Goal: Task Accomplishment & Management: Use online tool/utility

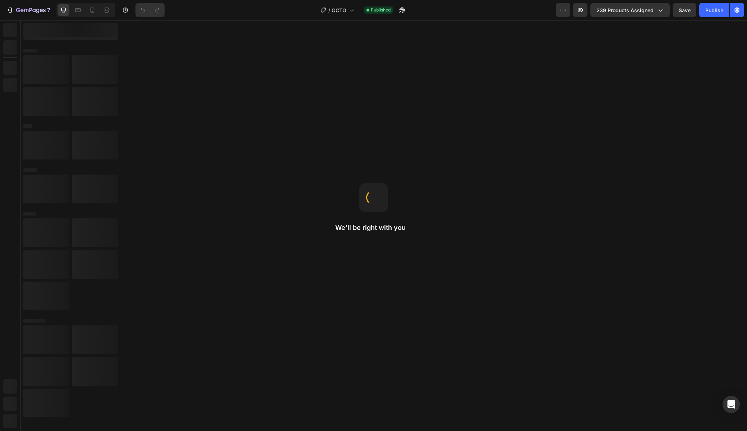
select select "Noir"
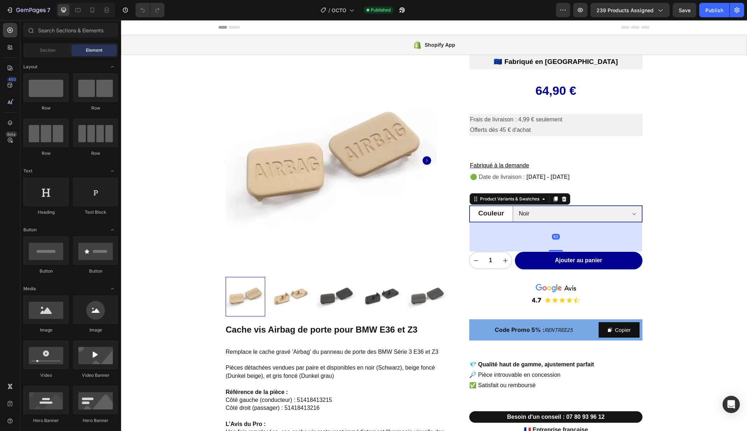
click at [480, 219] on legend "Couleur" at bounding box center [490, 213] width 43 height 15
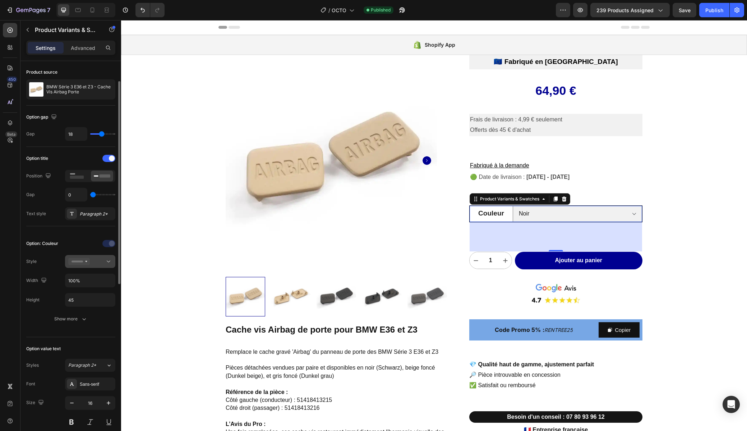
scroll to position [30, 0]
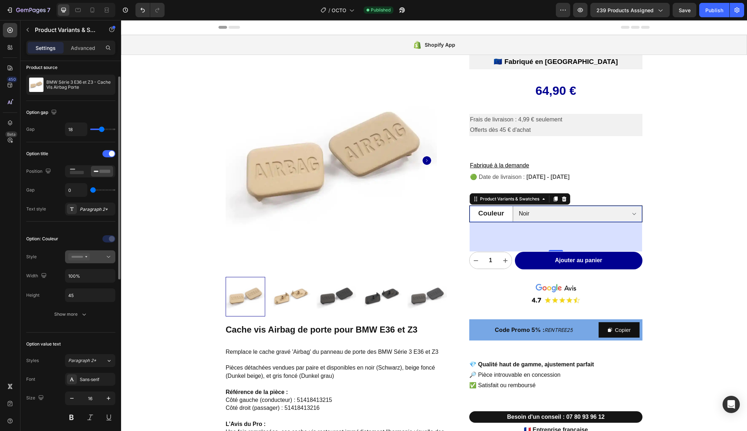
click at [104, 254] on div at bounding box center [90, 256] width 44 height 7
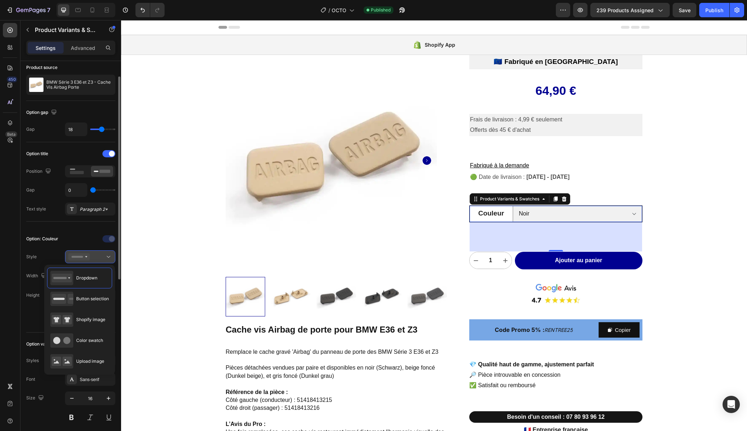
click at [101, 255] on div at bounding box center [90, 256] width 44 height 7
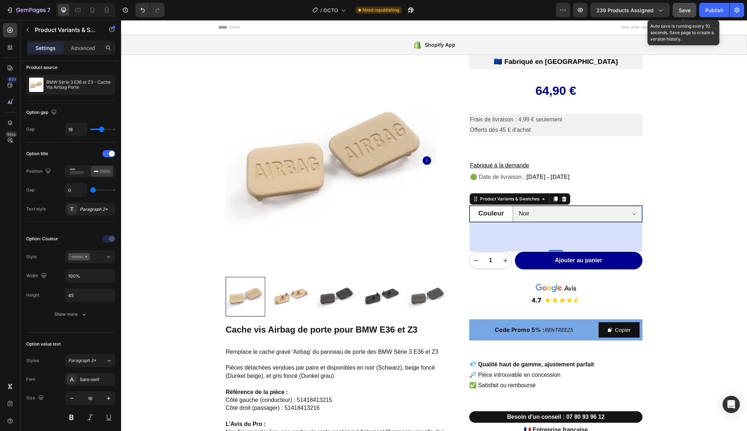
click at [685, 15] on button "Save" at bounding box center [684, 10] width 24 height 14
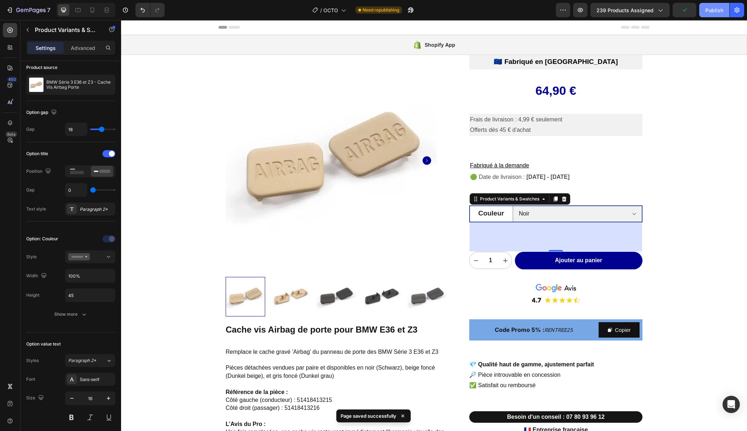
click at [711, 11] on div "Publish" at bounding box center [714, 10] width 18 height 8
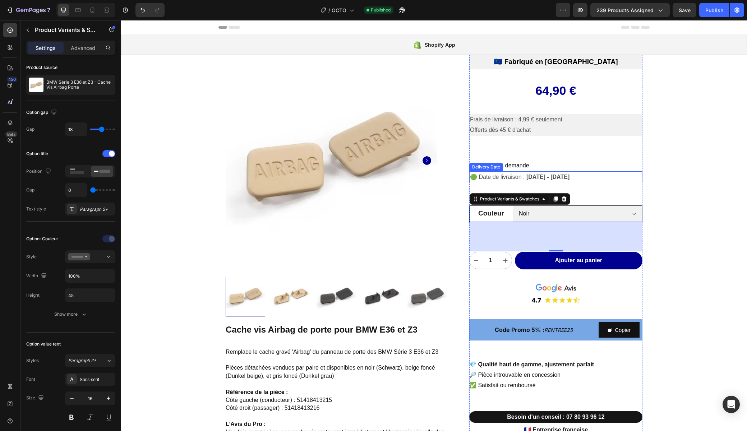
click at [475, 178] on span "🟢 Date de livraison :" at bounding box center [497, 177] width 55 height 6
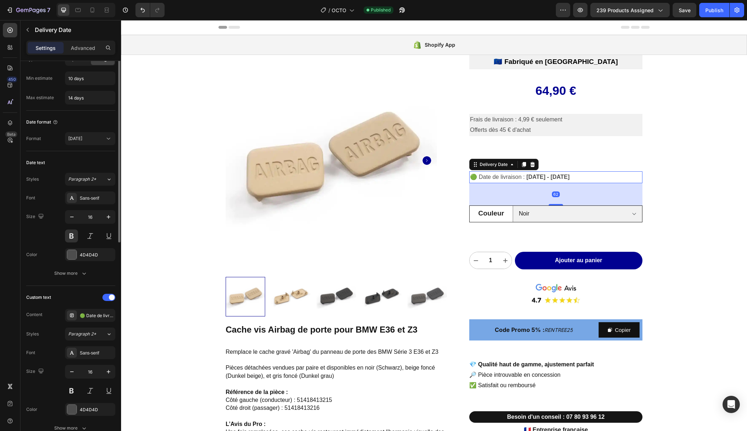
scroll to position [0, 0]
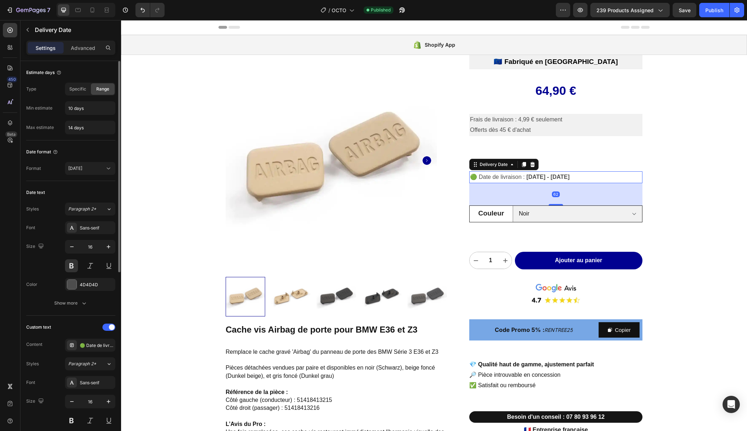
click at [475, 176] on span "🟢 Date de livraison :" at bounding box center [497, 177] width 55 height 6
click at [83, 345] on div "🟢 Date de livraison :" at bounding box center [97, 345] width 34 height 6
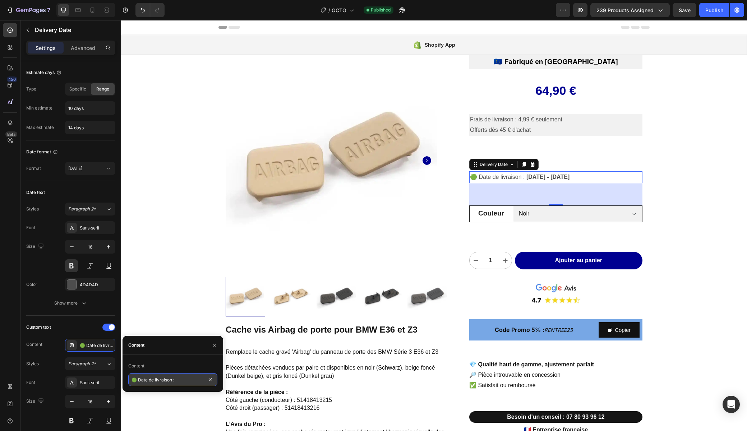
click at [136, 379] on input "🟢 Date de livraison :" at bounding box center [172, 379] width 89 height 13
click at [135, 377] on input "🟢 Date de livraison :" at bounding box center [172, 379] width 89 height 13
type input "Date de livraison :"
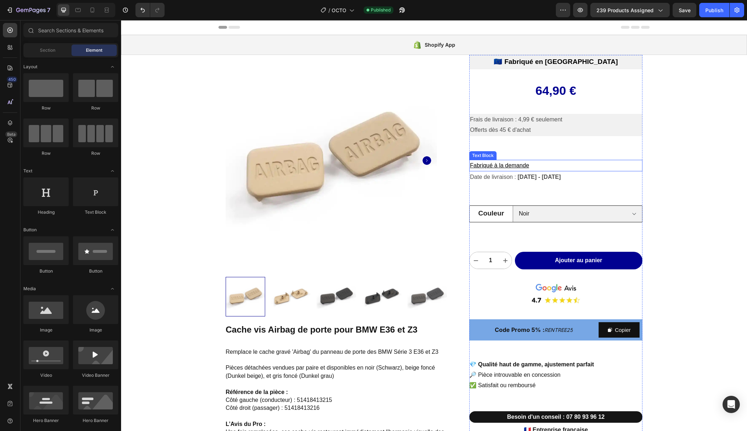
click at [532, 165] on p "Fabriqué à la demande" at bounding box center [556, 166] width 172 height 10
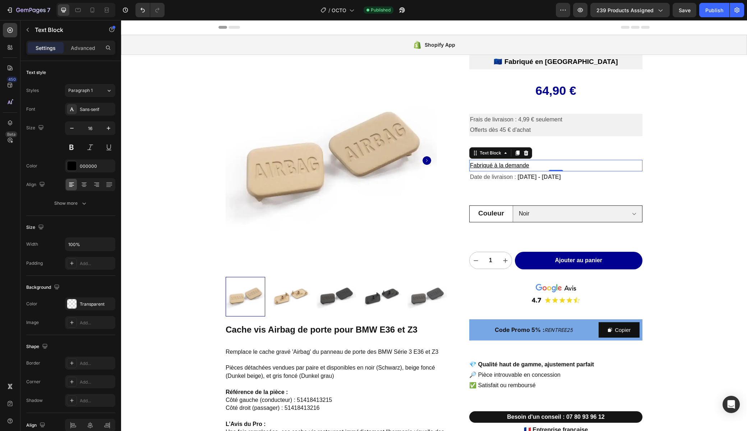
click at [506, 166] on u "Fabriqué à la demande" at bounding box center [499, 165] width 59 height 6
drag, startPoint x: 541, startPoint y: 165, endPoint x: 470, endPoint y: 166, distance: 71.1
click at [470, 166] on p "🟢 Fabriqué à la demande" at bounding box center [556, 166] width 172 height 10
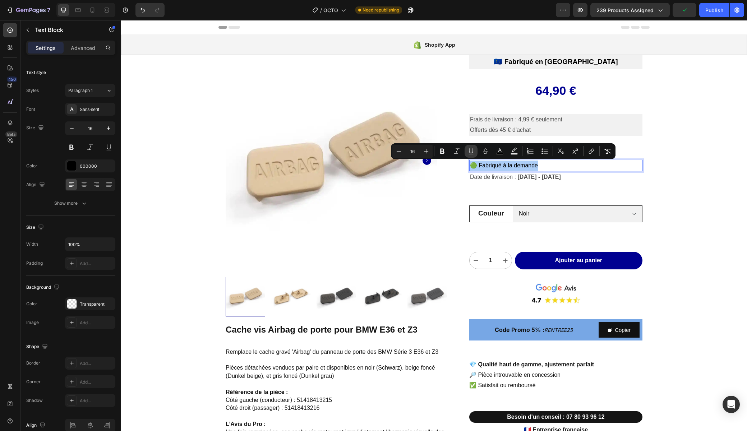
click at [474, 153] on button "Underline" at bounding box center [470, 151] width 13 height 13
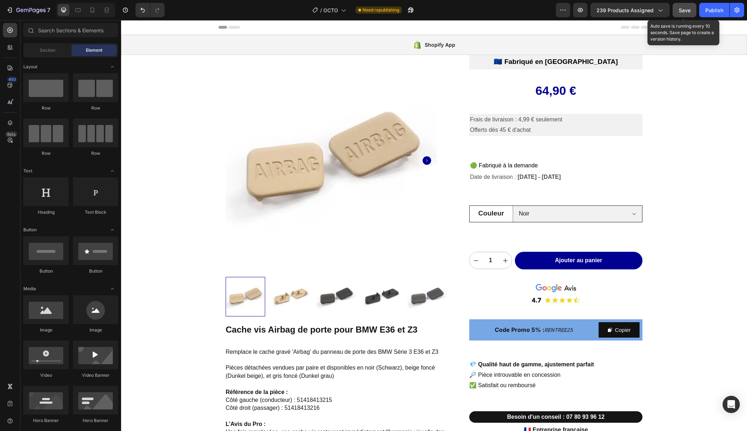
click at [677, 11] on button "Save" at bounding box center [684, 10] width 24 height 14
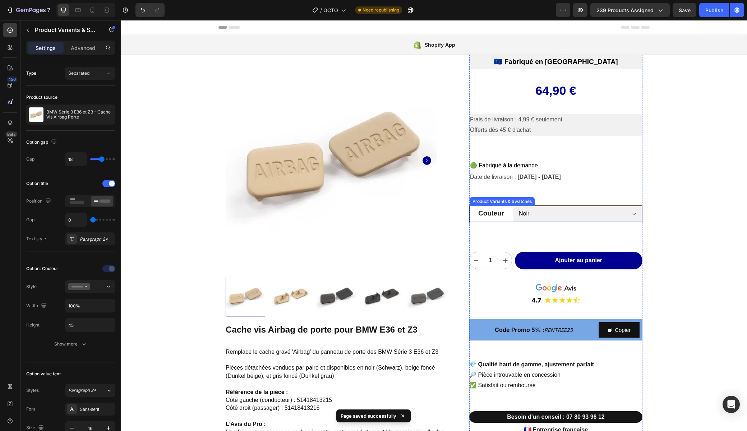
click at [505, 221] on div "Couleur" at bounding box center [490, 214] width 43 height 16
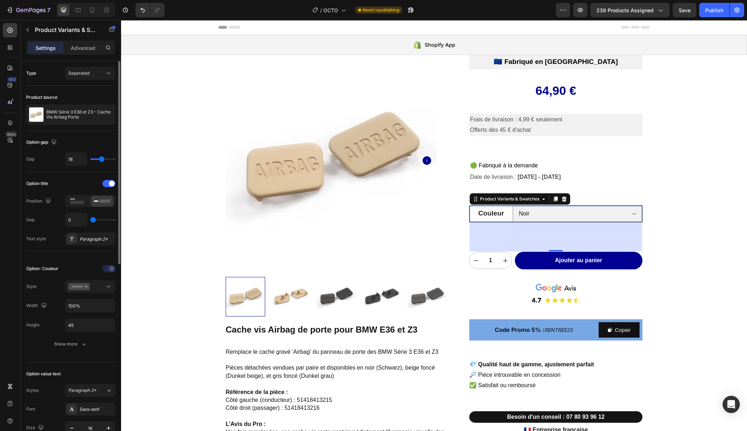
type input "16"
type input "15"
type input "14"
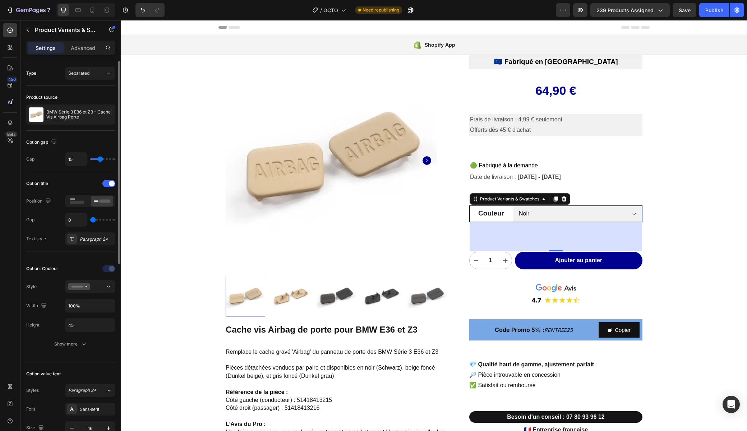
type input "14"
type input "13"
type input "12"
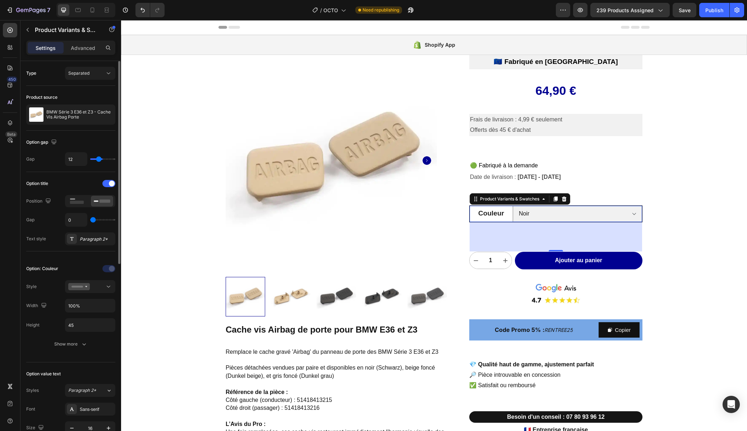
type input "10"
type input "8"
type input "7"
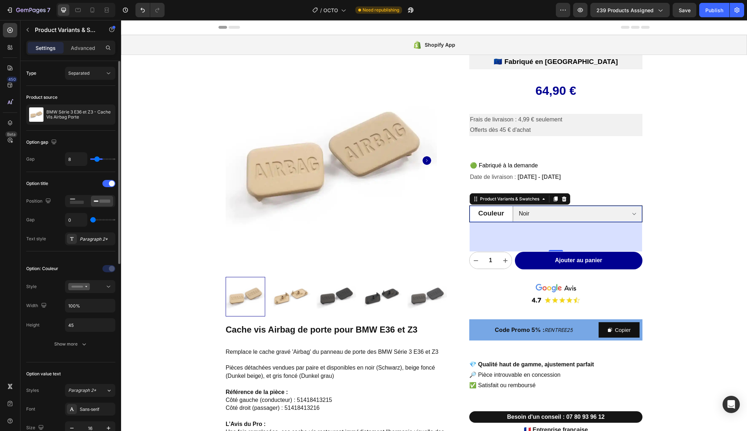
type input "7"
type input "4"
type input "3"
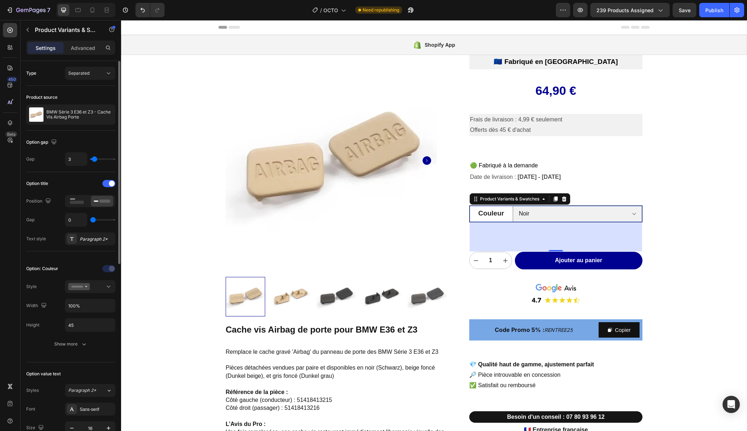
type input "2"
type input "1"
type input "0"
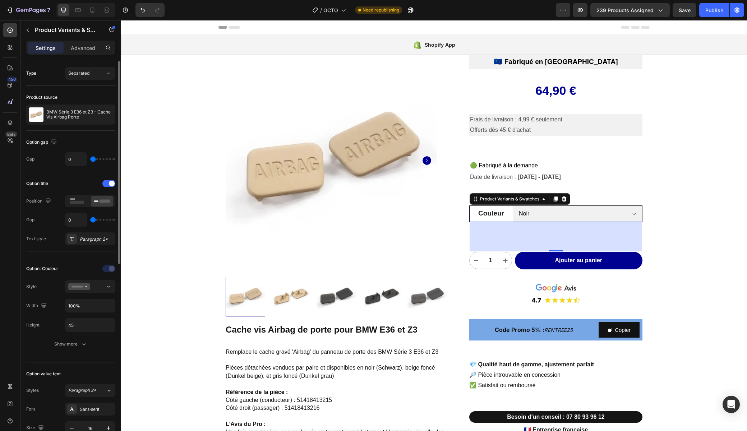
drag, startPoint x: 99, startPoint y: 158, endPoint x: 90, endPoint y: 159, distance: 8.3
type input "0"
click at [90, 159] on input "range" at bounding box center [102, 158] width 25 height 1
drag, startPoint x: 93, startPoint y: 159, endPoint x: 89, endPoint y: 161, distance: 4.2
click at [90, 159] on input "range" at bounding box center [102, 158] width 25 height 1
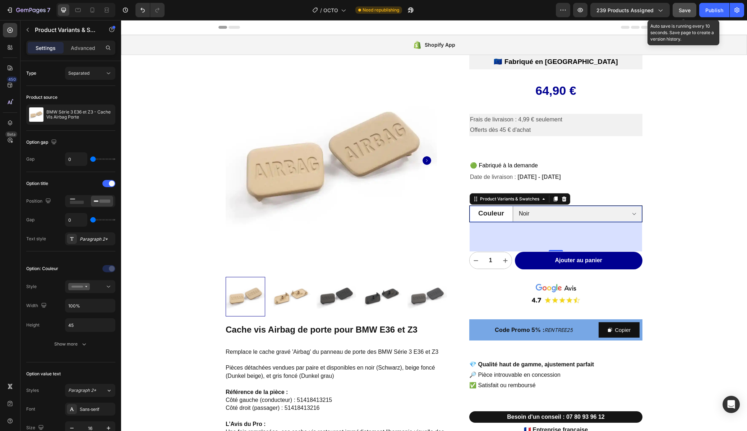
click at [683, 11] on span "Save" at bounding box center [684, 10] width 12 height 6
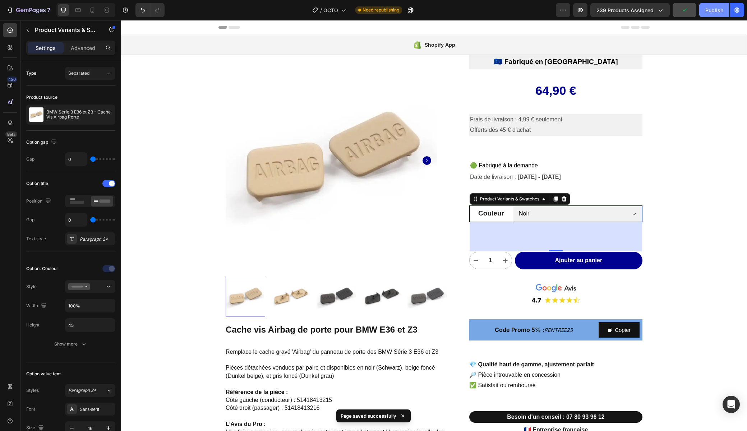
click at [712, 12] on div "Publish" at bounding box center [714, 10] width 18 height 8
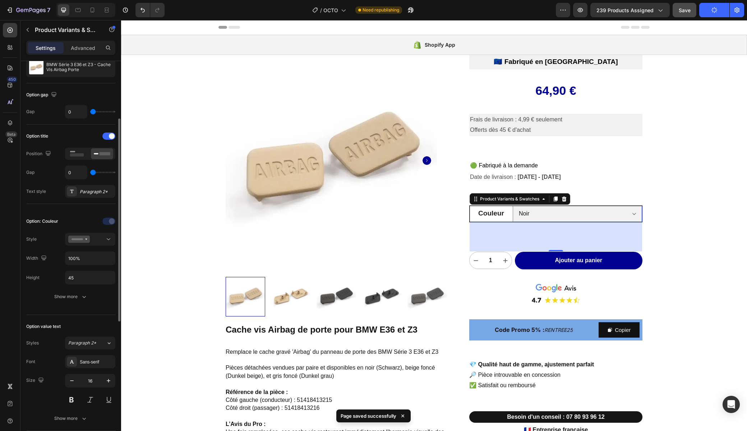
scroll to position [69, 0]
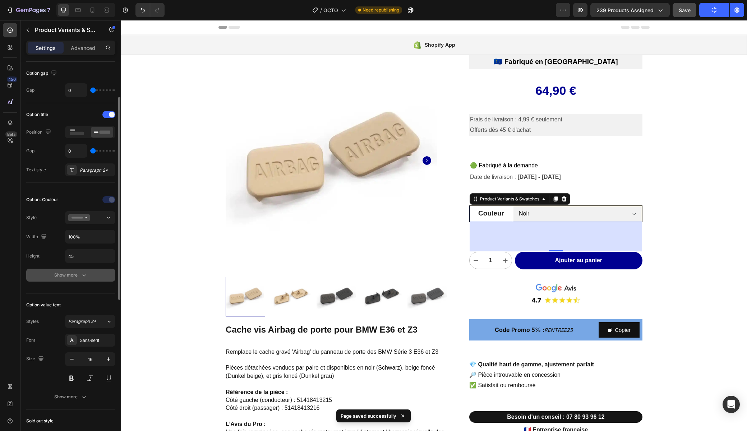
click at [60, 275] on div "Show more" at bounding box center [70, 274] width 33 height 7
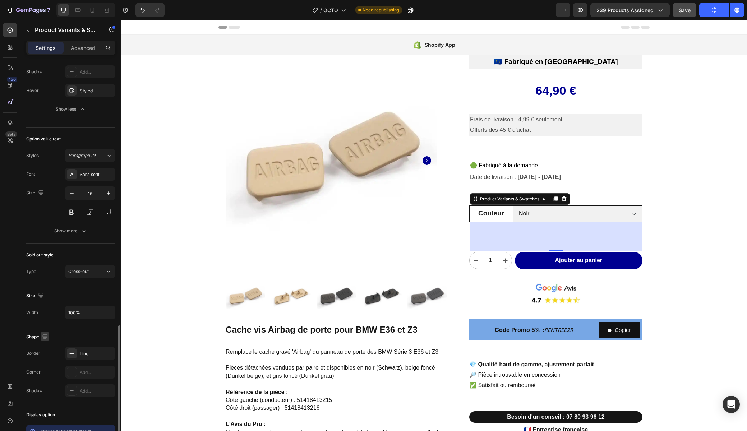
scroll to position [310, 0]
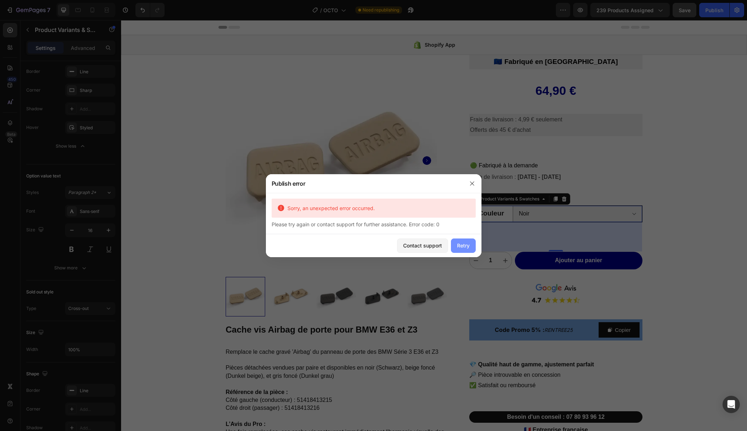
click at [463, 242] on div "Retry" at bounding box center [463, 246] width 13 height 8
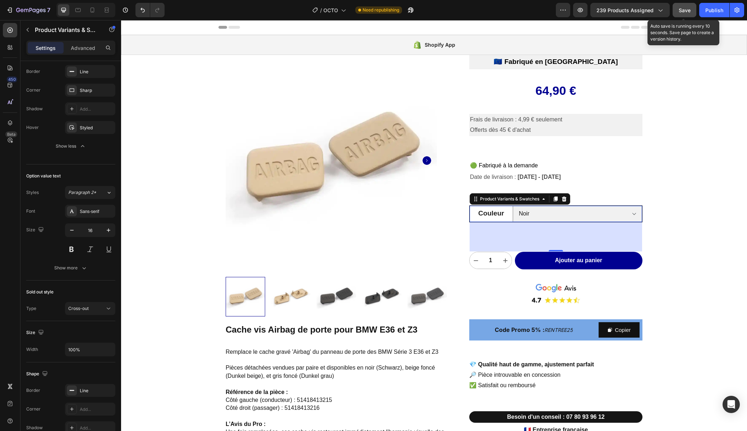
click at [686, 10] on span "Save" at bounding box center [684, 10] width 12 height 6
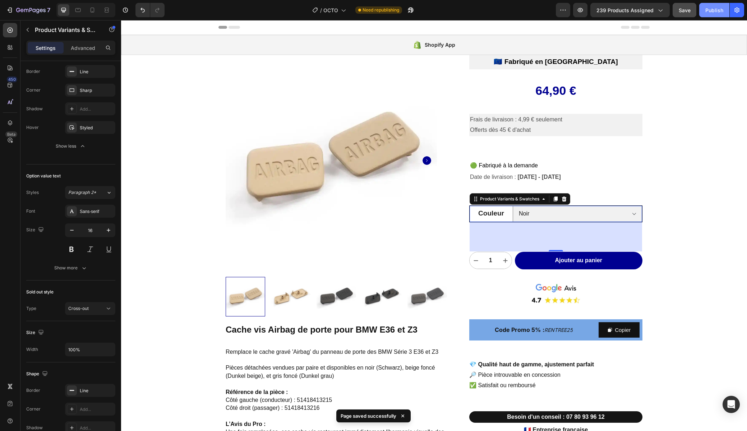
click at [716, 10] on div "Publish" at bounding box center [714, 10] width 18 height 8
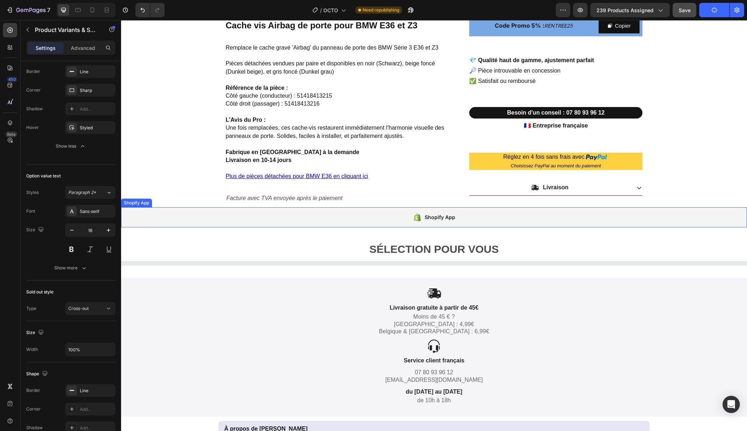
scroll to position [415, 0]
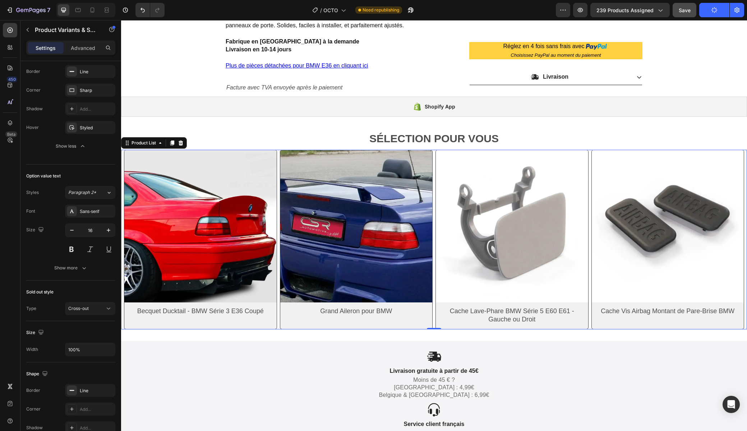
click at [277, 152] on div "Product Images Becquet Ducktail - BMW Série 3 E36 Coupé Product Title Row Produ…" at bounding box center [434, 240] width 620 height 180
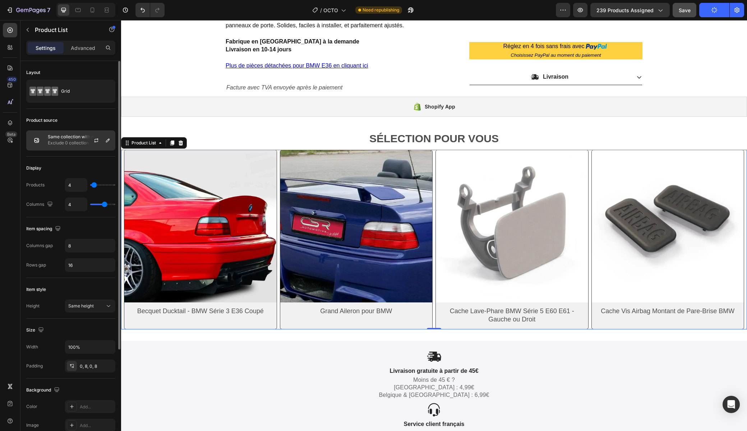
click at [73, 139] on p "Exclude 0 collection" at bounding box center [80, 142] width 64 height 7
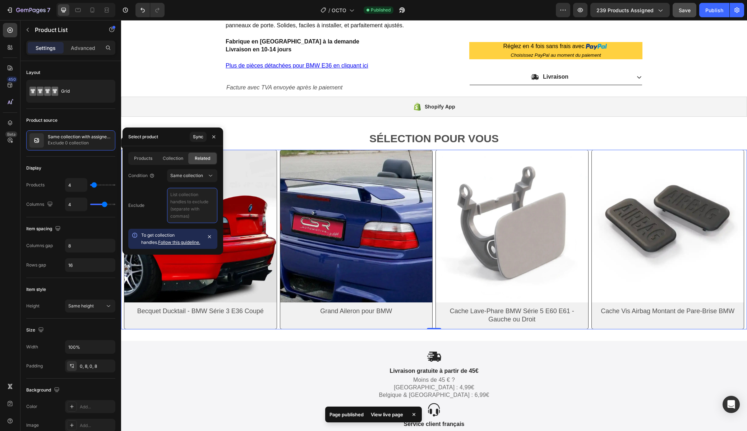
click at [180, 195] on textarea at bounding box center [192, 205] width 50 height 35
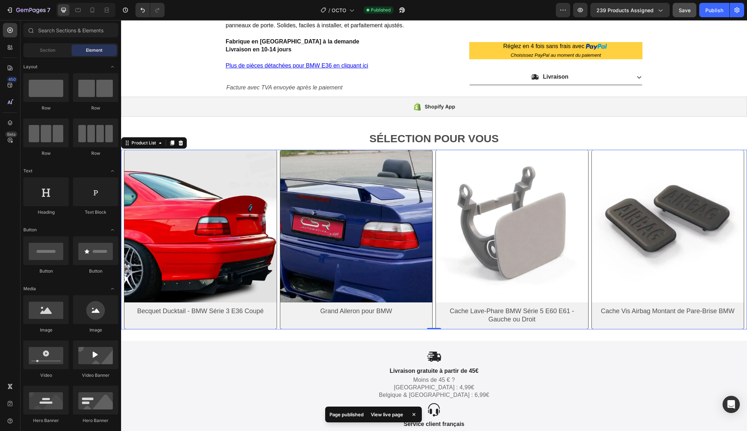
click at [691, 70] on div "Product Images Cache vis Airbag de porte pour BMW E36 et Z3 Remplace le cache g…" at bounding box center [434, 96] width 626 height 952
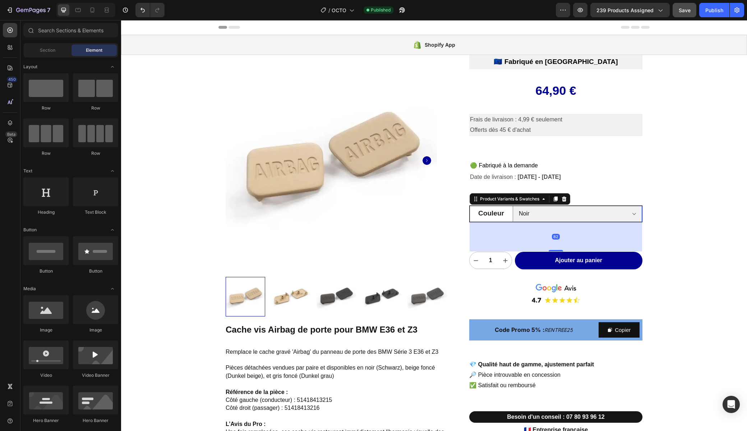
click at [508, 220] on legend "Couleur" at bounding box center [490, 213] width 43 height 15
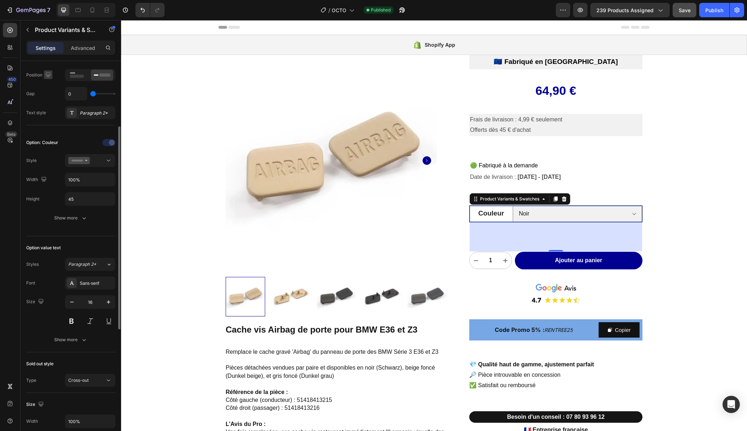
scroll to position [157, 0]
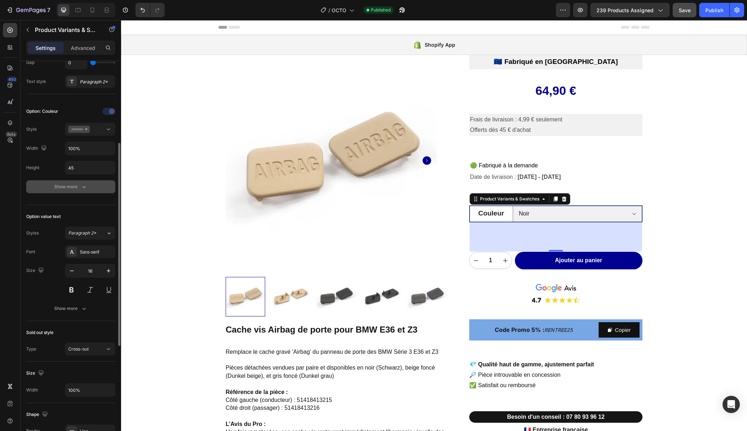
click at [65, 183] on div "Show more" at bounding box center [70, 186] width 33 height 7
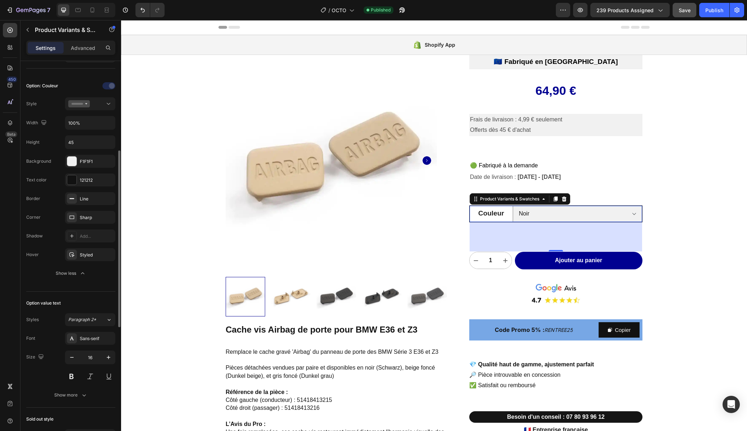
scroll to position [187, 0]
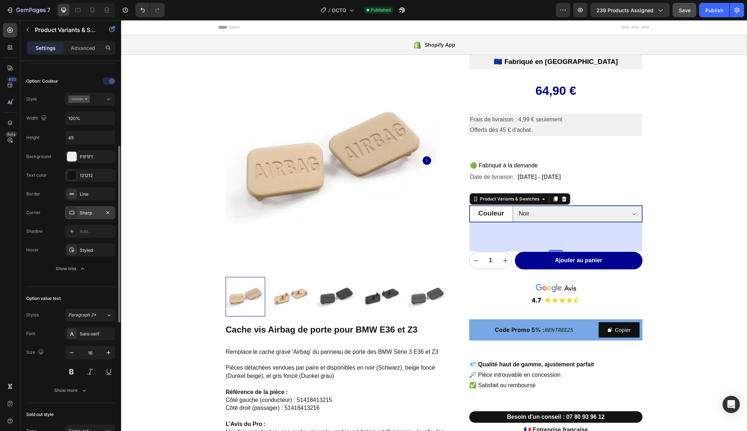
click at [80, 211] on div "Sharp" at bounding box center [90, 213] width 21 height 6
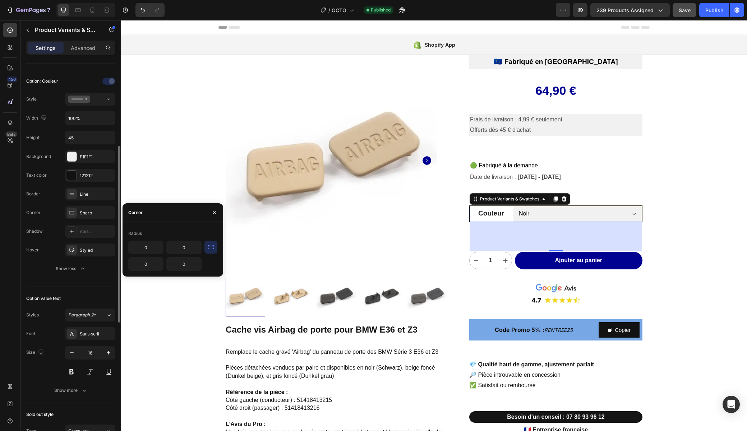
click at [50, 243] on div "Corner Sharp" at bounding box center [70, 249] width 89 height 13
click at [109, 213] on icon "button" at bounding box center [108, 213] width 6 height 6
click at [54, 243] on div "Corner Add..." at bounding box center [70, 249] width 89 height 13
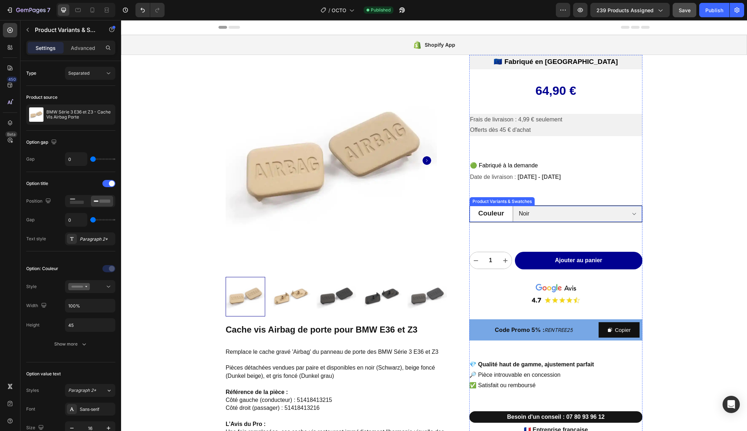
click at [493, 222] on div "Couleur Choisissez votre option Noir Beige Gris Product Variants & Swatches" at bounding box center [555, 213] width 173 height 17
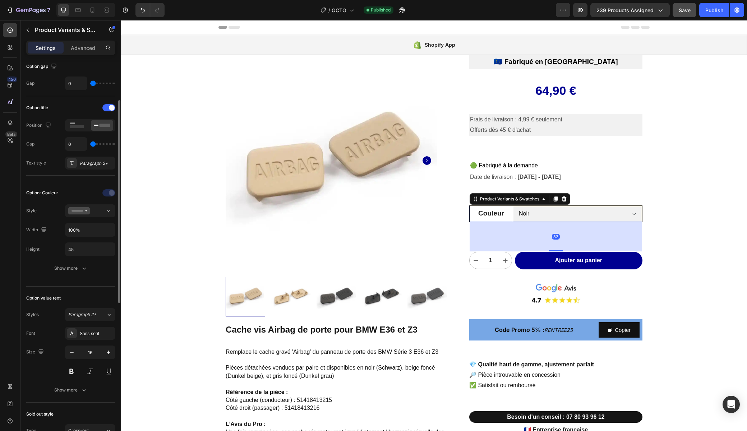
scroll to position [80, 0]
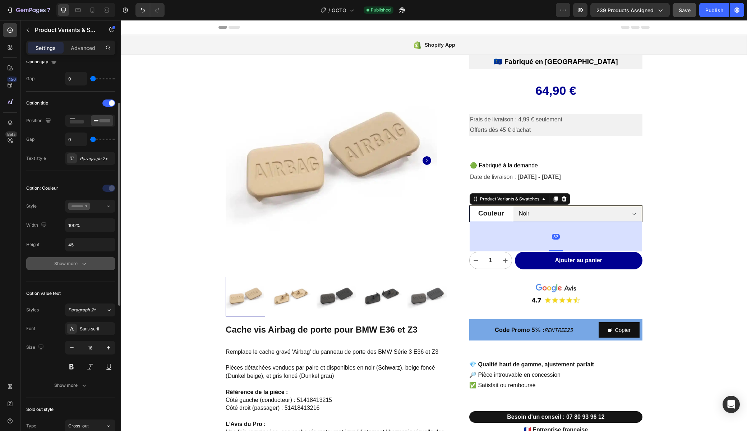
click at [62, 263] on div "Show more" at bounding box center [70, 263] width 33 height 7
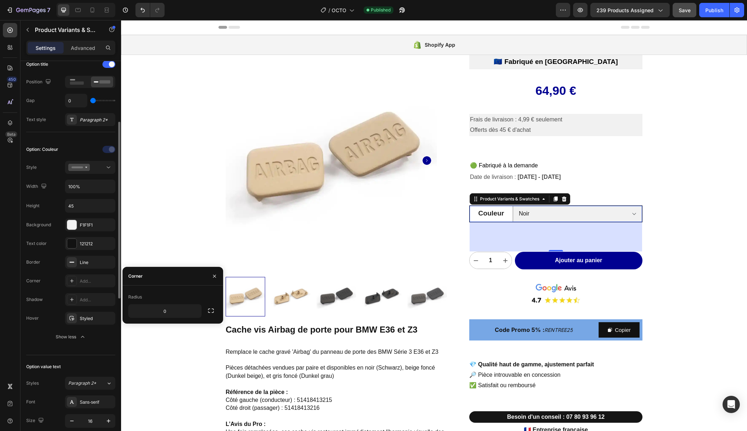
scroll to position [124, 0]
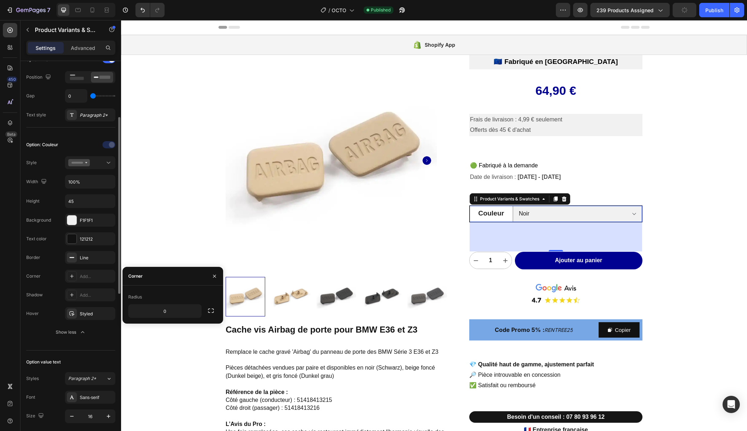
click at [47, 348] on div "Option: Couleur Style Width 100% Height 45 Background F1F1F1 Text color 121212 …" at bounding box center [70, 238] width 89 height 223
click at [214, 274] on icon "button" at bounding box center [214, 276] width 6 height 6
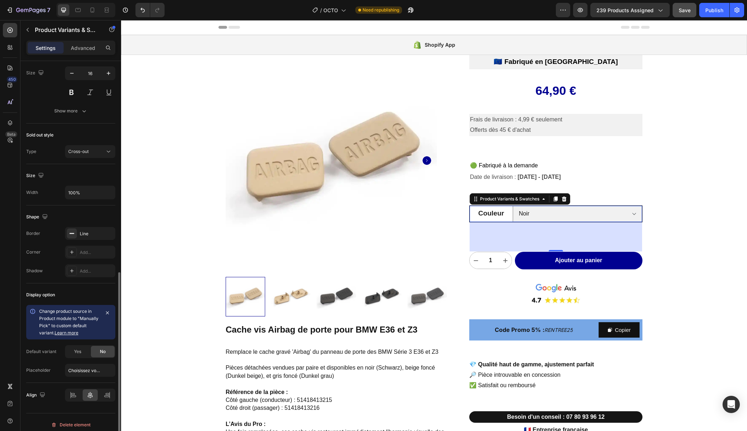
scroll to position [472, 0]
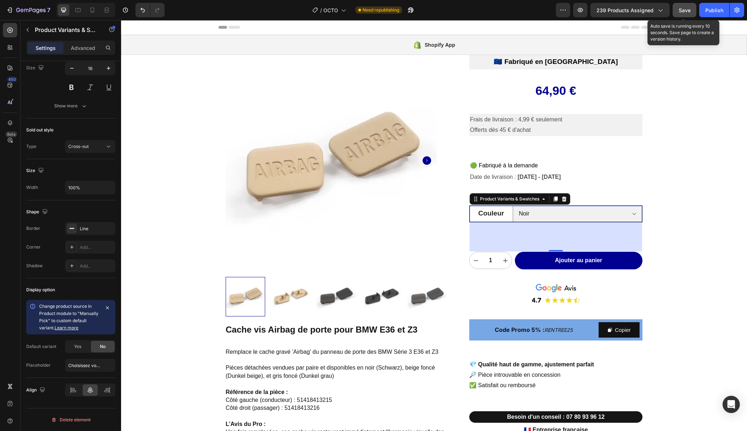
click at [685, 13] on span "Save" at bounding box center [684, 10] width 12 height 6
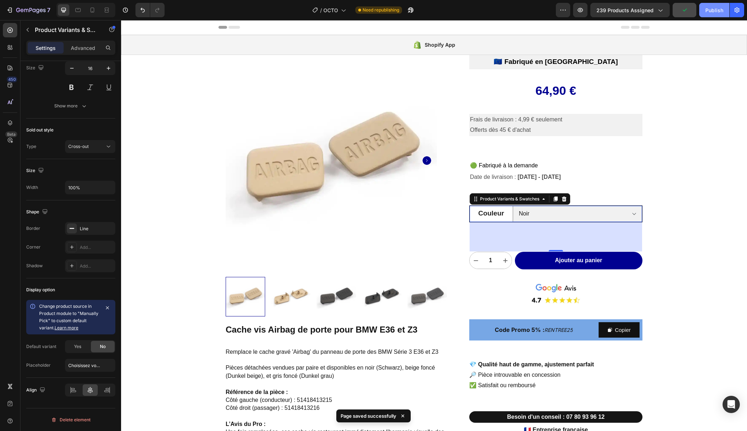
click at [713, 10] on div "Publish" at bounding box center [714, 10] width 18 height 8
click at [634, 213] on select "Choisissez votre option Noir Beige Gris" at bounding box center [576, 214] width 129 height 16
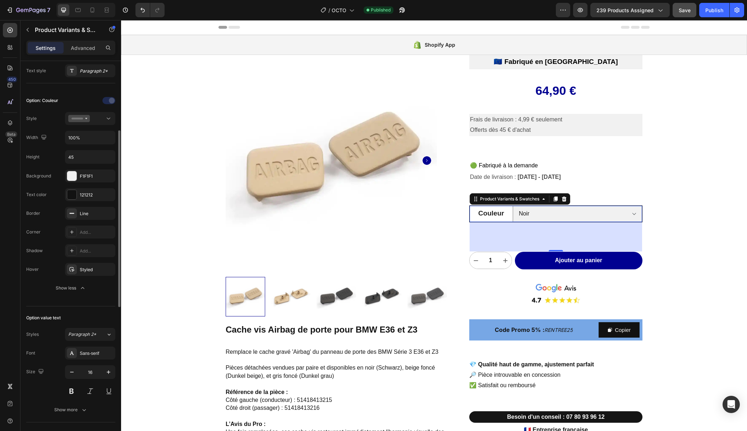
scroll to position [0, 0]
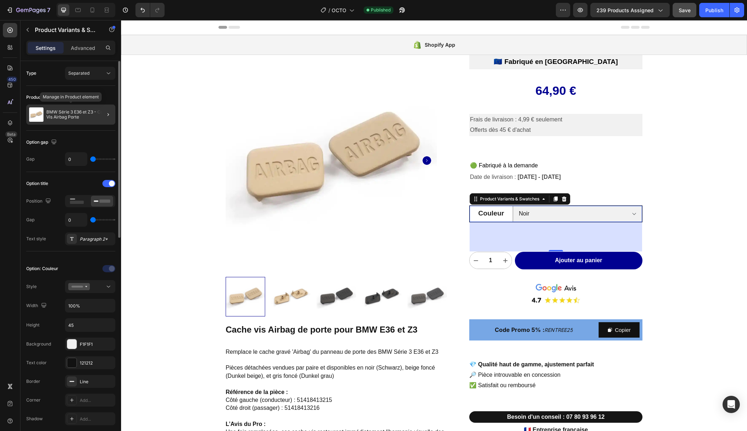
click at [62, 115] on p "BMW Série 3 E36 et Z3 - Cache Vis Airbag Porte" at bounding box center [79, 115] width 66 height 10
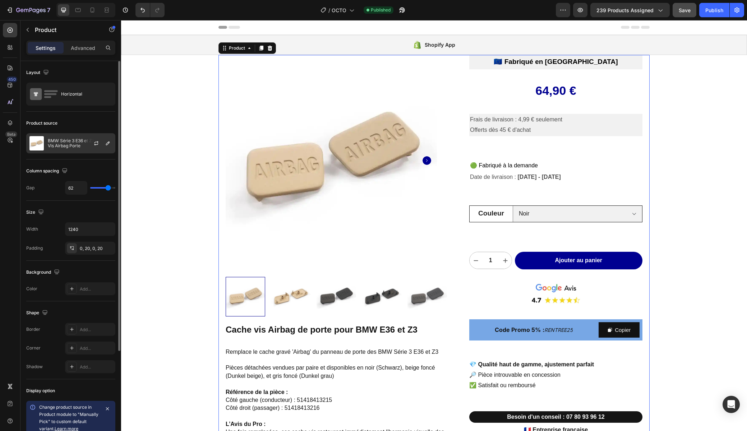
click at [63, 144] on p "BMW Série 3 E36 et Z3 - Cache Vis Airbag Porte" at bounding box center [80, 143] width 64 height 10
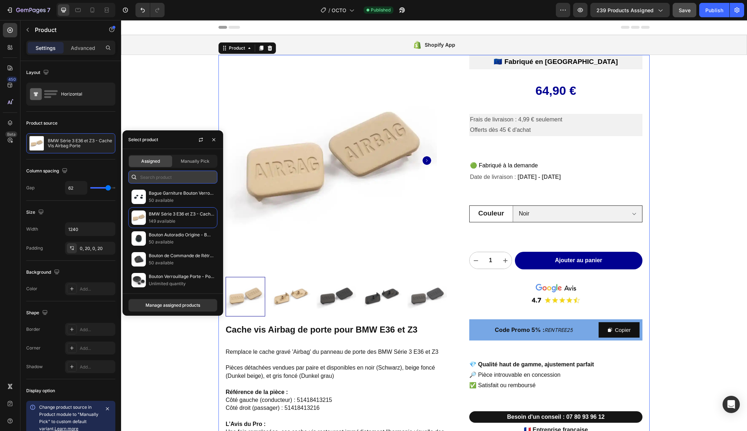
click at [159, 178] on input "text" at bounding box center [172, 177] width 89 height 13
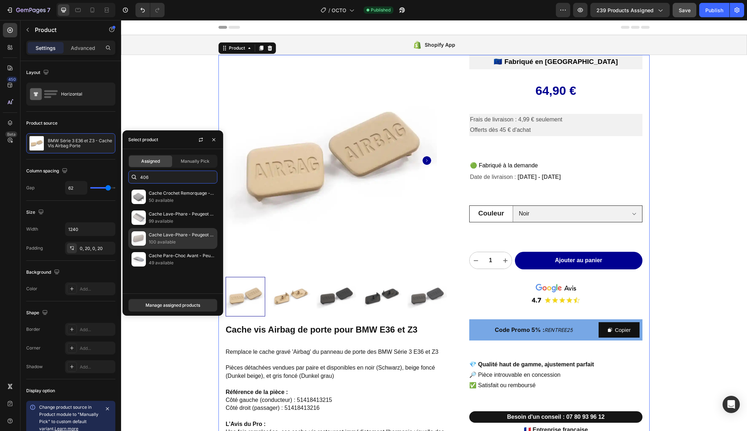
type input "406"
click at [154, 238] on p "Cache Lave-Phare - Peugeot 406 Coupé (phase 2)" at bounding box center [181, 234] width 65 height 7
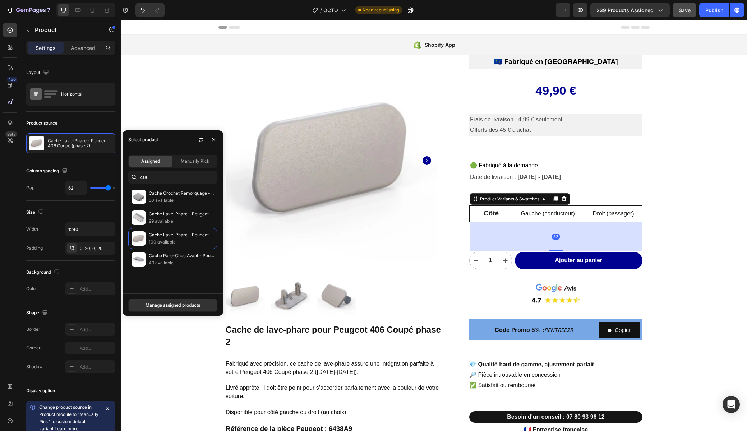
click at [483, 220] on legend "Côté" at bounding box center [490, 213] width 43 height 15
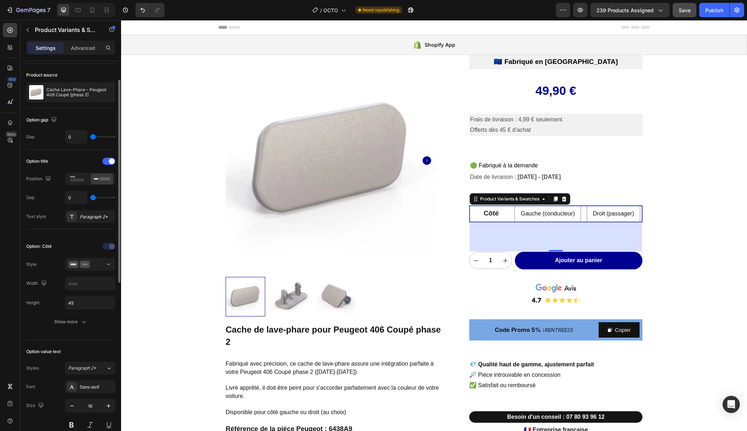
scroll to position [27, 0]
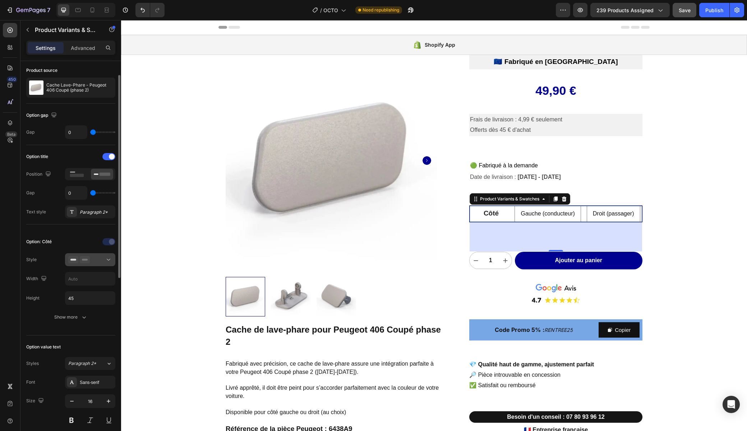
click at [98, 258] on div at bounding box center [90, 259] width 44 height 7
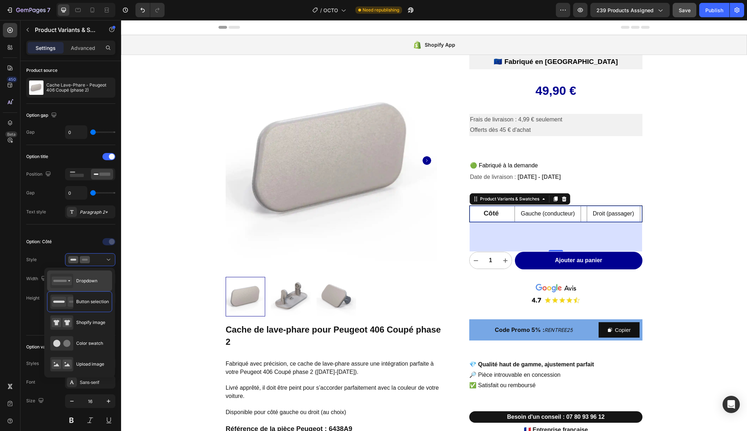
click at [87, 283] on span "Dropdown" at bounding box center [86, 281] width 21 height 6
type input "100%"
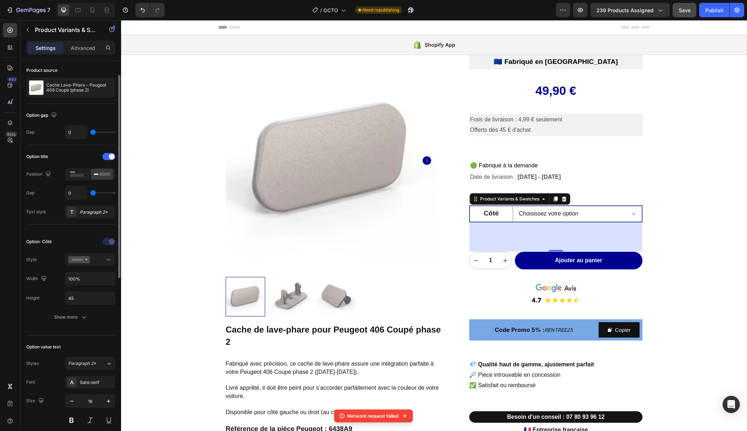
scroll to position [97, 0]
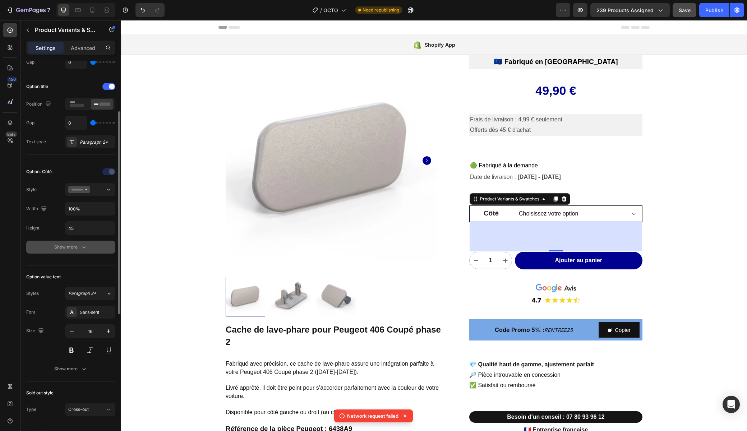
click at [64, 248] on div "Show more" at bounding box center [70, 246] width 33 height 7
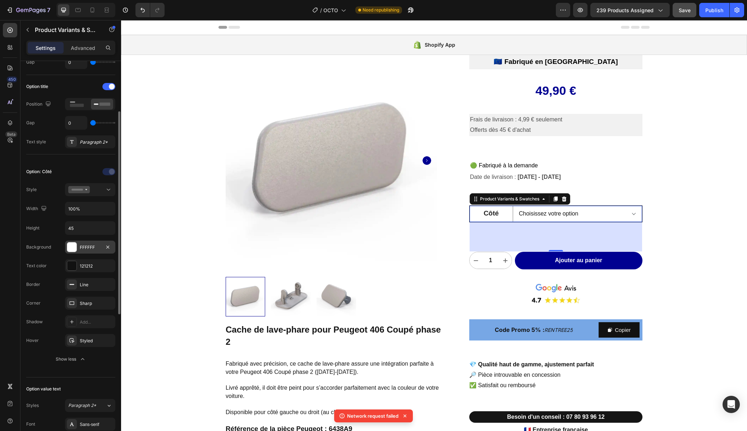
click at [90, 250] on div "FFFFFF" at bounding box center [90, 247] width 50 height 13
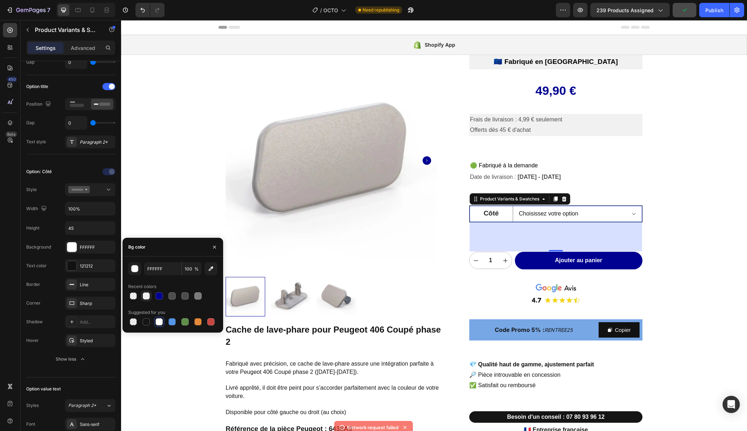
click at [145, 298] on div at bounding box center [146, 295] width 7 height 7
type input "F1F1F1"
select select "Gauche (conducteur)"
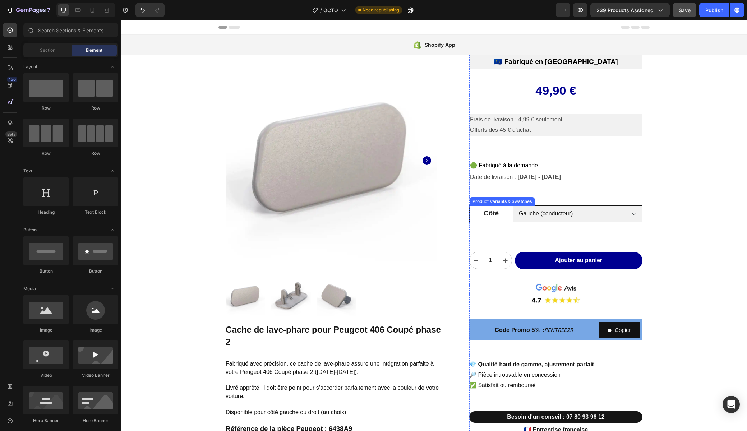
click at [508, 219] on legend "Côté" at bounding box center [490, 213] width 43 height 15
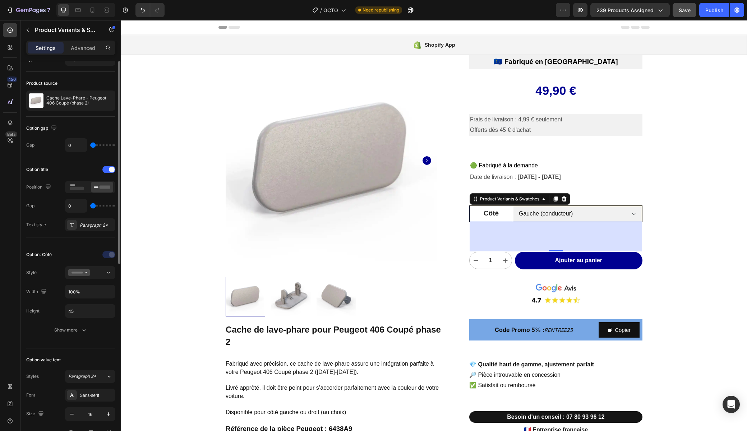
scroll to position [26, 0]
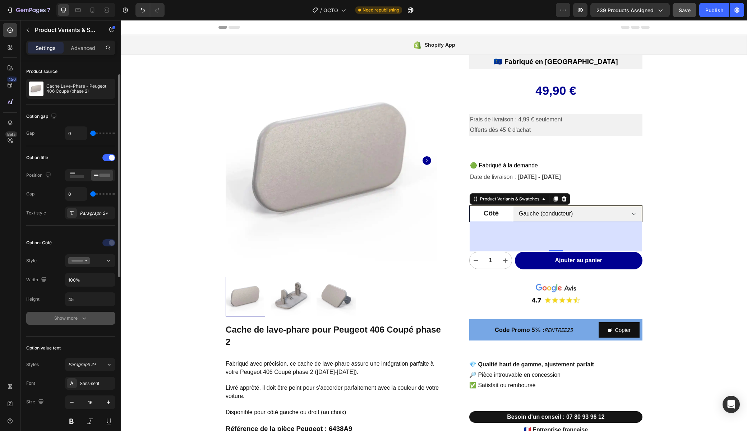
click at [72, 319] on div "Show more" at bounding box center [70, 318] width 33 height 7
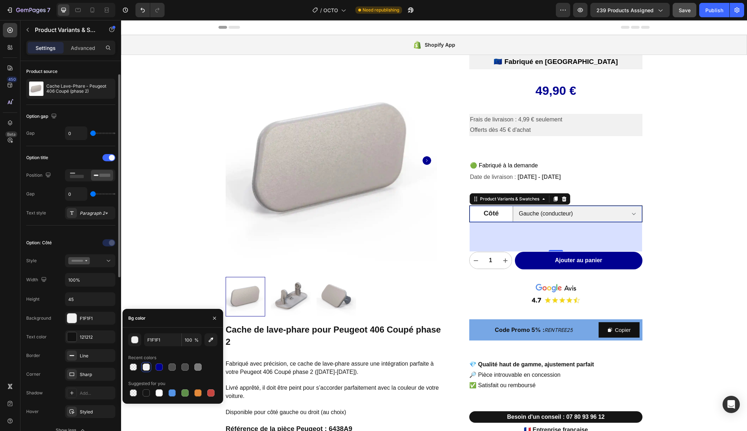
scroll to position [109, 0]
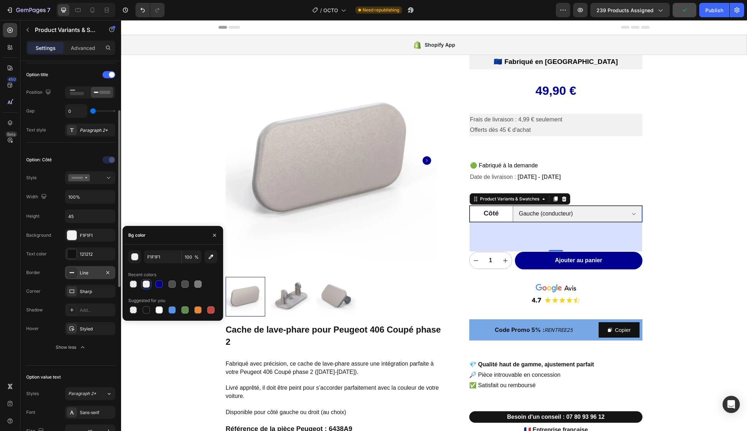
click at [85, 273] on div "Line" at bounding box center [90, 273] width 21 height 6
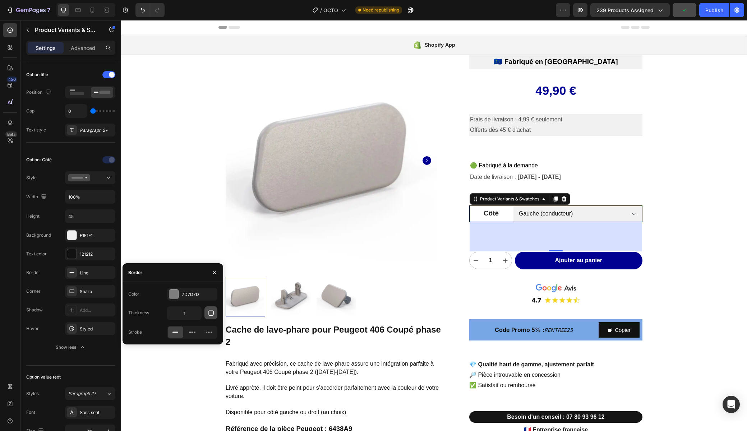
click at [209, 311] on icon "button" at bounding box center [210, 312] width 7 height 7
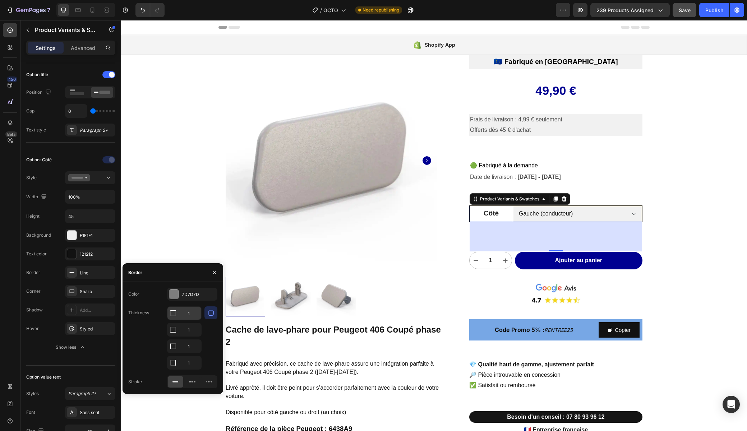
click at [192, 313] on input "1" at bounding box center [184, 313] width 34 height 13
type input "0"
click at [190, 329] on input "1" at bounding box center [184, 329] width 34 height 13
type input "0"
click at [192, 320] on input "1" at bounding box center [184, 313] width 34 height 13
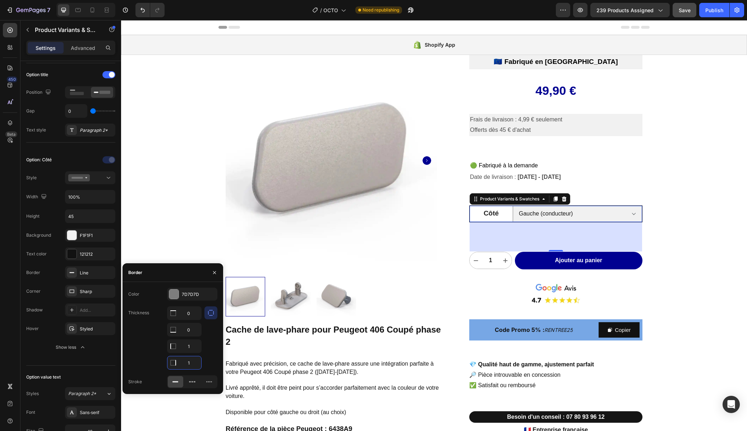
type input "0"
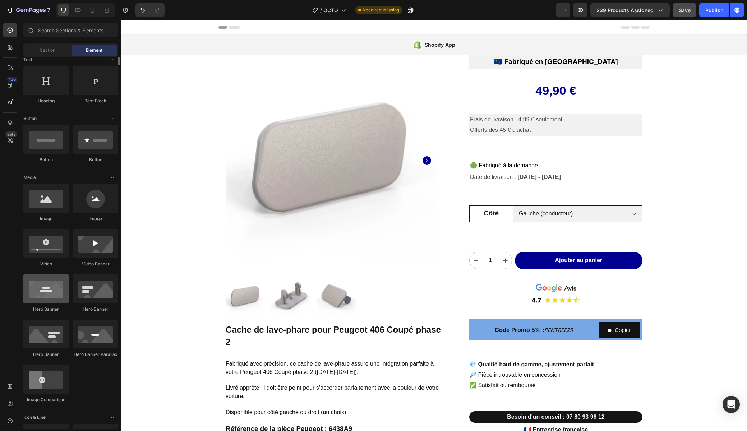
scroll to position [0, 0]
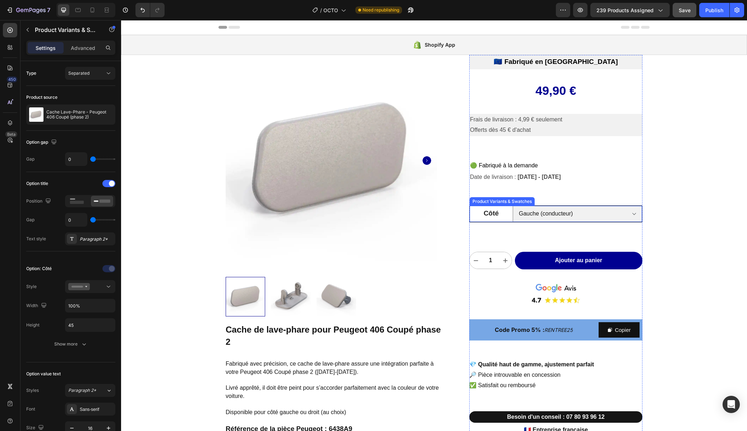
click at [483, 213] on legend "Côté" at bounding box center [490, 213] width 43 height 15
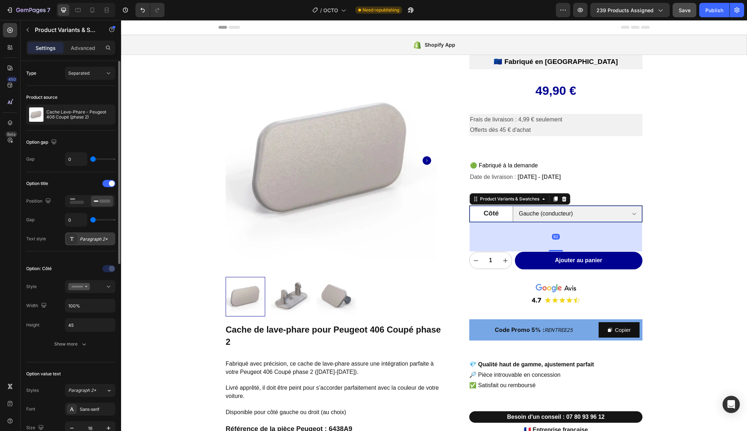
click at [96, 243] on div "Paragraph 2*" at bounding box center [90, 238] width 50 height 13
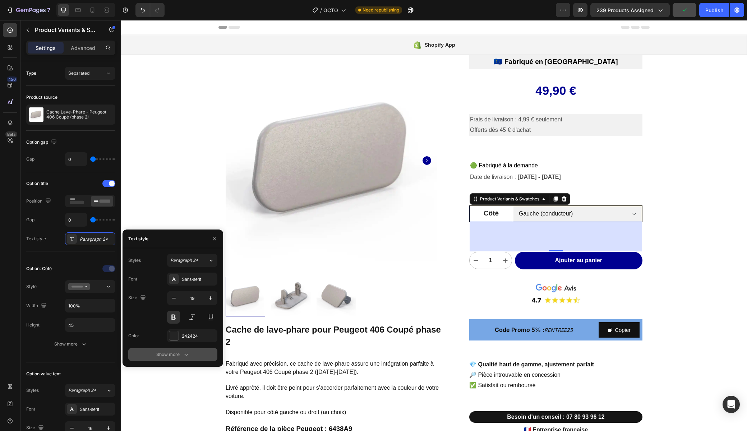
click at [175, 354] on div "Show more" at bounding box center [172, 354] width 33 height 7
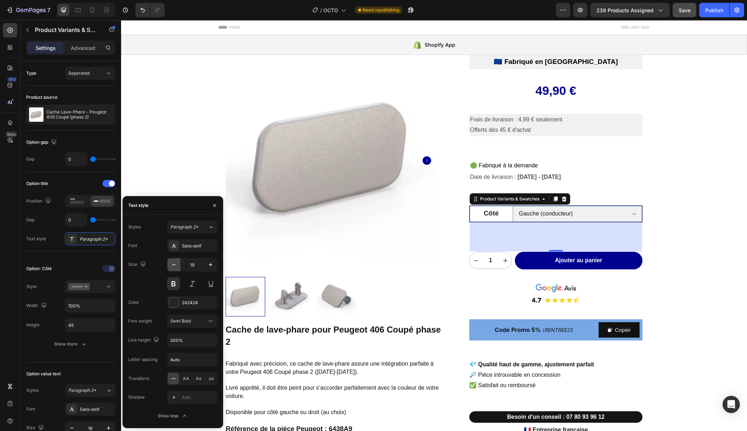
click at [174, 265] on icon "button" at bounding box center [173, 264] width 7 height 7
click at [210, 227] on icon at bounding box center [211, 226] width 6 height 7
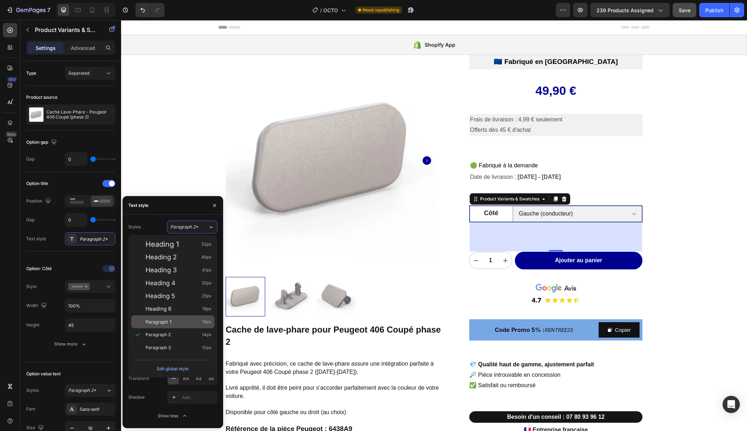
click at [153, 320] on span "Paragraph 1" at bounding box center [158, 321] width 26 height 7
type input "16"
type input "180%"
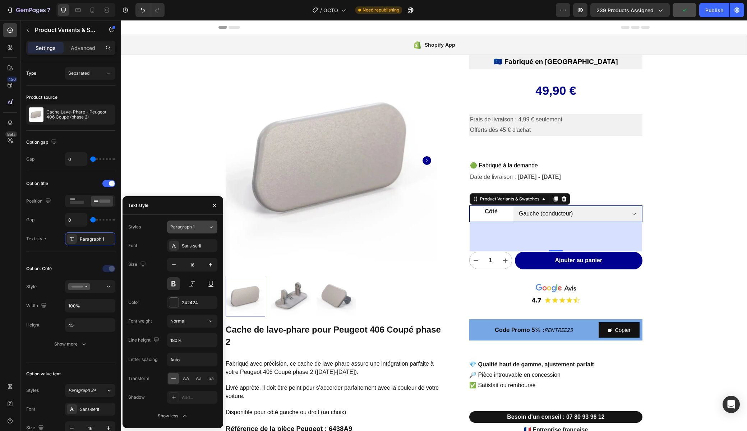
click at [205, 223] on button "Paragraph 1" at bounding box center [192, 226] width 50 height 13
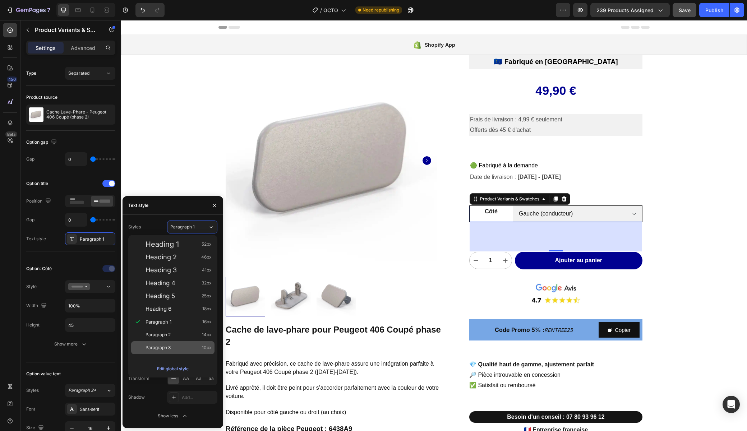
click at [155, 342] on div "Paragraph 3 10px" at bounding box center [172, 347] width 83 height 13
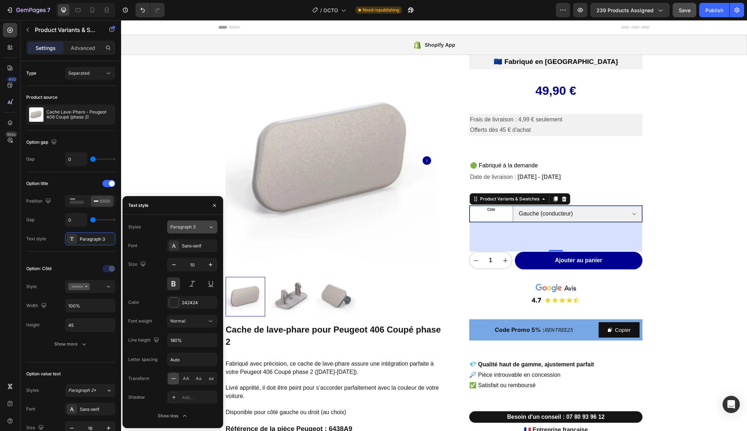
click at [187, 228] on span "Paragraph 3" at bounding box center [182, 227] width 25 height 6
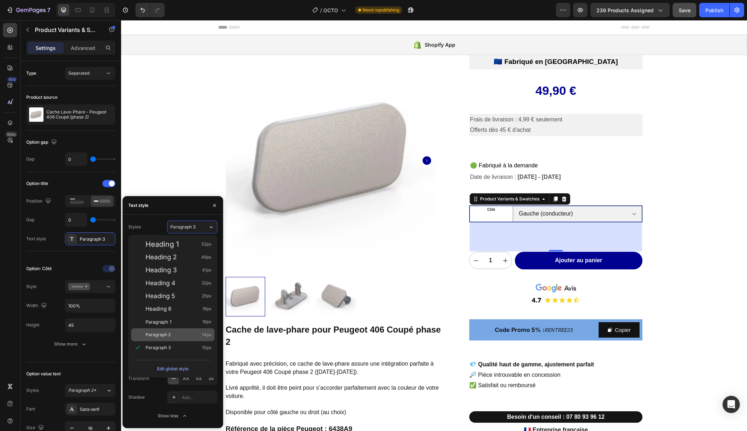
click at [150, 335] on span "Paragraph 2" at bounding box center [157, 334] width 25 height 7
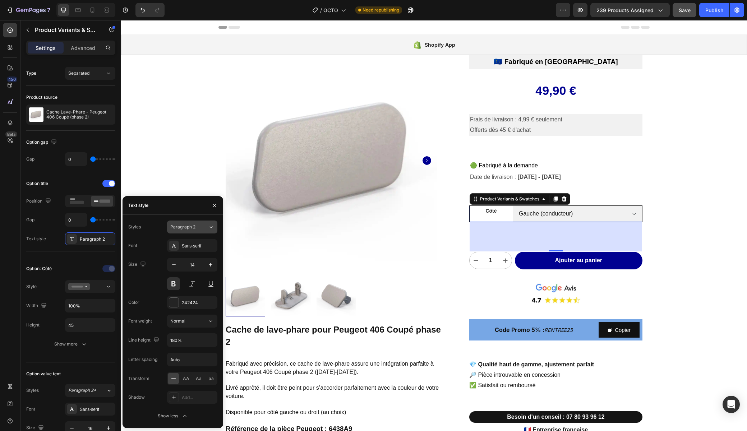
click at [189, 227] on span "Paragraph 2" at bounding box center [182, 227] width 25 height 6
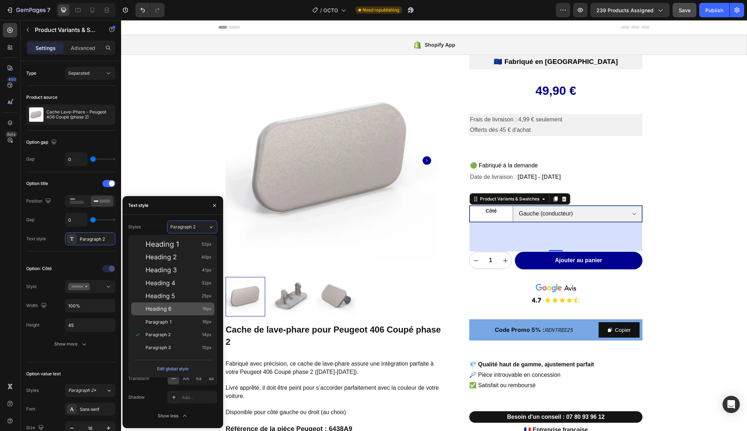
click at [149, 312] on div "Heading 6 18px" at bounding box center [172, 308] width 83 height 13
type input "18"
type input "130%"
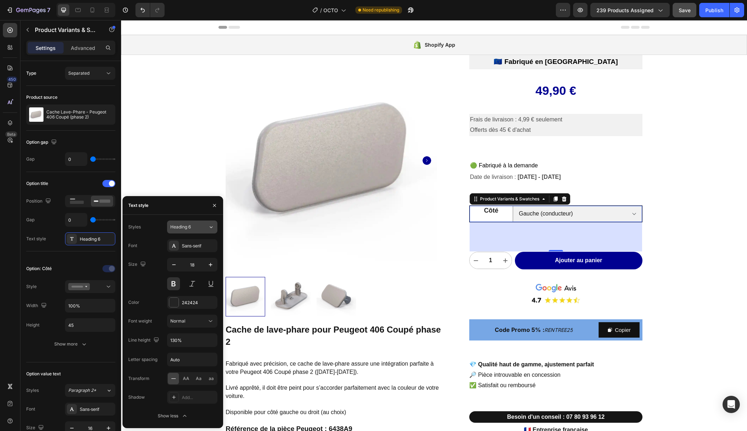
click at [195, 226] on div "Heading 6" at bounding box center [184, 227] width 29 height 6
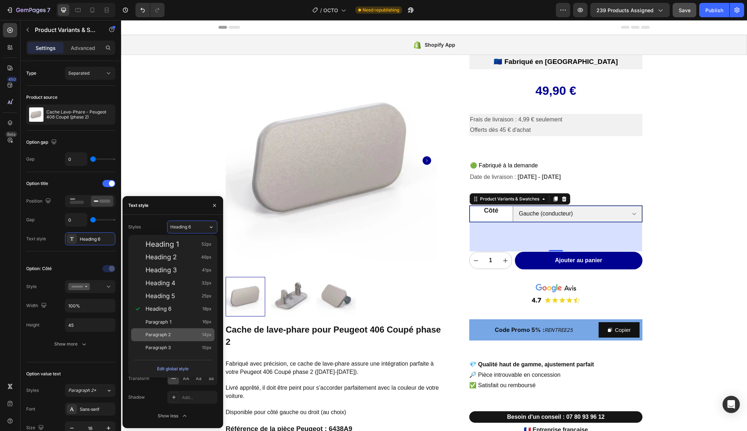
click at [148, 334] on span "Paragraph 2" at bounding box center [157, 334] width 25 height 7
type input "14"
type input "180%"
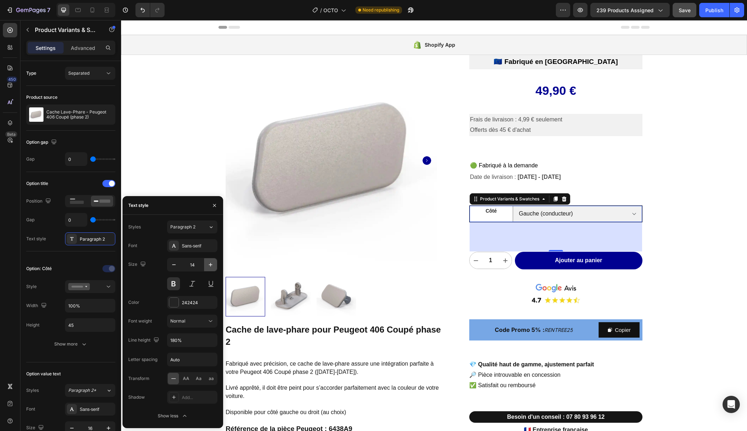
click at [210, 264] on icon "button" at bounding box center [211, 265] width 4 height 4
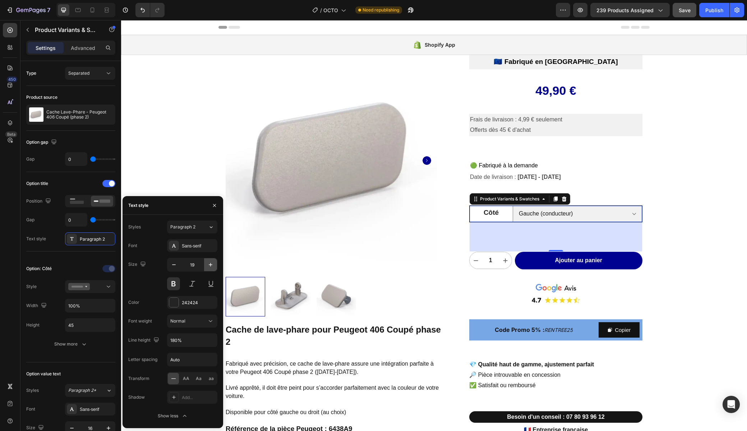
click at [210, 264] on icon "button" at bounding box center [211, 265] width 4 height 4
click at [171, 264] on icon "button" at bounding box center [173, 264] width 7 height 7
type input "21"
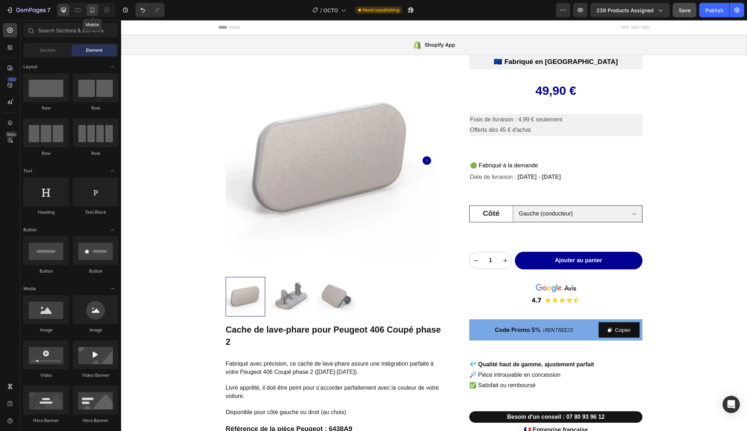
click at [93, 9] on icon at bounding box center [92, 9] width 7 height 7
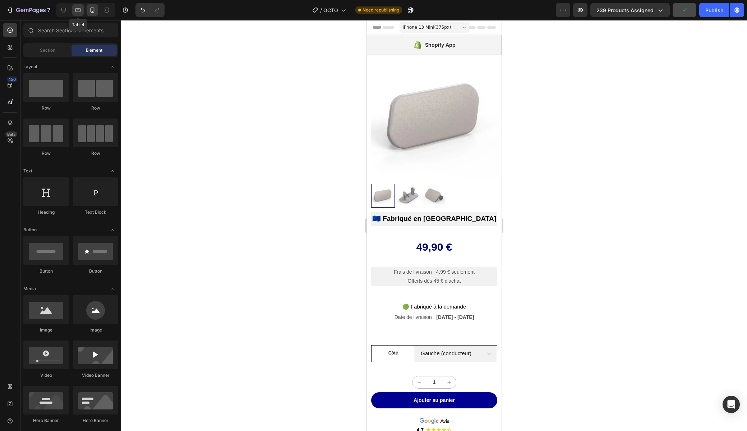
click at [76, 5] on div at bounding box center [77, 9] width 11 height 11
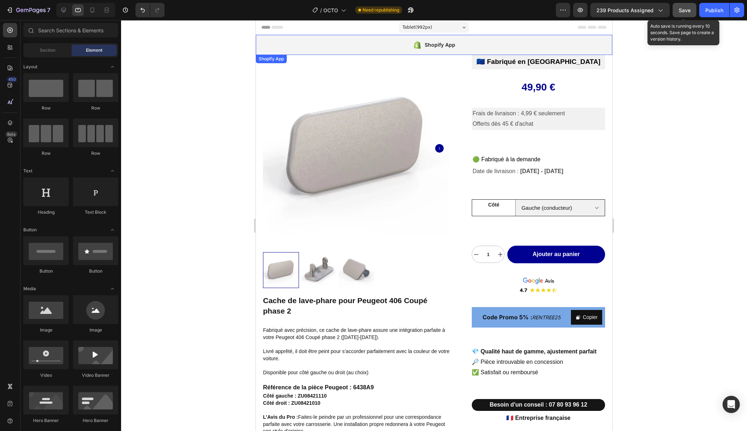
click at [680, 13] on div "Save" at bounding box center [684, 10] width 12 height 8
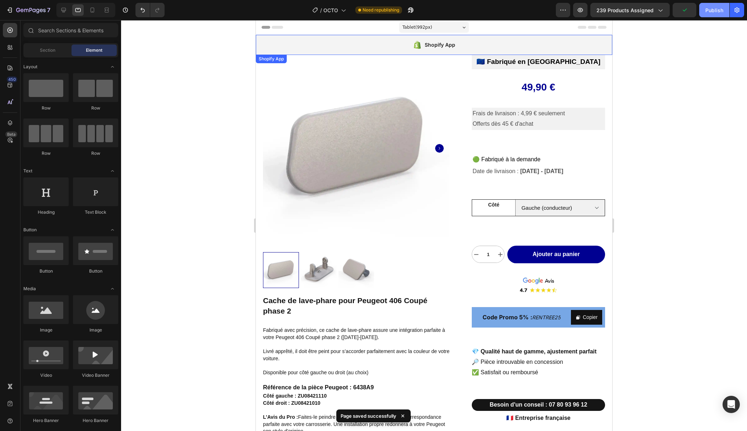
click at [709, 11] on div "Publish" at bounding box center [714, 10] width 18 height 8
click at [61, 12] on icon at bounding box center [63, 9] width 7 height 7
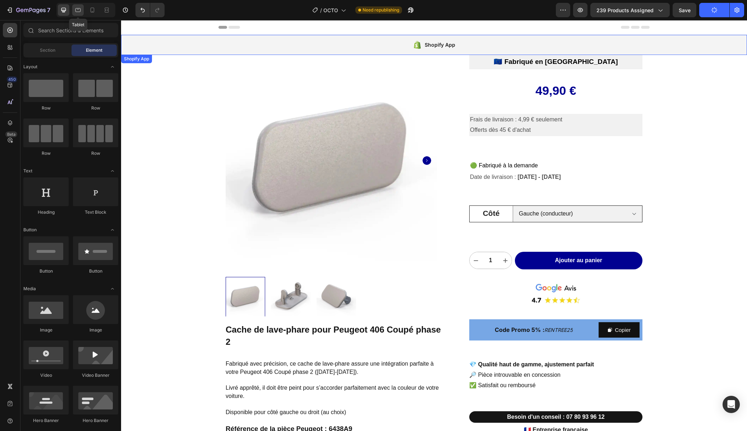
click at [78, 11] on icon at bounding box center [77, 9] width 7 height 7
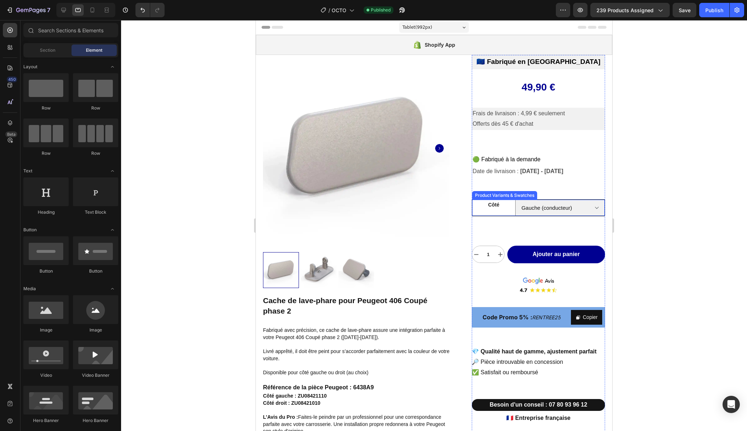
click at [487, 209] on legend "Côté" at bounding box center [493, 205] width 43 height 10
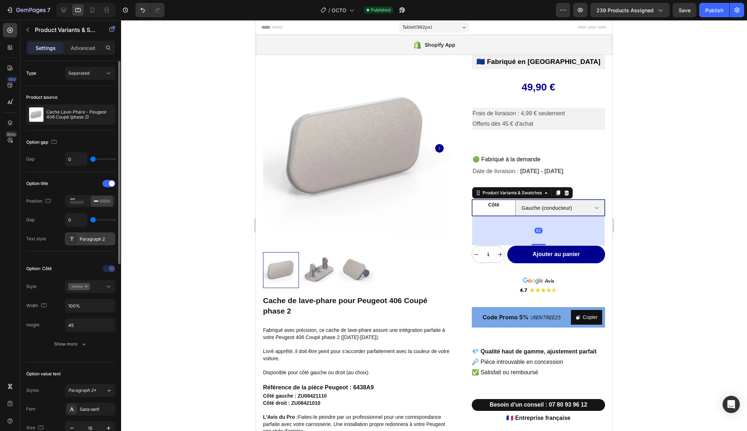
click at [85, 240] on div "Paragraph 2" at bounding box center [97, 239] width 34 height 6
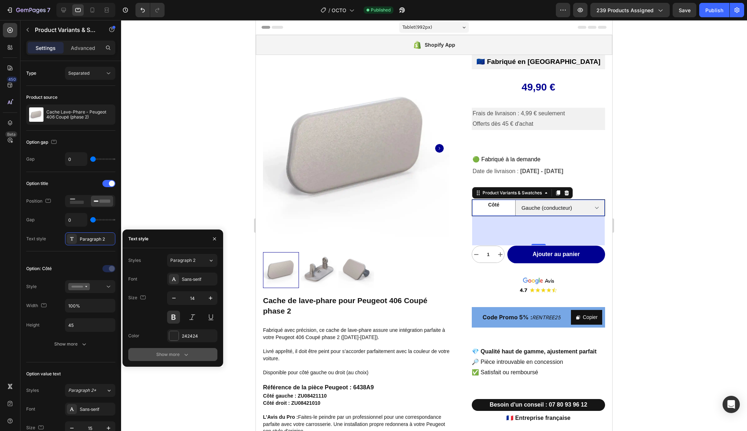
click at [172, 355] on div "Show more" at bounding box center [172, 354] width 33 height 7
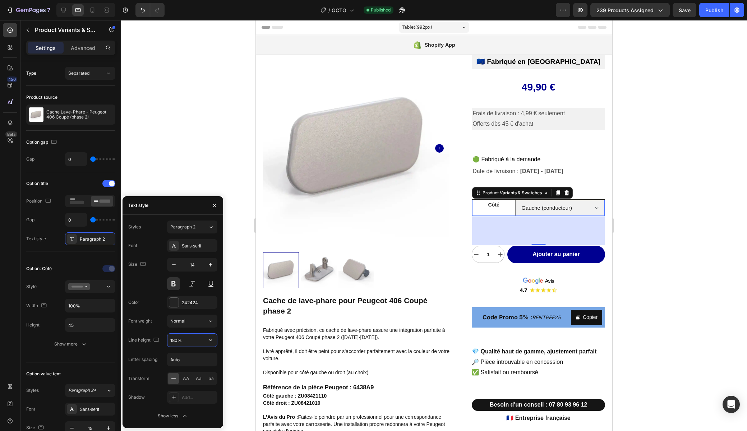
click at [177, 340] on input "180%" at bounding box center [192, 340] width 50 height 13
type input "200%"
click at [214, 262] on button "button" at bounding box center [210, 264] width 13 height 13
click at [211, 263] on icon "button" at bounding box center [210, 264] width 7 height 7
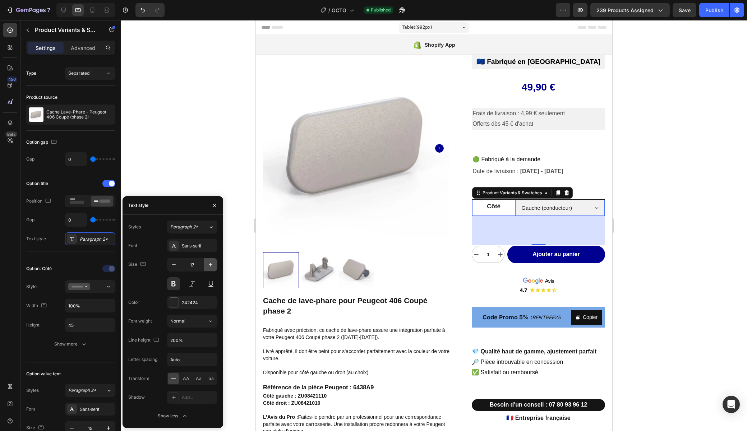
click at [211, 263] on icon "button" at bounding box center [210, 264] width 7 height 7
type input "20"
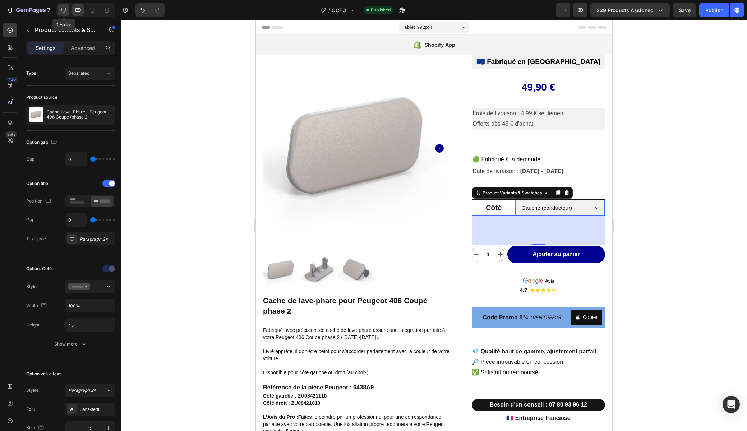
click at [65, 9] on icon at bounding box center [63, 9] width 7 height 7
type input "16"
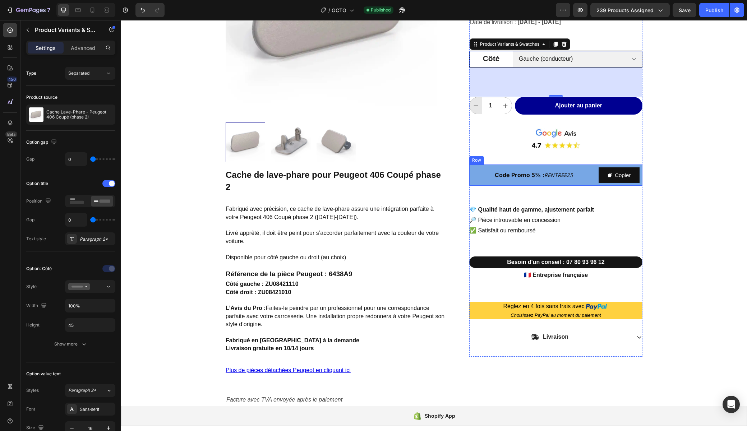
scroll to position [160, 0]
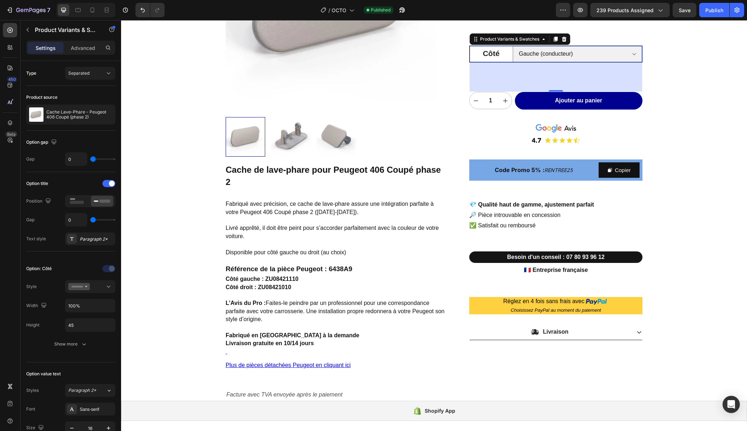
click at [487, 54] on legend "Côté" at bounding box center [490, 53] width 43 height 15
type input "1"
type input "2"
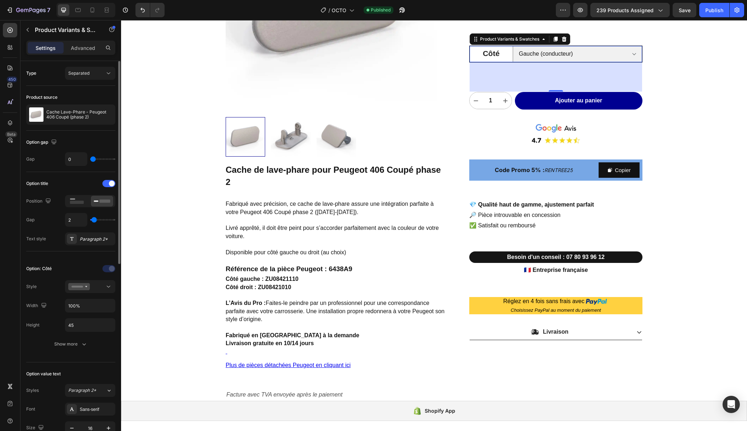
type input "3"
type input "4"
type input "5"
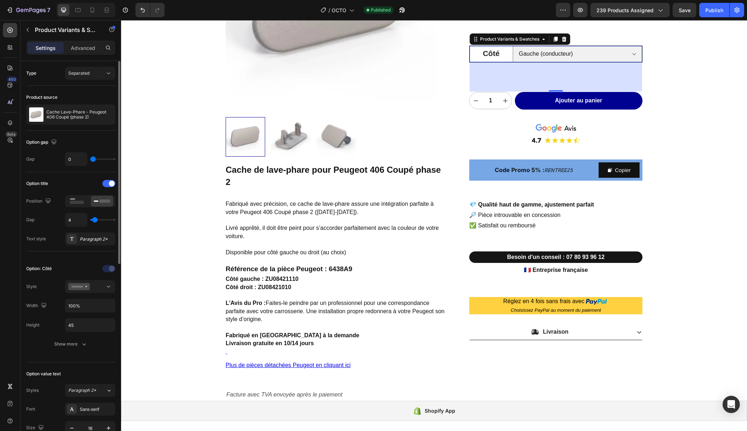
type input "5"
type input "6"
type input "7"
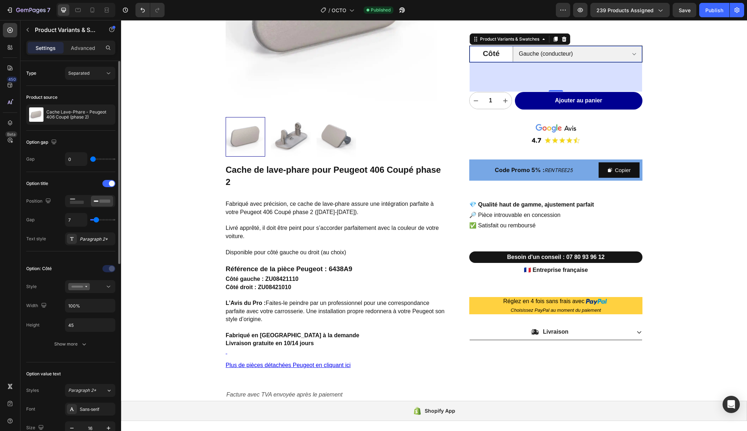
type input "8"
type input "9"
type input "10"
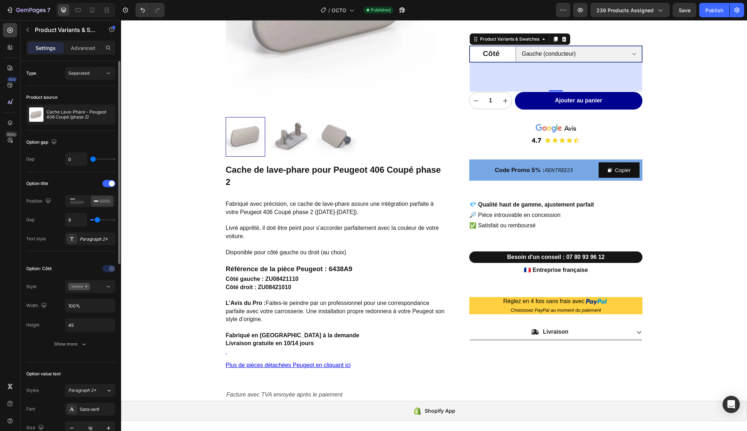
type input "10"
type input "11"
type input "12"
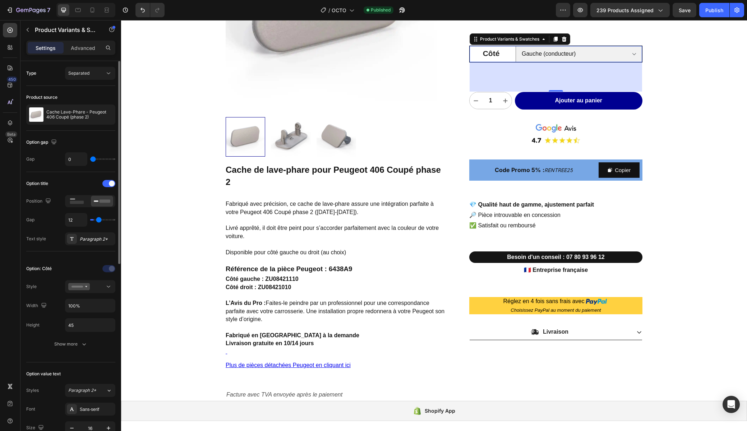
type input "13"
type input "14"
type input "15"
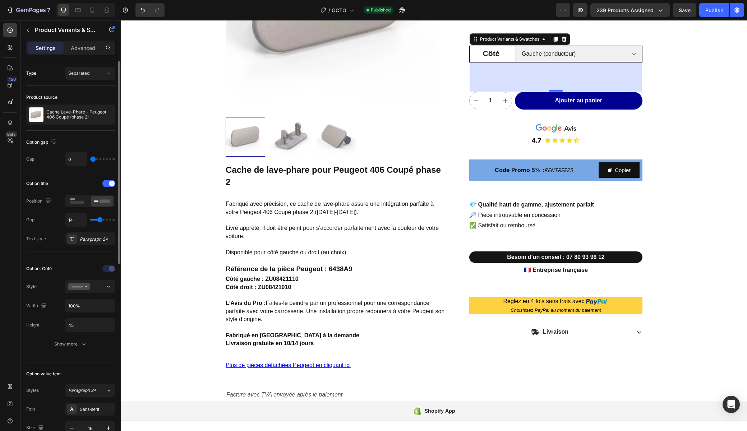
type input "15"
type input "16"
type input "15"
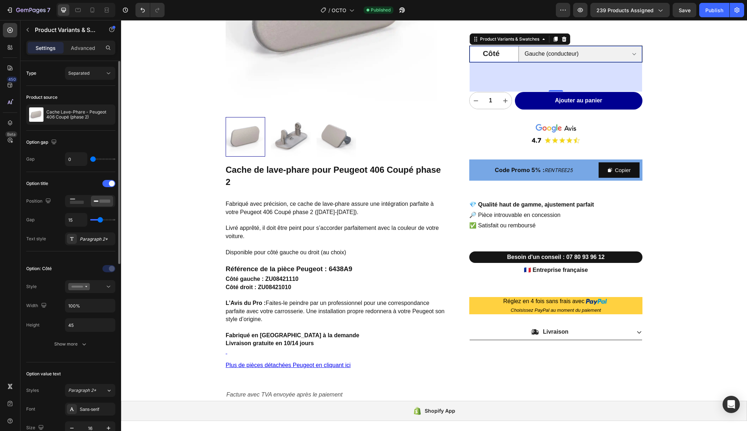
type input "13"
type input "12"
type input "10"
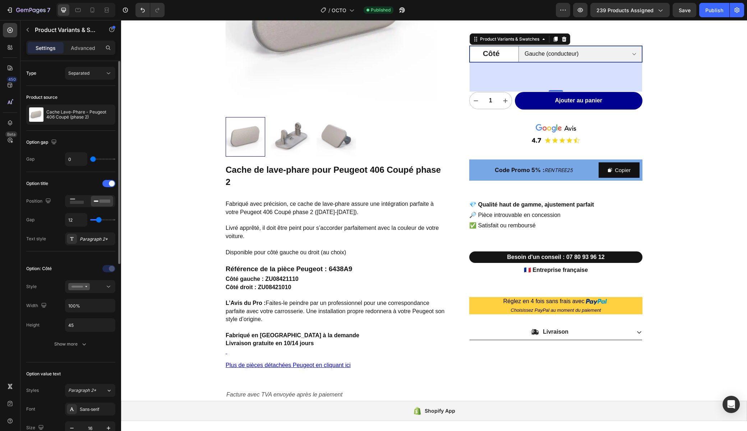
type input "10"
type input "8"
type input "7"
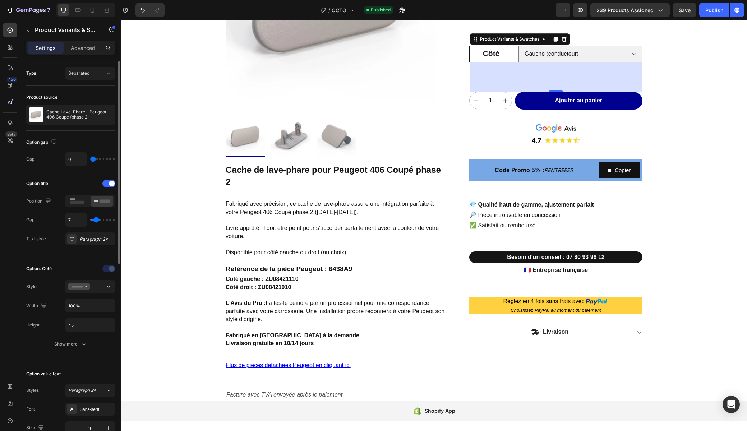
type input "4"
type input "3"
type input "2"
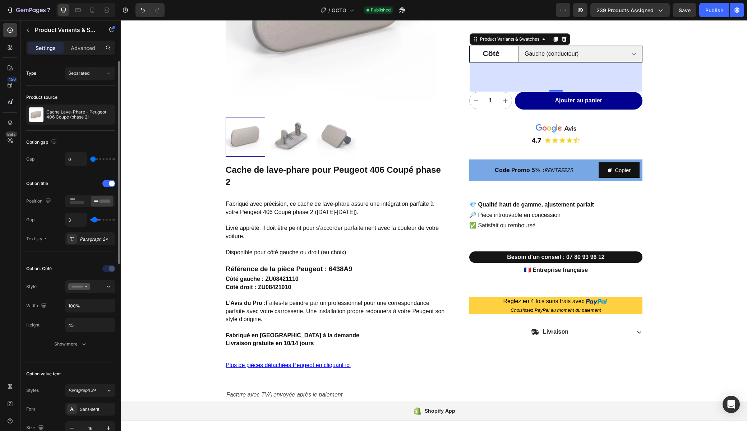
type input "2"
type input "1"
type input "0"
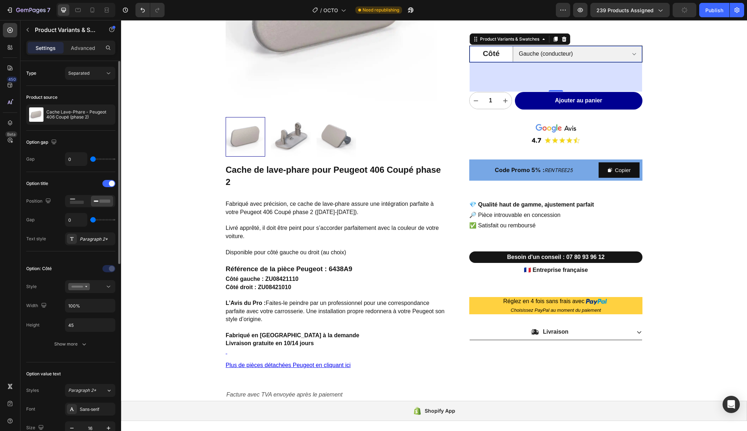
click at [90, 219] on input "range" at bounding box center [102, 219] width 25 height 1
click at [54, 141] on icon "button" at bounding box center [53, 141] width 5 height 5
click at [55, 142] on icon "button" at bounding box center [53, 141] width 5 height 5
click at [106, 185] on div at bounding box center [108, 183] width 13 height 7
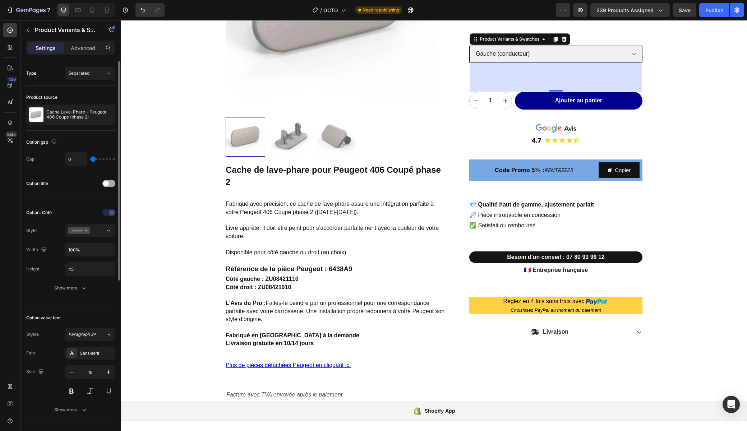
click at [107, 185] on span at bounding box center [106, 184] width 6 height 6
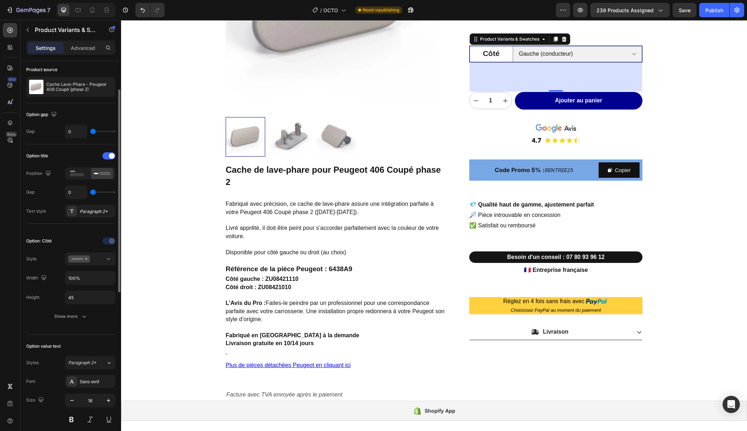
scroll to position [37, 0]
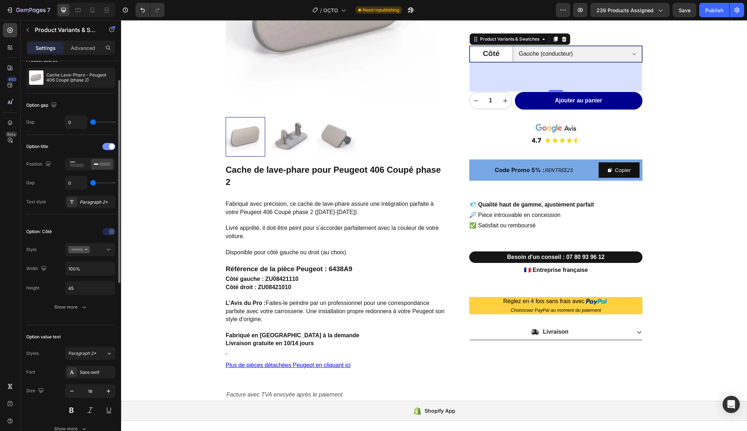
click at [108, 147] on div at bounding box center [108, 146] width 13 height 7
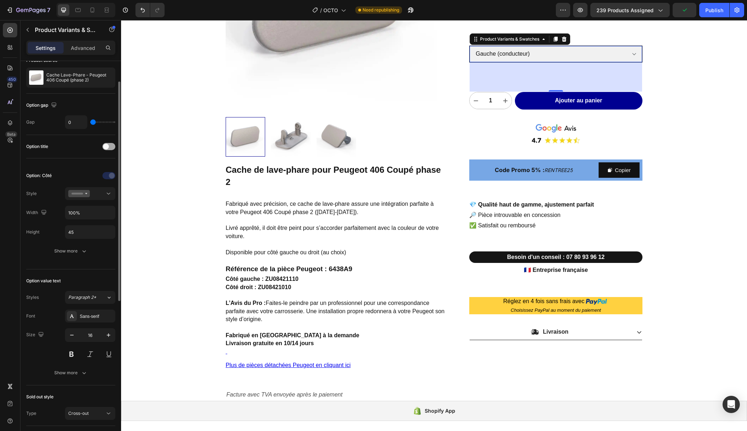
click at [108, 147] on span at bounding box center [106, 147] width 6 height 6
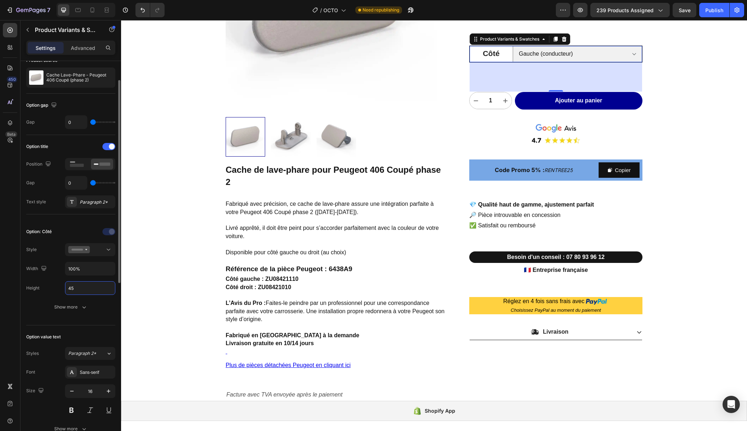
click at [87, 293] on input "45" at bounding box center [90, 288] width 50 height 13
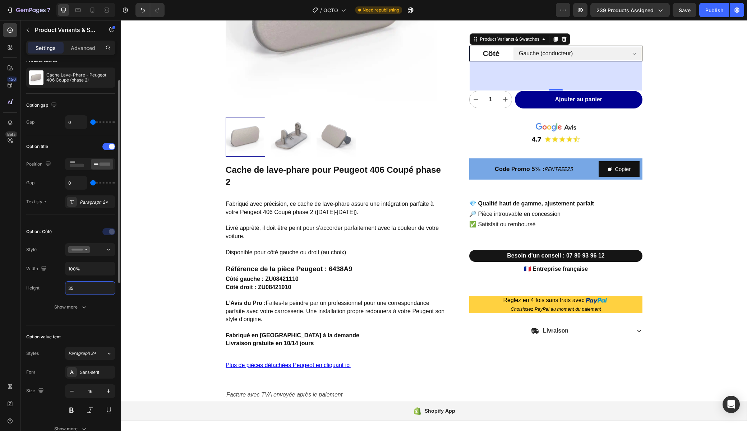
click at [85, 289] on input "35" at bounding box center [90, 288] width 50 height 13
type input "45"
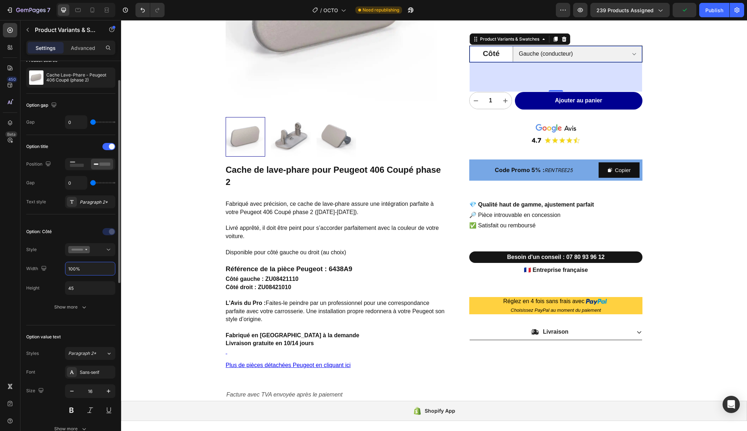
click at [82, 267] on input "100%" at bounding box center [90, 268] width 50 height 13
click at [102, 270] on input "100%" at bounding box center [90, 268] width 50 height 13
click at [106, 271] on input "100%" at bounding box center [90, 268] width 50 height 13
drag, startPoint x: 94, startPoint y: 269, endPoint x: 56, endPoint y: 267, distance: 38.5
click at [56, 267] on div "Width 100%" at bounding box center [70, 269] width 89 height 14
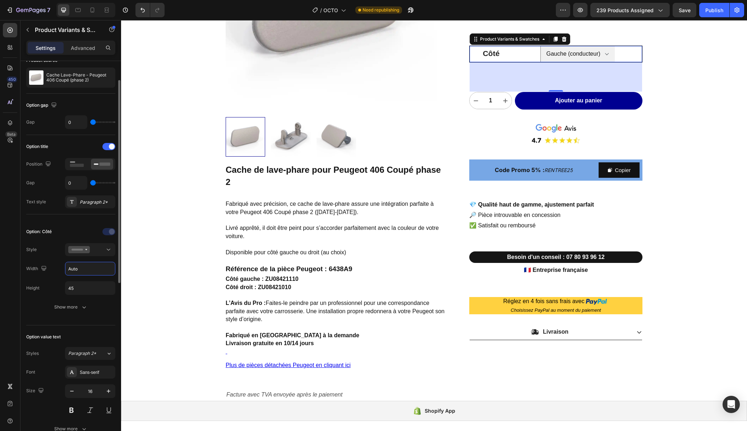
click at [50, 273] on div "Width Auto" at bounding box center [70, 269] width 89 height 14
click at [85, 270] on input "Auto" at bounding box center [90, 268] width 50 height 13
click at [51, 279] on div "Option: Côté Style Width 100 Height 45 Show more" at bounding box center [70, 270] width 89 height 88
click at [88, 268] on input "100" at bounding box center [90, 268] width 50 height 13
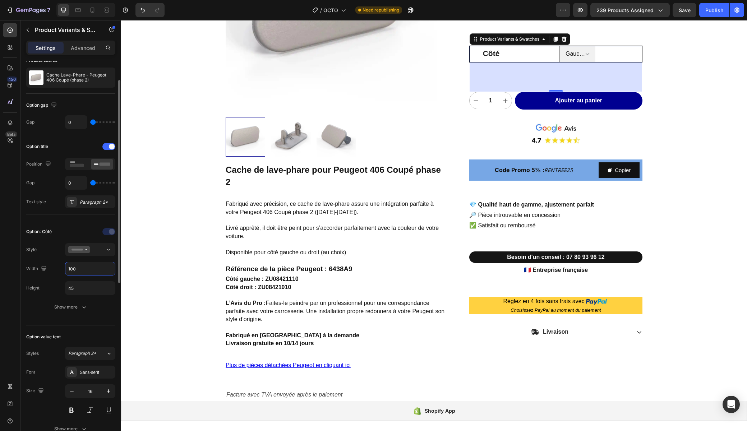
click at [90, 268] on input "100" at bounding box center [90, 268] width 50 height 13
type input "100%"
click at [52, 270] on div "Width 100%" at bounding box center [70, 269] width 89 height 14
click at [485, 55] on legend "Côté" at bounding box center [490, 53] width 43 height 15
click at [96, 195] on div "Paragraph 2*" at bounding box center [90, 201] width 50 height 13
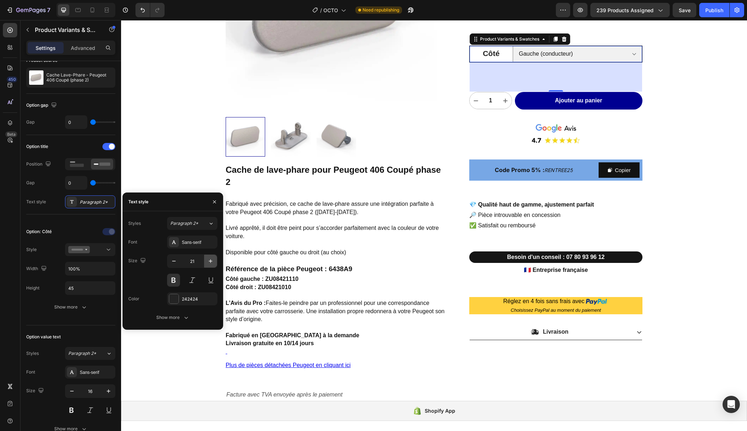
click at [210, 262] on icon "button" at bounding box center [211, 261] width 4 height 4
type input "22"
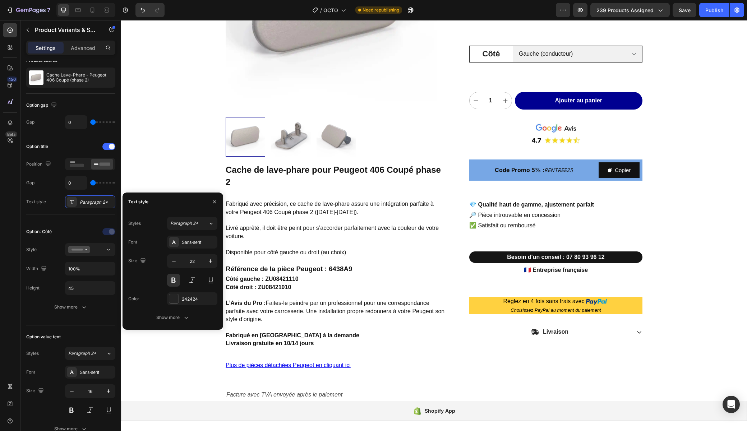
click at [703, 109] on div "Product Images Cache de lave-phare pour Peugeot 406 Coupé phase 2 Fabriqué avec…" at bounding box center [434, 375] width 626 height 1001
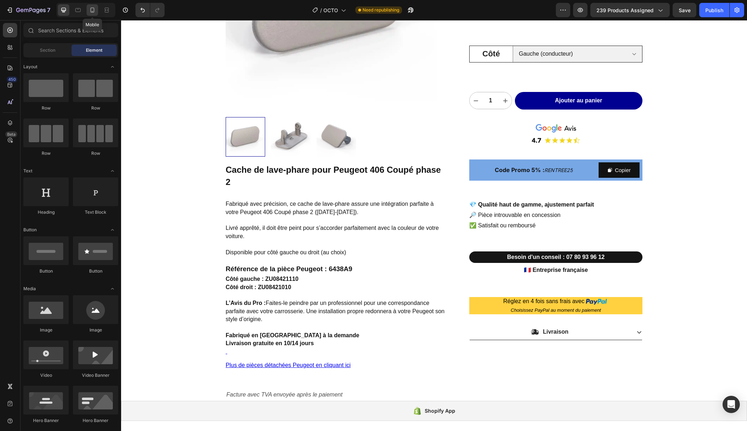
click at [93, 13] on icon at bounding box center [92, 9] width 7 height 7
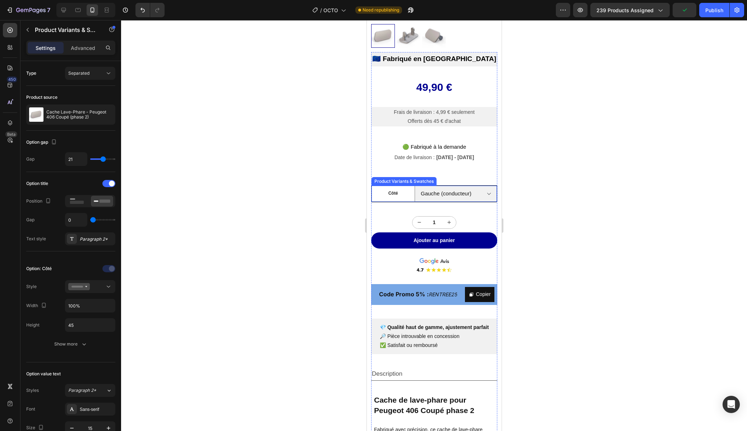
click at [386, 190] on legend "Côté" at bounding box center [392, 193] width 43 height 9
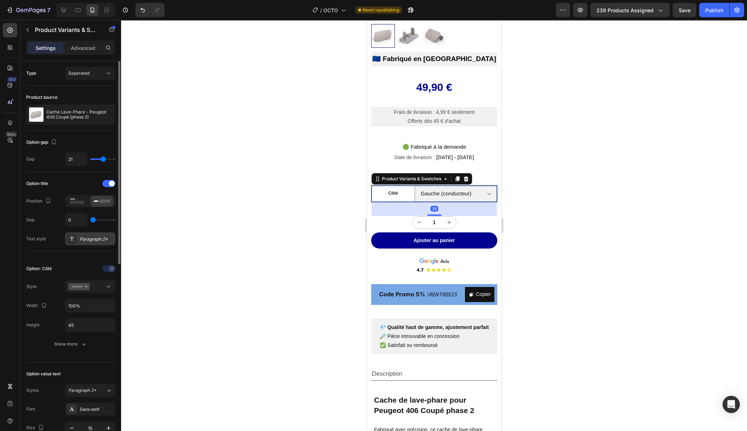
click at [99, 237] on div "Paragraph 2*" at bounding box center [97, 239] width 34 height 6
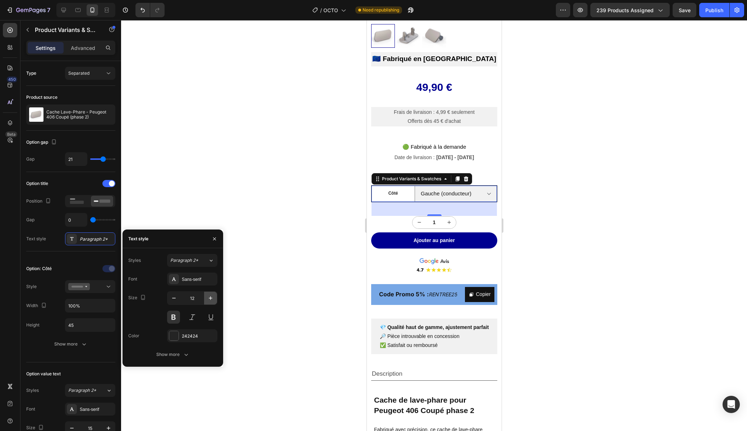
click at [212, 295] on icon "button" at bounding box center [210, 297] width 7 height 7
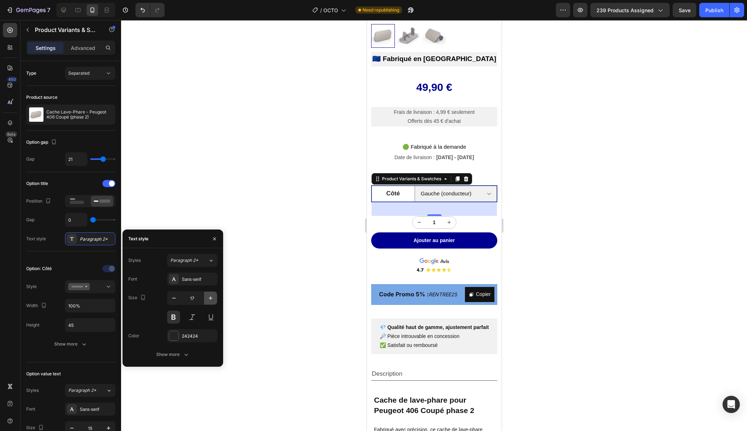
click at [212, 295] on icon "button" at bounding box center [210, 297] width 7 height 7
type input "18"
click at [78, 9] on icon at bounding box center [77, 10] width 5 height 4
type input "0"
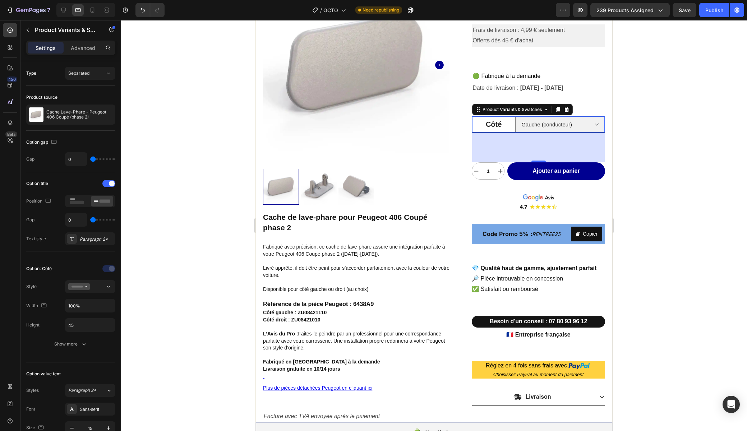
scroll to position [46, 0]
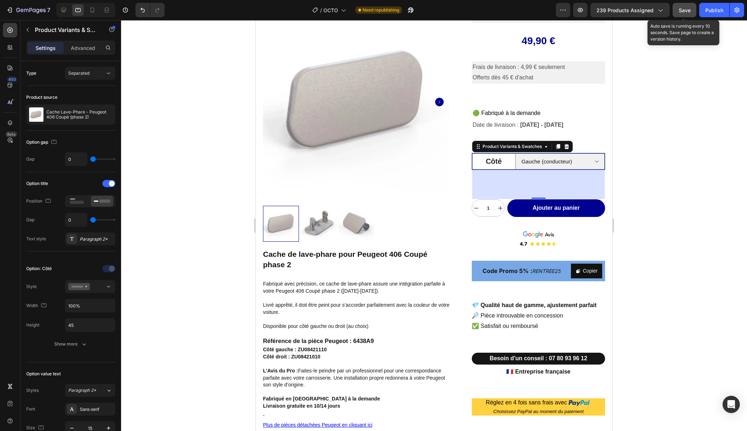
click at [681, 9] on span "Save" at bounding box center [684, 10] width 12 height 6
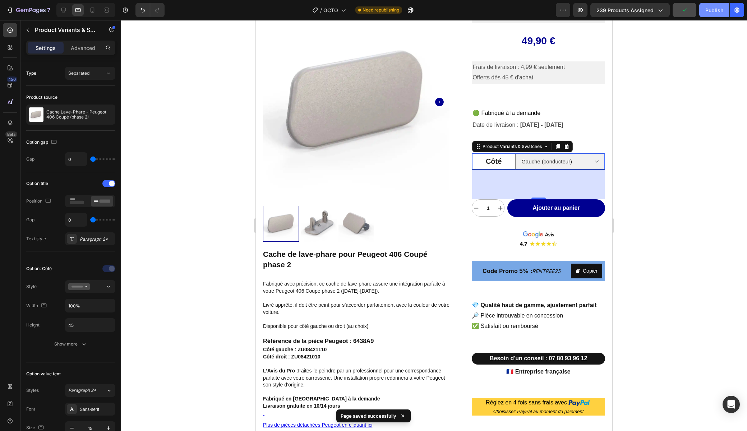
click at [713, 12] on div "Publish" at bounding box center [714, 10] width 18 height 8
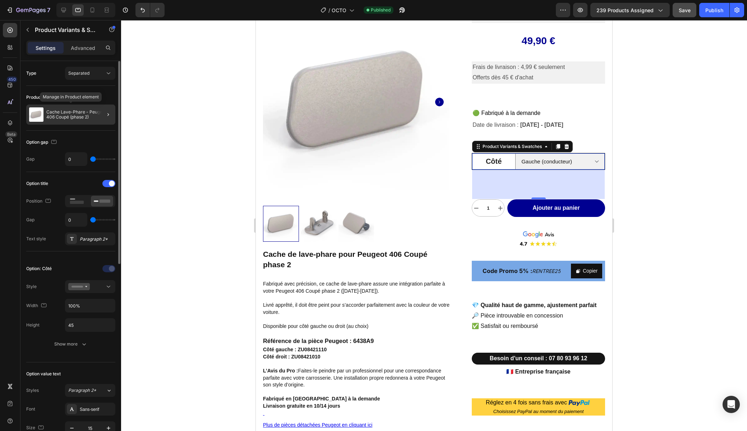
click at [62, 119] on p "Cache Lave-Phare - Peugeot 406 Coupé (phase 2)" at bounding box center [79, 115] width 66 height 10
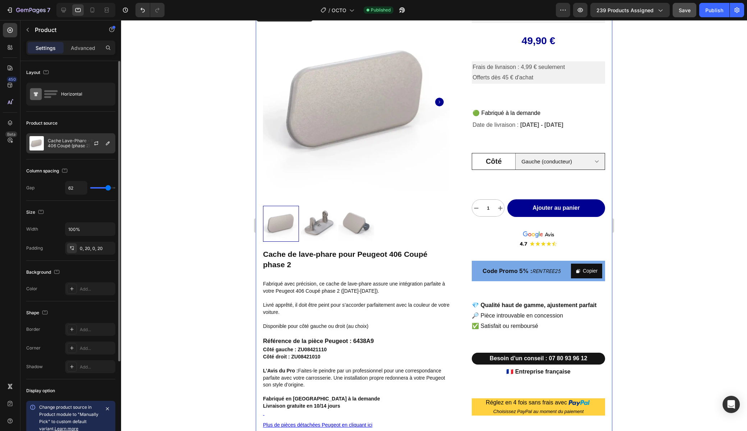
click at [61, 144] on p "Cache Lave-Phare - Peugeot 406 Coupé (phase 2)" at bounding box center [80, 143] width 64 height 10
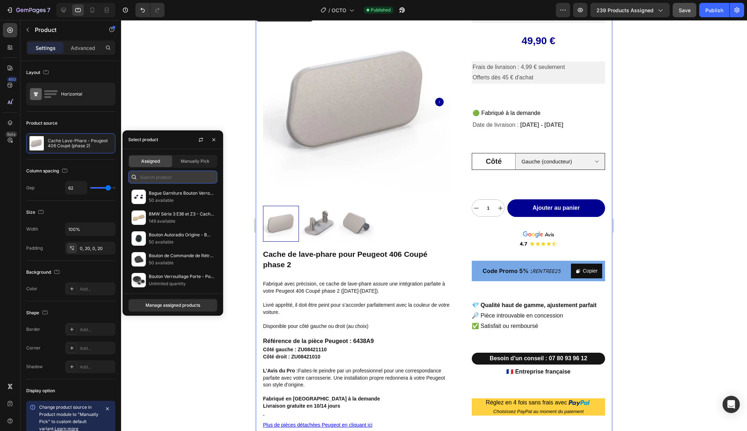
click at [159, 179] on input "text" at bounding box center [172, 177] width 89 height 13
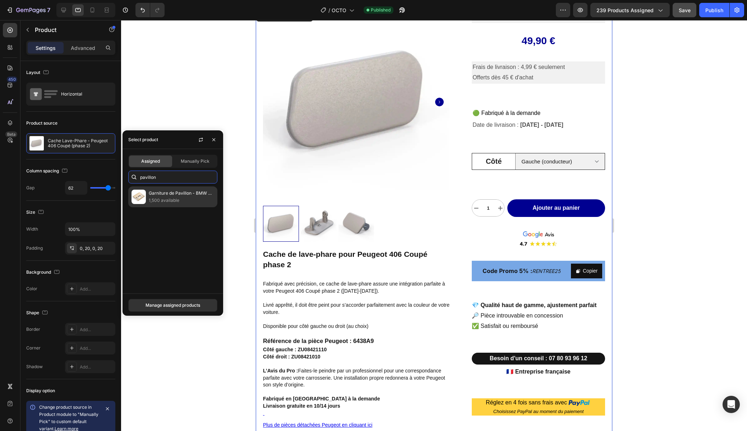
type input "pavillon"
click at [161, 193] on p "Garniture de Pavillon - BMW Série 3 E46" at bounding box center [181, 193] width 65 height 7
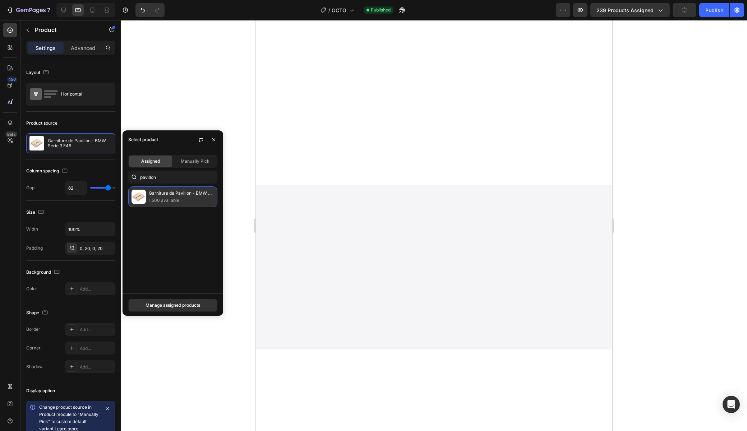
select select "Noir"
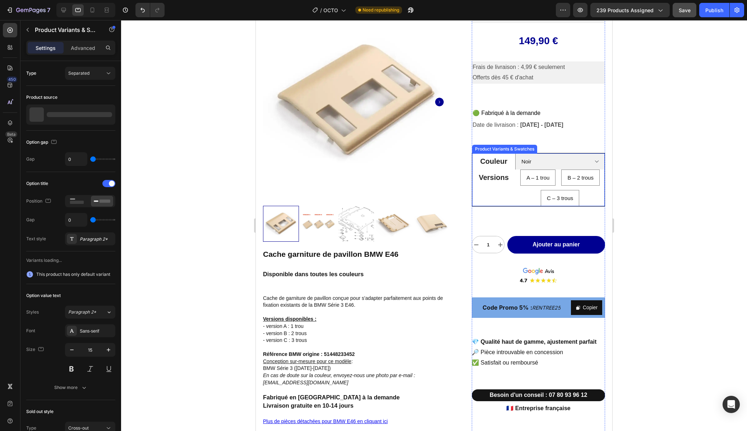
click at [493, 187] on div "Versions" at bounding box center [493, 187] width 43 height 37
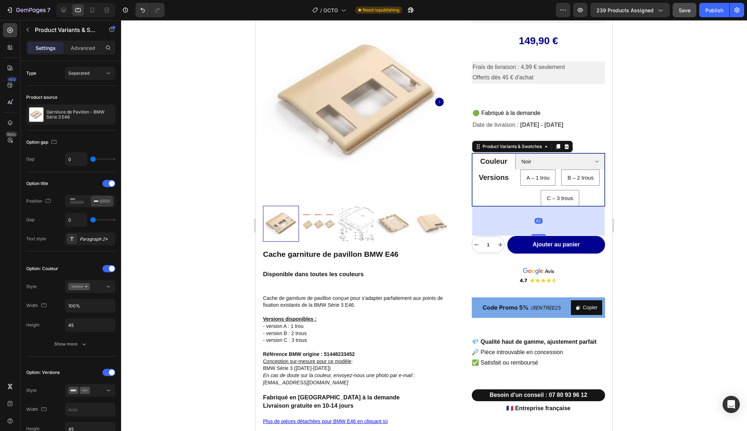
click at [477, 177] on legend "Versions" at bounding box center [493, 177] width 43 height 16
click at [514, 178] on legend "Versions" at bounding box center [493, 177] width 43 height 16
click at [497, 192] on div "Versions" at bounding box center [493, 187] width 43 height 37
click at [493, 160] on legend "Couleur" at bounding box center [493, 161] width 43 height 16
click at [492, 177] on legend "Versions" at bounding box center [493, 177] width 43 height 16
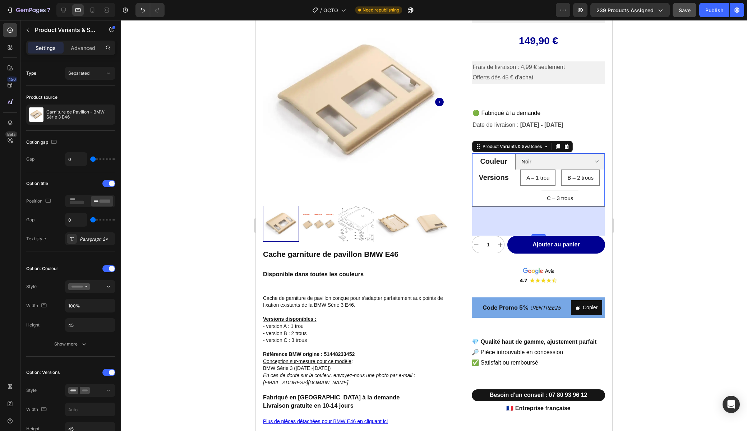
click at [480, 197] on div "Versions" at bounding box center [493, 187] width 43 height 37
click at [106, 184] on div at bounding box center [108, 183] width 13 height 7
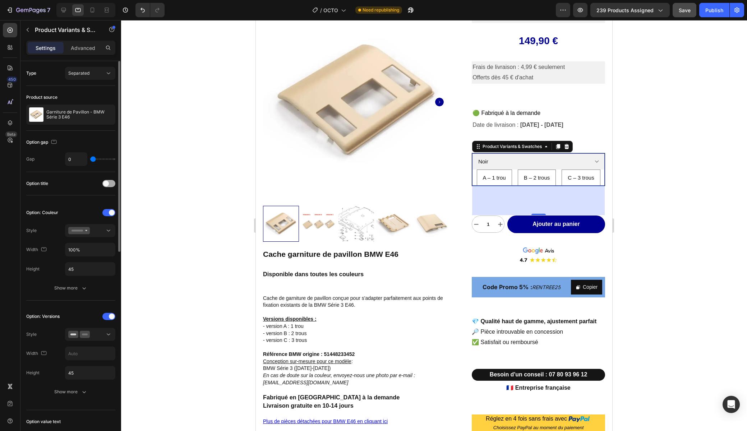
click at [106, 184] on span at bounding box center [106, 184] width 6 height 6
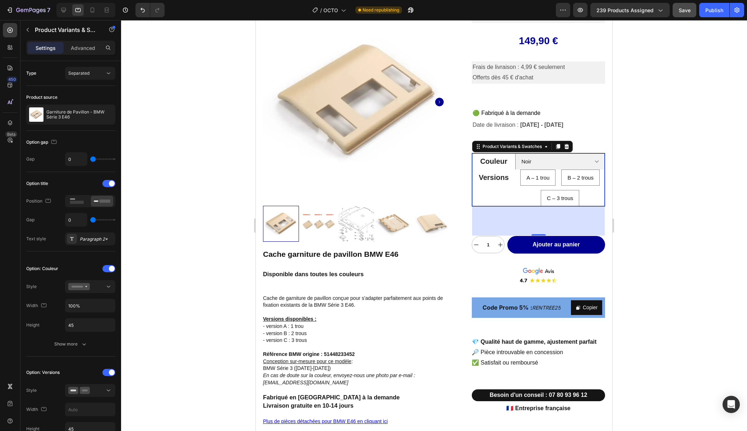
click at [488, 160] on legend "Couleur" at bounding box center [493, 161] width 43 height 16
click at [498, 174] on legend "Versions" at bounding box center [493, 177] width 43 height 16
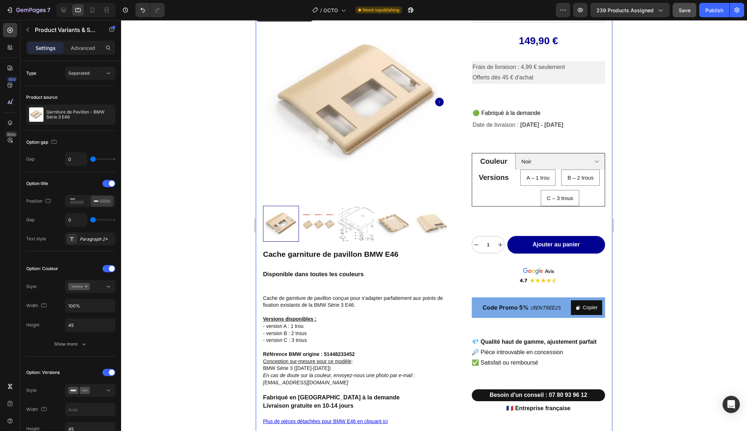
click at [464, 201] on div "Product Images Cache garniture de pavillon BMW E46 Disponible dans toutes les c…" at bounding box center [434, 250] width 356 height 482
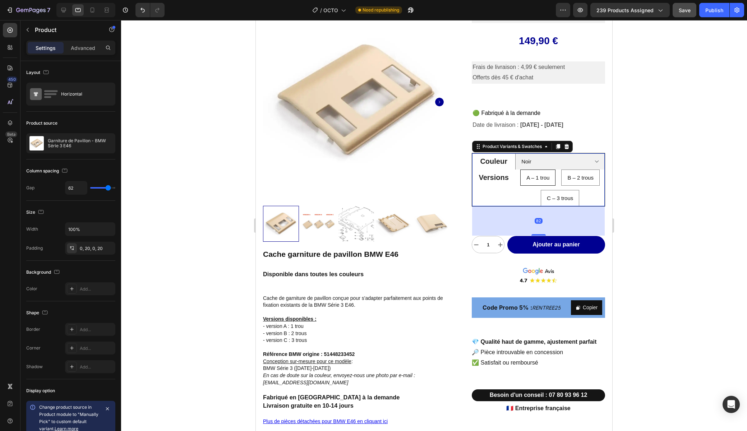
click at [535, 181] on div "A – 1 trou" at bounding box center [537, 177] width 34 height 13
click at [537, 169] on input "A – 1 trou A – 1 trou A – 1 trou" at bounding box center [537, 169] width 0 height 0
radio input "true"
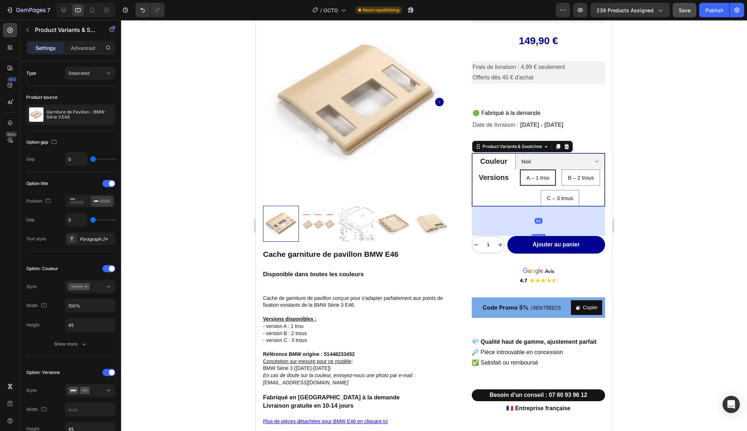
click at [513, 188] on div "Versions" at bounding box center [493, 187] width 43 height 37
click at [103, 283] on div at bounding box center [90, 286] width 44 height 7
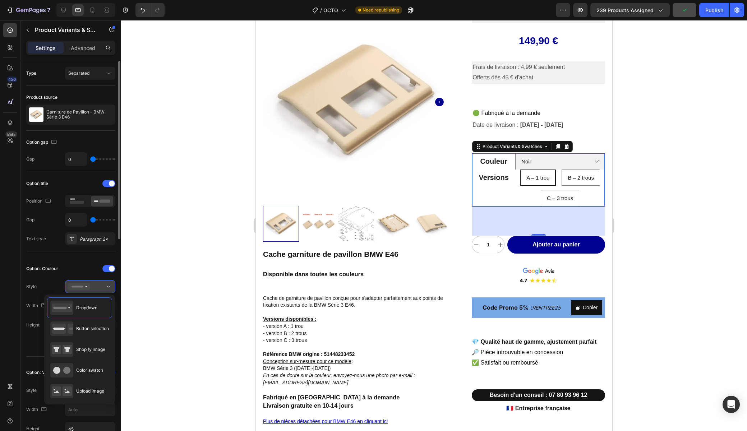
click at [103, 283] on div at bounding box center [90, 286] width 44 height 7
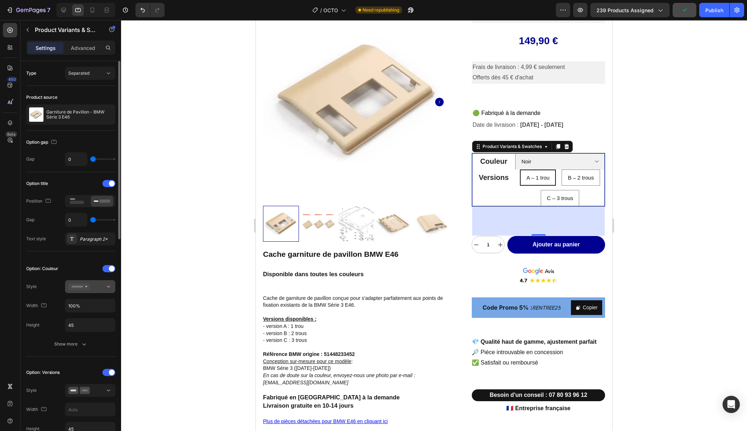
click at [103, 283] on div at bounding box center [90, 286] width 44 height 7
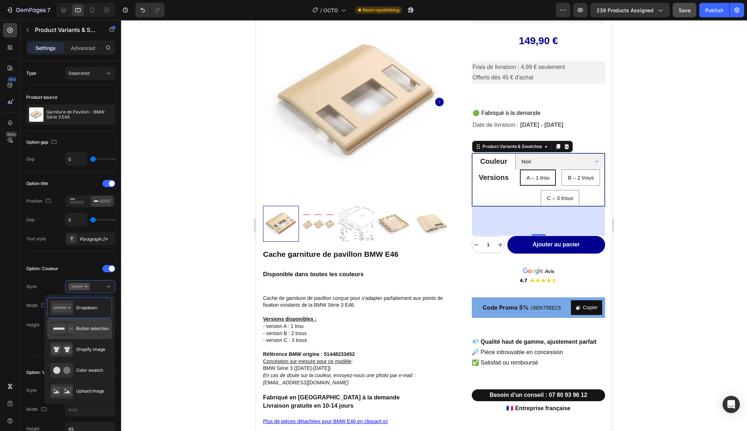
click at [92, 328] on span "Button selection" at bounding box center [92, 328] width 33 height 6
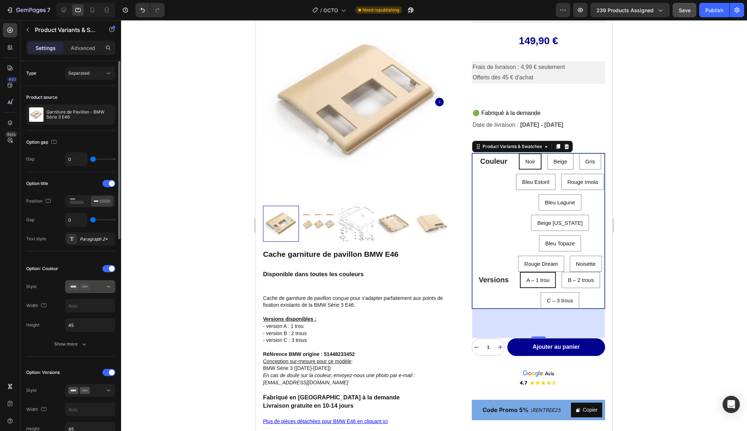
click at [109, 288] on icon at bounding box center [108, 286] width 7 height 7
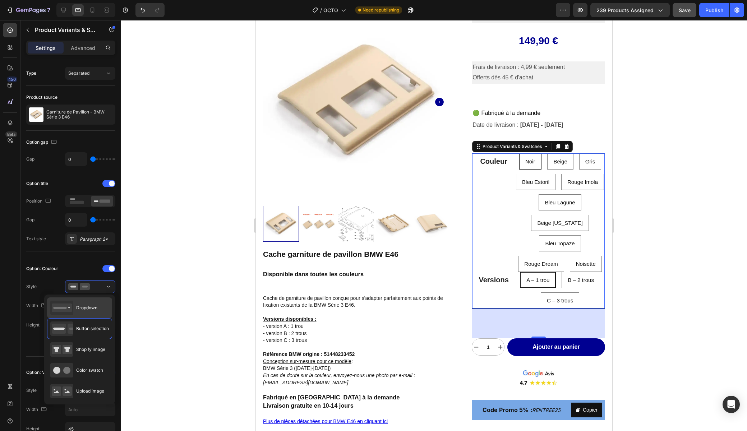
click at [97, 308] on span "Dropdown" at bounding box center [86, 307] width 21 height 6
type input "100%"
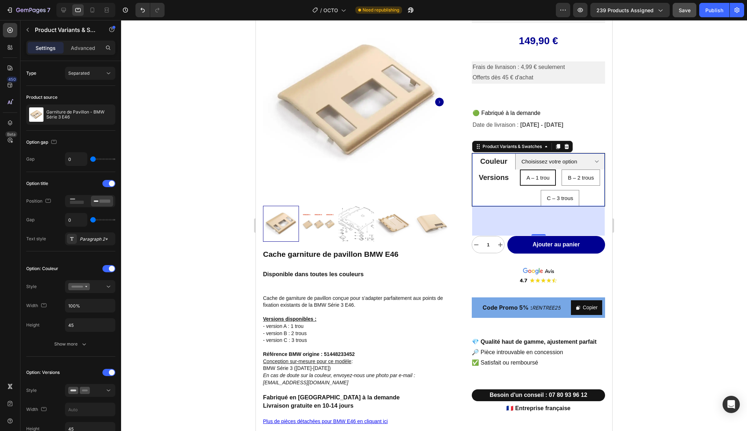
click at [488, 207] on div "82" at bounding box center [538, 220] width 132 height 29
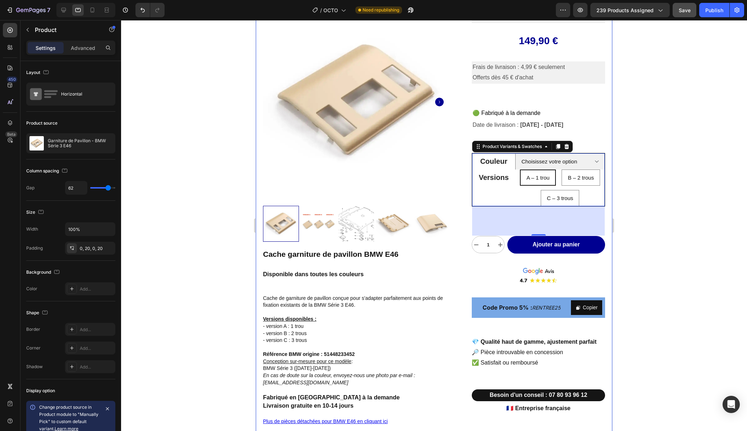
click at [454, 188] on div "Product Images Cache garniture de pavillon BMW E46 Disponible dans toutes les c…" at bounding box center [434, 250] width 356 height 482
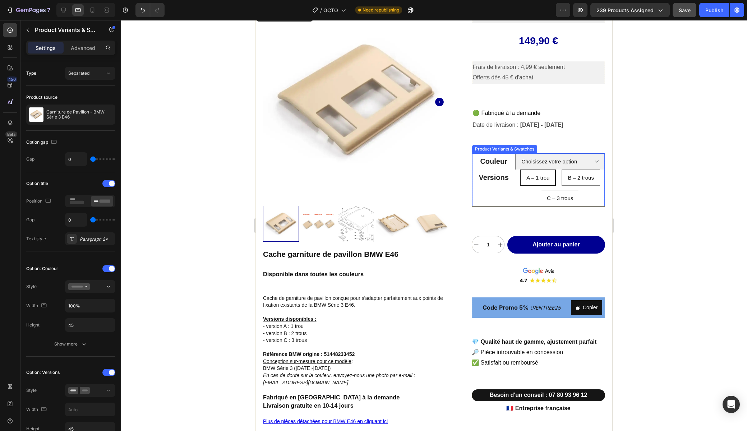
click at [490, 189] on div "Versions" at bounding box center [493, 187] width 43 height 37
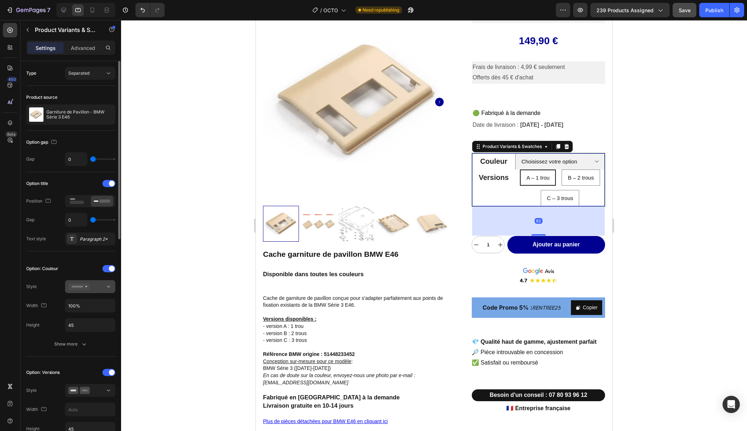
click at [105, 284] on icon at bounding box center [108, 286] width 7 height 7
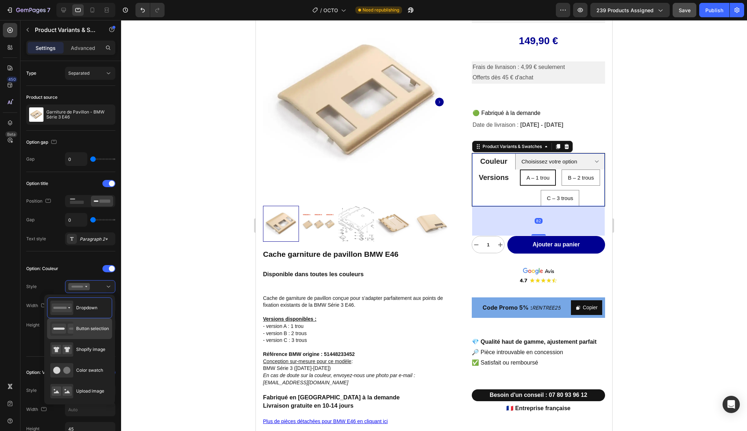
click at [82, 325] on div "Button selection" at bounding box center [79, 328] width 59 height 14
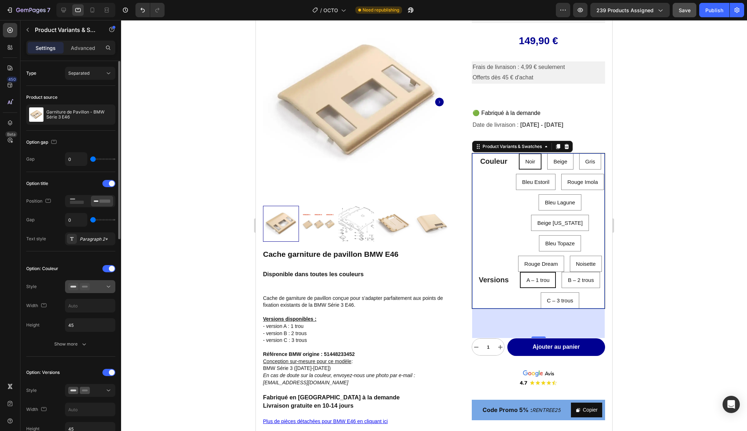
click at [103, 287] on div at bounding box center [90, 286] width 44 height 7
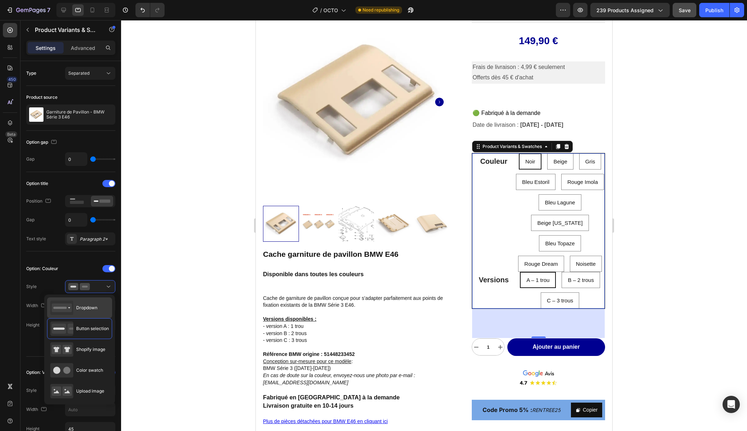
click at [92, 308] on span "Dropdown" at bounding box center [86, 307] width 21 height 6
type input "100%"
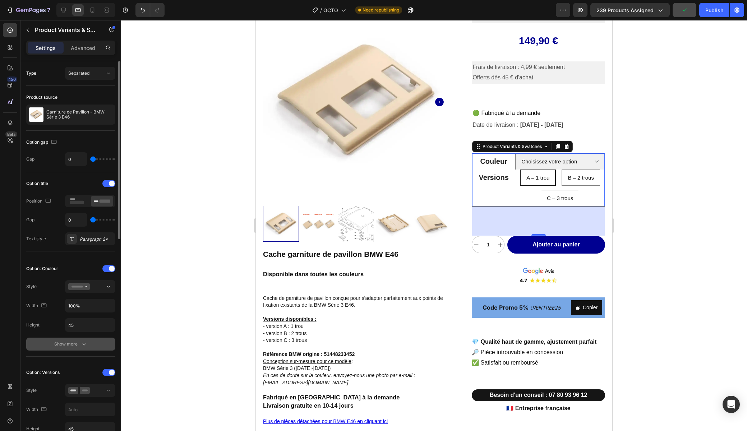
click at [69, 345] on div "Show more" at bounding box center [70, 343] width 33 height 7
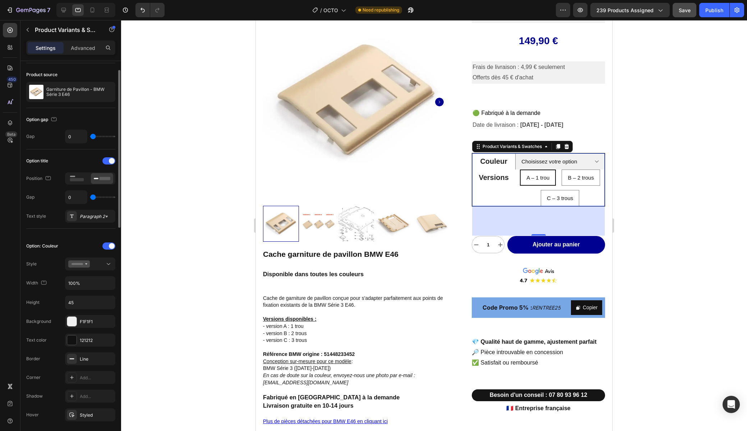
scroll to position [0, 0]
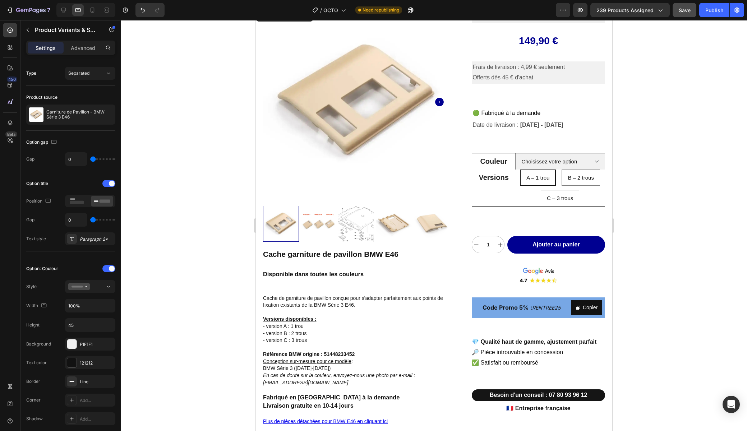
click at [461, 176] on div "Product Images Cache garniture de pavillon BMW E46 Disponible dans toutes les c…" at bounding box center [434, 250] width 356 height 482
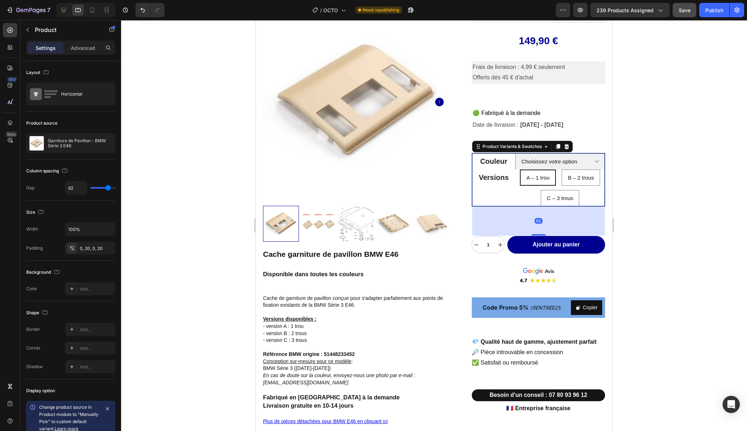
click at [492, 164] on legend "Couleur" at bounding box center [493, 161] width 43 height 16
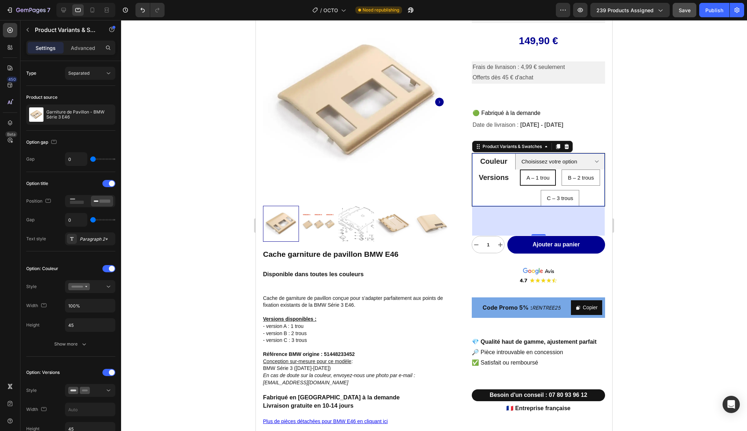
click at [493, 159] on legend "Couleur" at bounding box center [493, 161] width 43 height 16
type input "1"
select select "Noir"
type input "3"
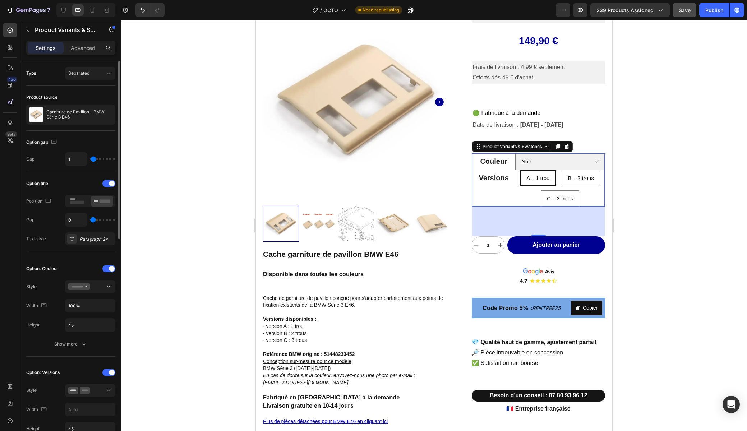
type input "3"
type input "4"
type input "6"
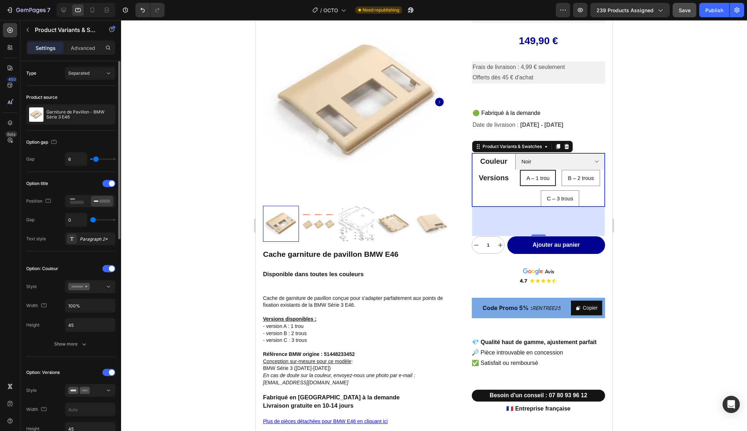
type input "7"
type input "8"
type input "10"
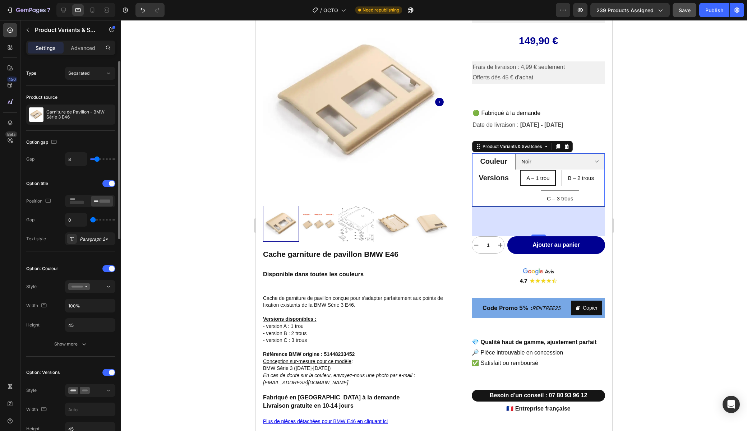
type input "10"
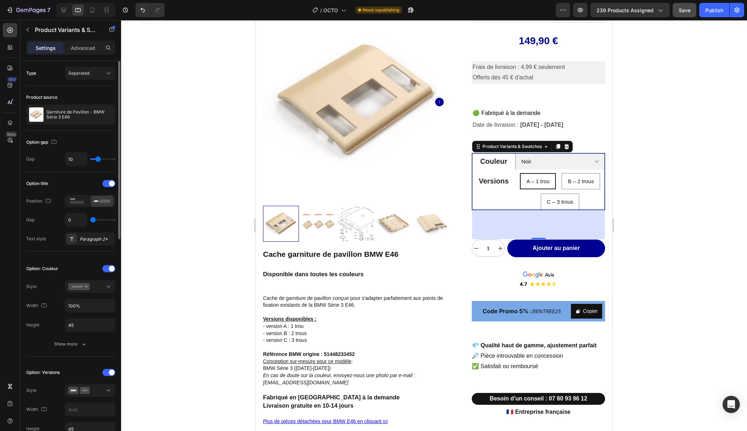
type input "12"
type input "13"
type input "15"
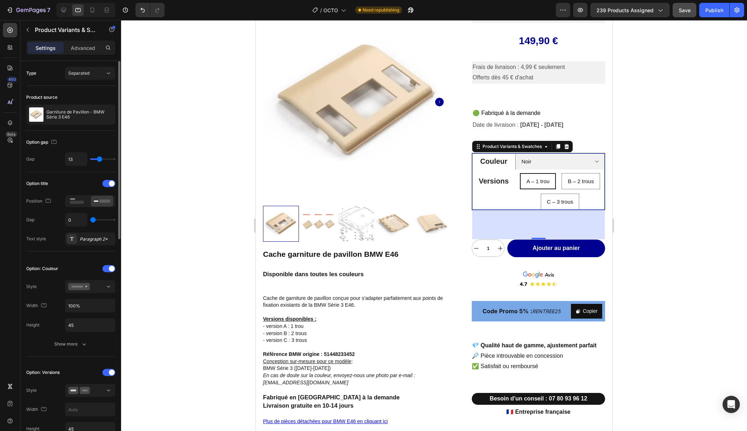
type input "15"
type input "18"
type input "19"
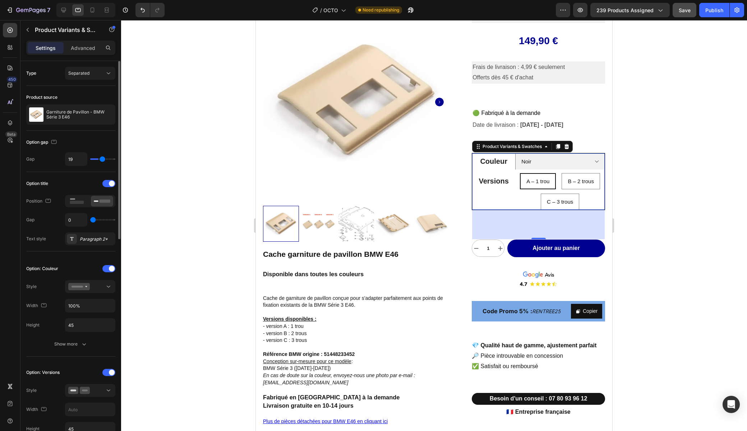
type input "21"
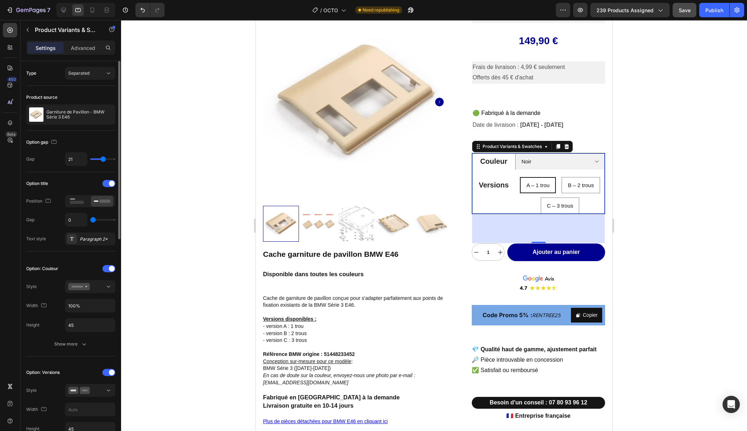
type input "22"
type input "23"
type input "24"
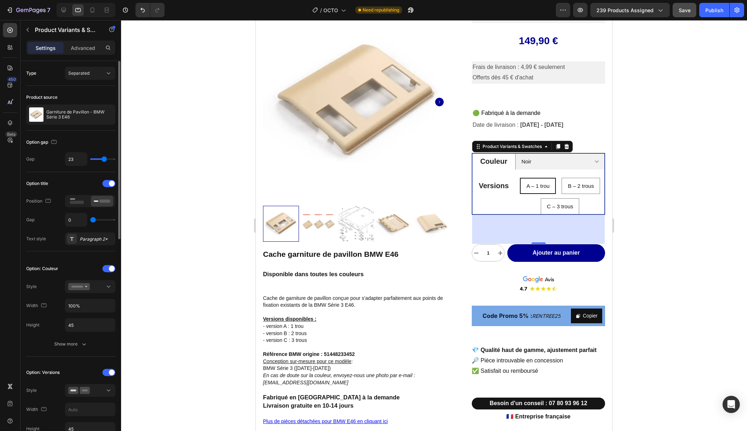
type input "24"
type input "25"
type input "26"
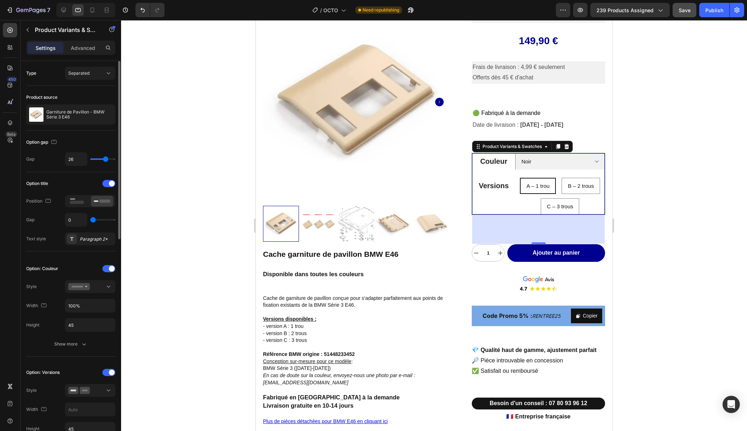
type input "27"
type input "28"
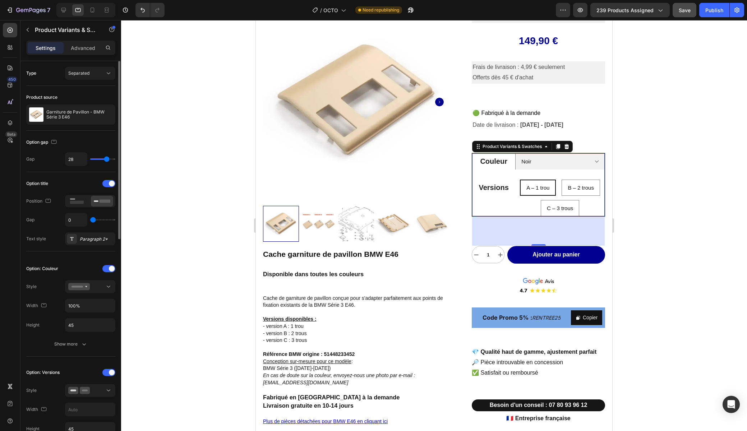
type input "29"
type input "30"
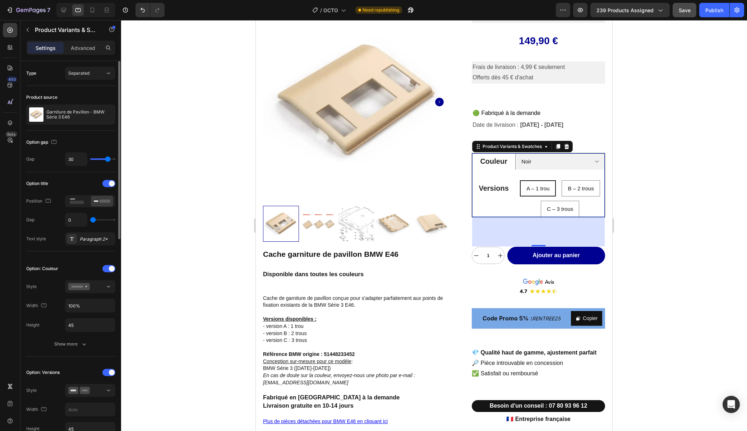
type input "29"
type input "28"
type input "27"
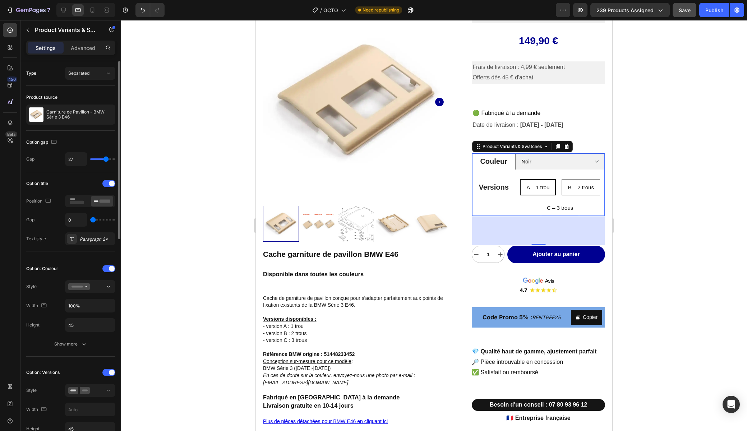
drag, startPoint x: 92, startPoint y: 161, endPoint x: 106, endPoint y: 159, distance: 13.7
type input "27"
click at [106, 159] on input "range" at bounding box center [102, 158] width 25 height 1
click at [187, 187] on div at bounding box center [434, 225] width 626 height 411
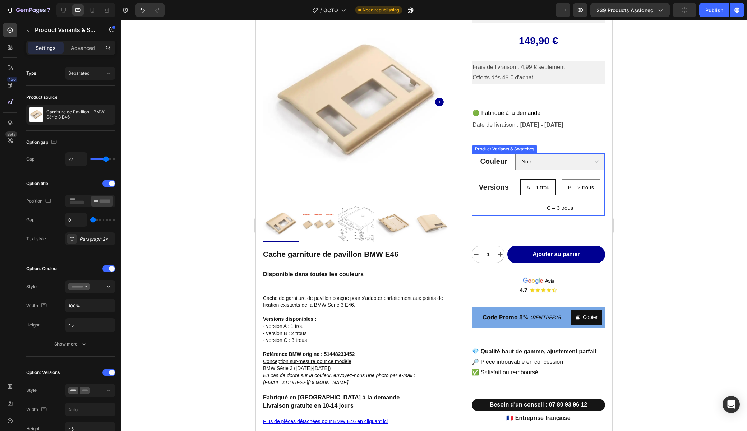
click at [490, 186] on legend "Versions" at bounding box center [493, 187] width 43 height 16
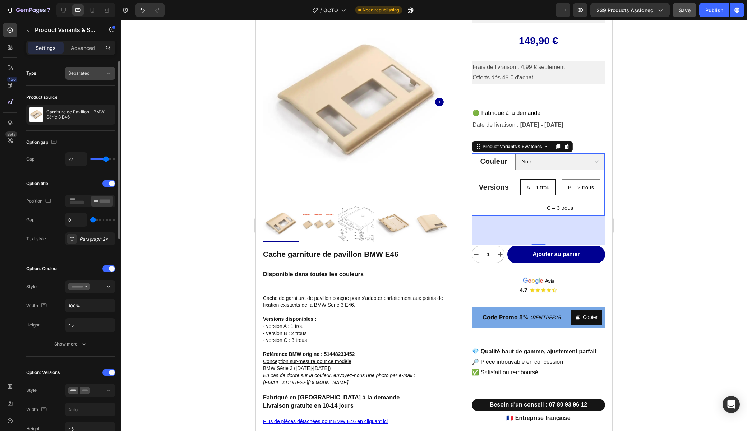
click at [91, 72] on div "Separated" at bounding box center [86, 73] width 37 height 6
click at [85, 104] on span "Combine" at bounding box center [77, 104] width 18 height 6
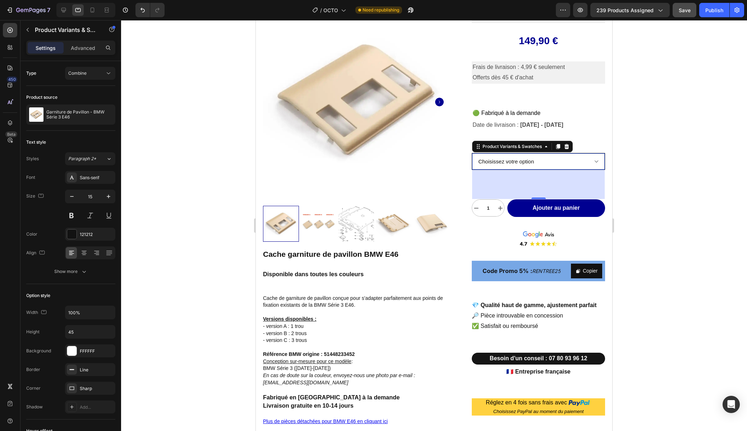
click at [532, 154] on select "Choisissez votre option Noir / A – 1 trou - 149,90 € Noir / B – 2 trous - 149,9…" at bounding box center [538, 161] width 132 height 16
click at [86, 76] on span "Combine" at bounding box center [77, 73] width 18 height 6
click at [82, 91] on span "Separated" at bounding box center [78, 91] width 21 height 6
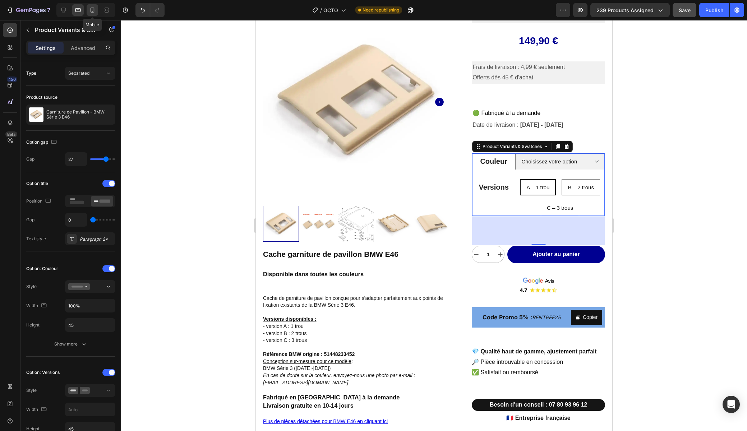
click at [91, 9] on icon at bounding box center [92, 9] width 7 height 7
type input "21"
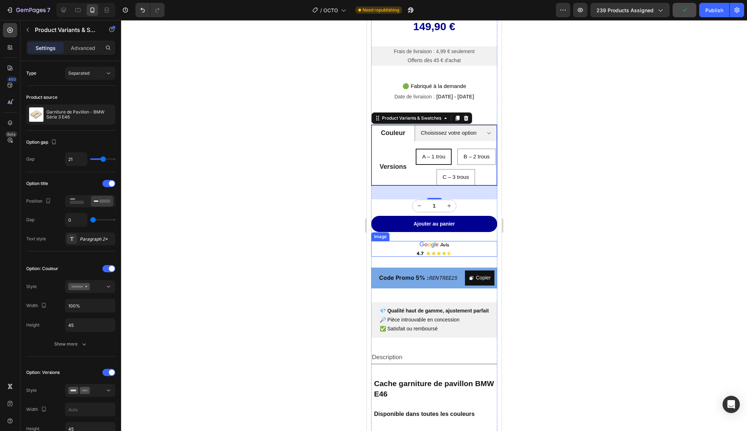
scroll to position [183, 0]
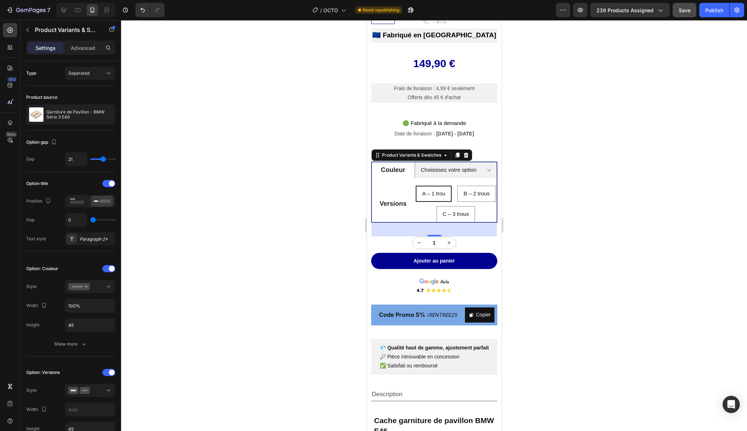
click at [331, 129] on div at bounding box center [434, 225] width 626 height 411
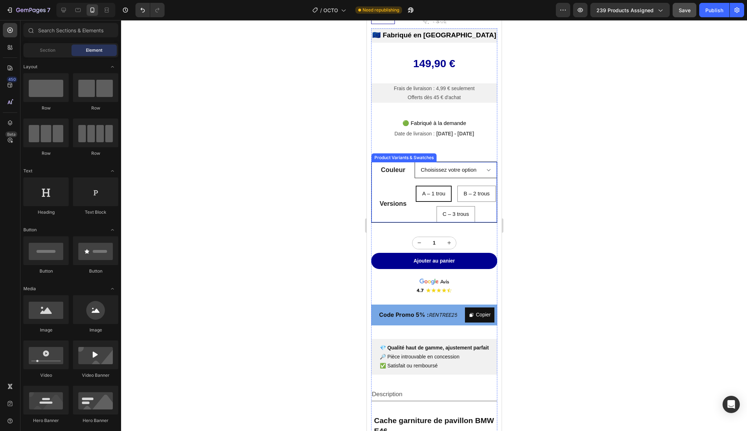
click at [428, 169] on select "Choisissez votre option Noir Beige Gris Bleu Estoril Rouge Imola Bleu Lagune Be…" at bounding box center [455, 170] width 82 height 16
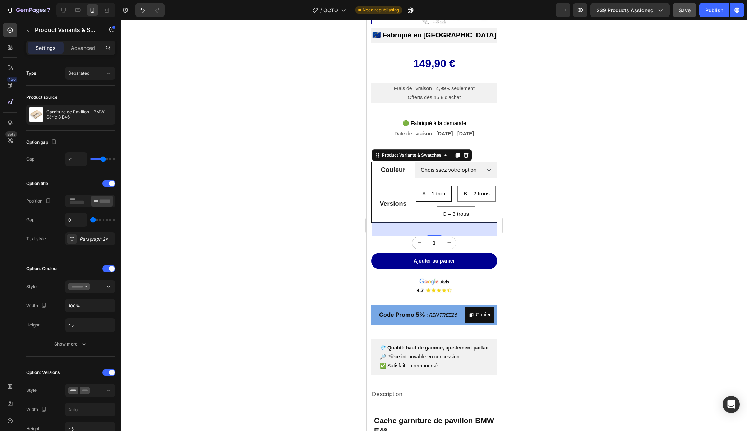
click at [408, 172] on legend "Couleur" at bounding box center [392, 169] width 43 height 13
click at [417, 174] on select "Choisissez votre option Noir Beige Gris Bleu Estoril Rouge Imola Bleu Lagune Be…" at bounding box center [455, 170] width 82 height 16
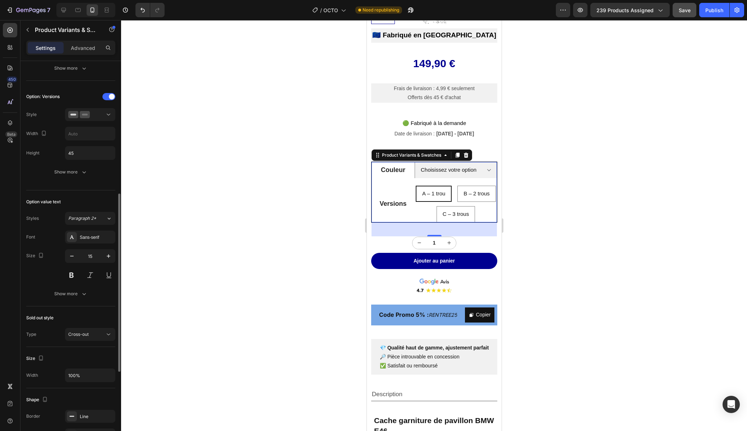
scroll to position [280, 0]
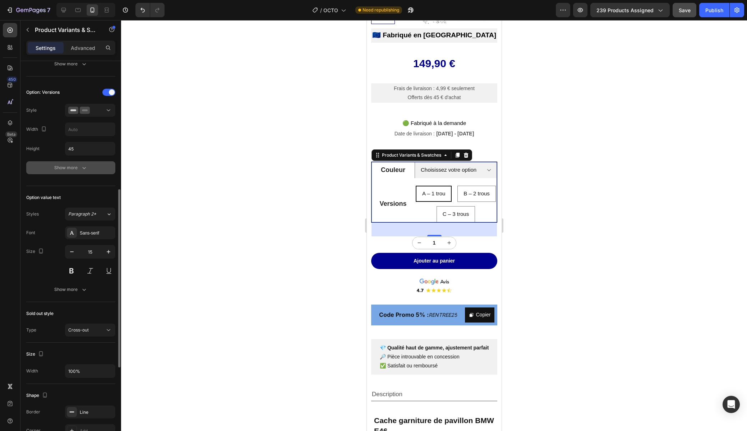
click at [63, 167] on div "Show more" at bounding box center [70, 167] width 33 height 7
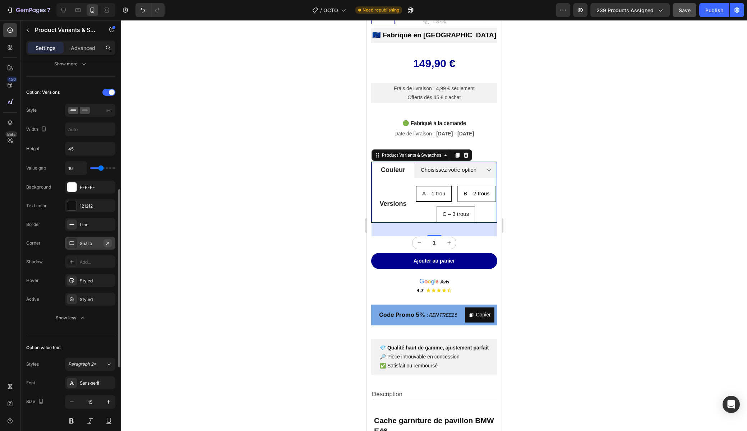
click at [109, 242] on icon "button" at bounding box center [108, 243] width 6 height 6
select select "Noir"
click at [215, 231] on div at bounding box center [434, 225] width 626 height 411
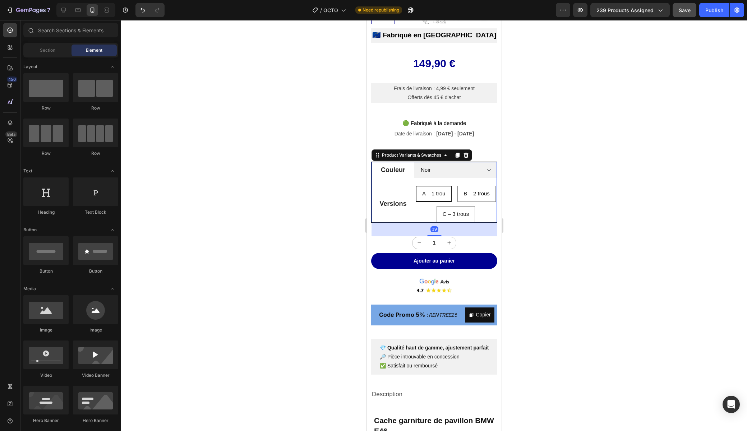
click at [406, 174] on legend "Couleur" at bounding box center [392, 169] width 43 height 13
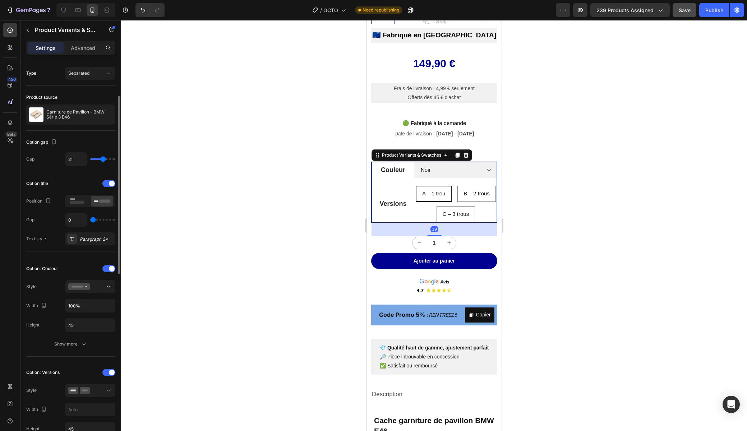
scroll to position [24, 0]
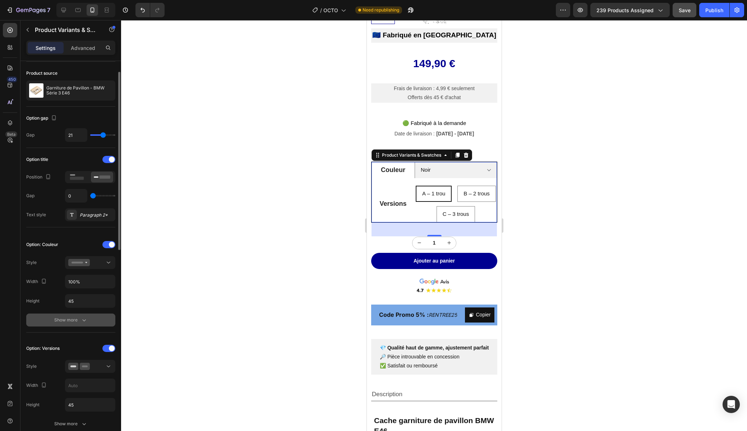
click at [64, 318] on div "Show more" at bounding box center [70, 319] width 33 height 7
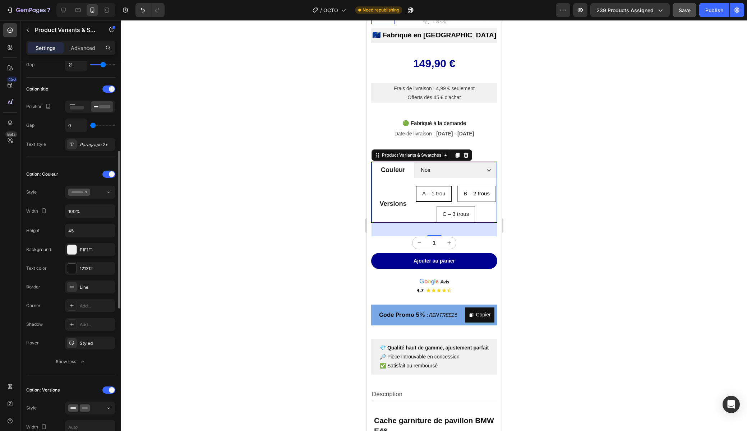
scroll to position [131, 0]
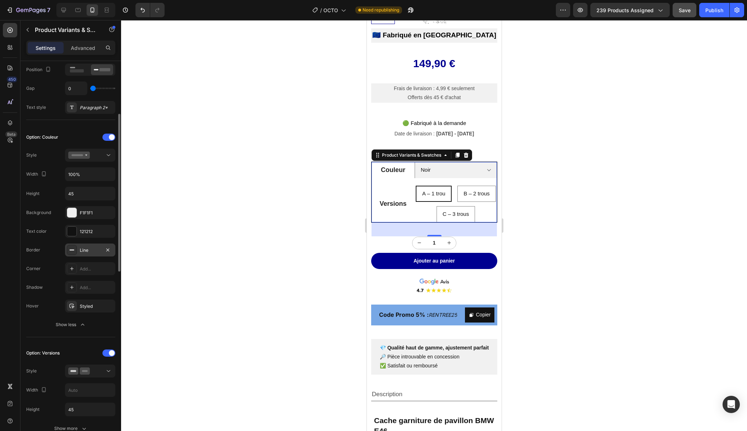
click at [99, 247] on div "Line" at bounding box center [90, 250] width 21 height 6
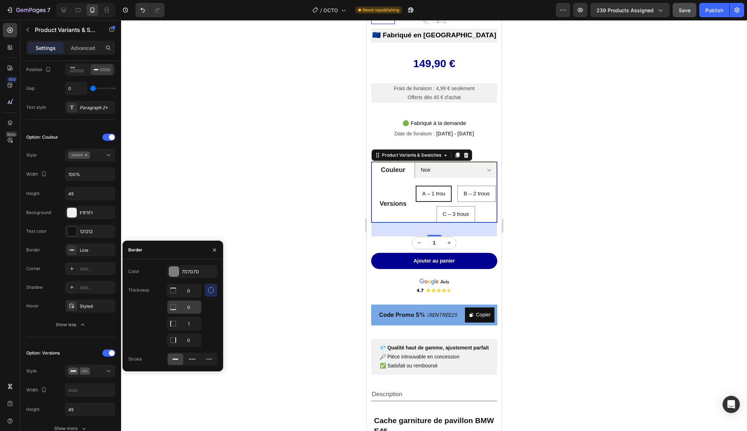
click at [187, 297] on input "0" at bounding box center [184, 290] width 34 height 13
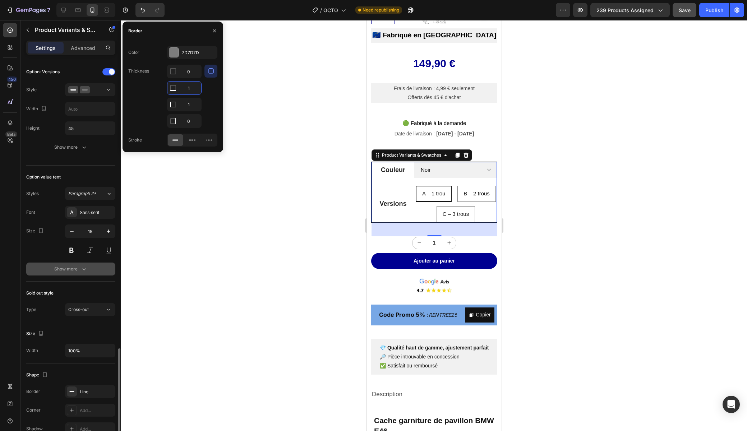
scroll to position [572, 0]
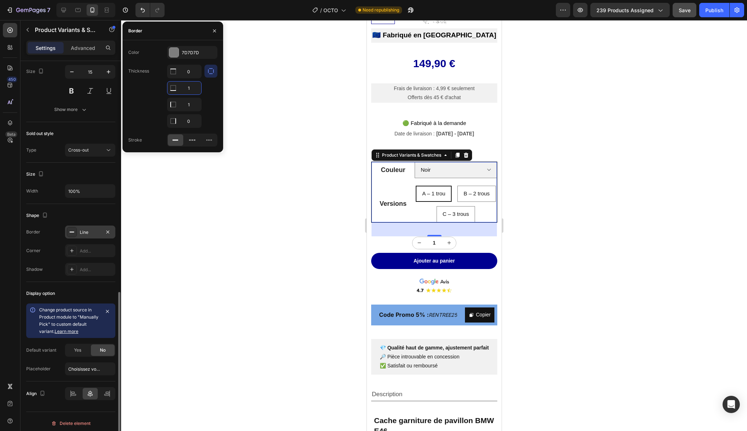
type input "1"
click at [89, 234] on div "Line" at bounding box center [90, 232] width 21 height 6
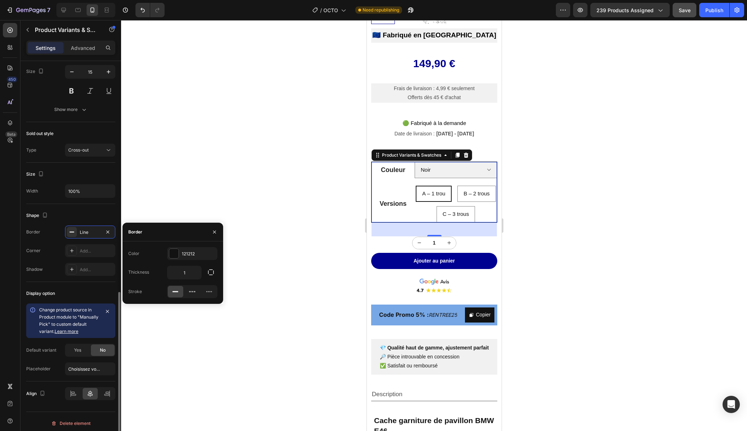
click at [54, 226] on div "Border Line" at bounding box center [70, 232] width 89 height 13
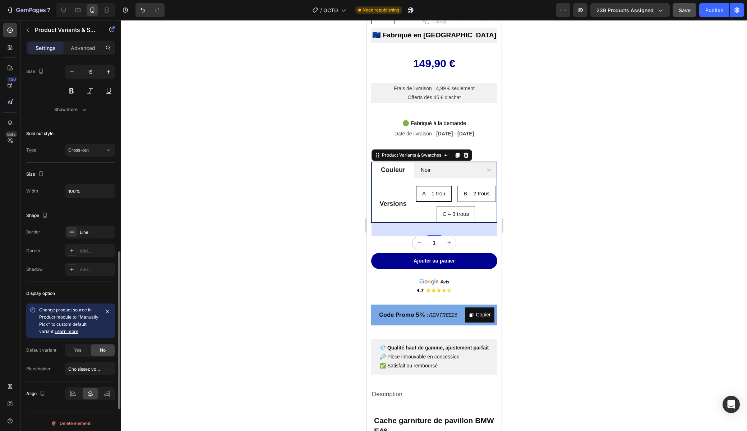
scroll to position [515, 0]
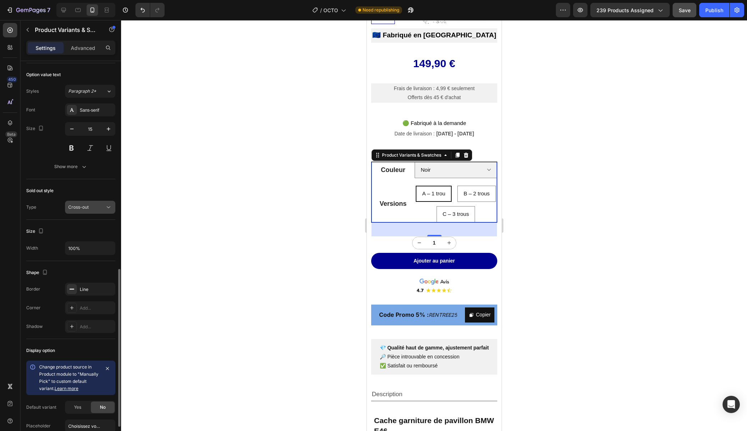
click at [81, 208] on span "Cross-out" at bounding box center [78, 206] width 20 height 5
click at [48, 203] on div "Type Cross-out" at bounding box center [70, 207] width 89 height 13
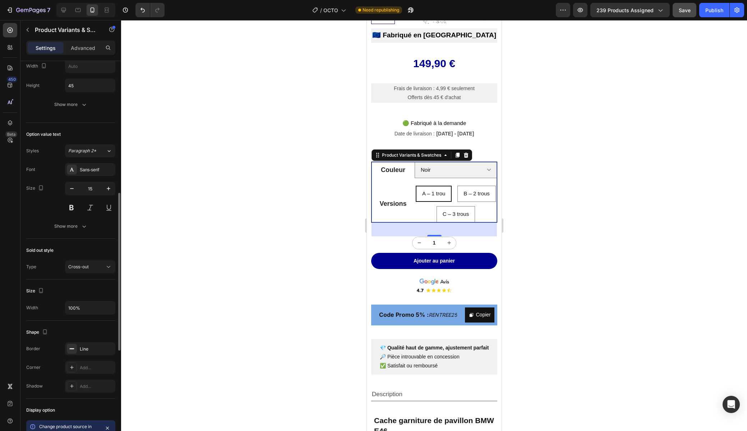
scroll to position [418, 0]
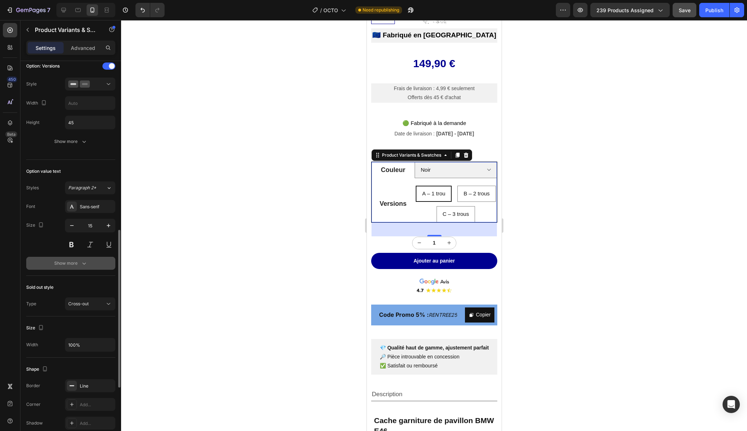
click at [60, 259] on button "Show more" at bounding box center [70, 263] width 89 height 13
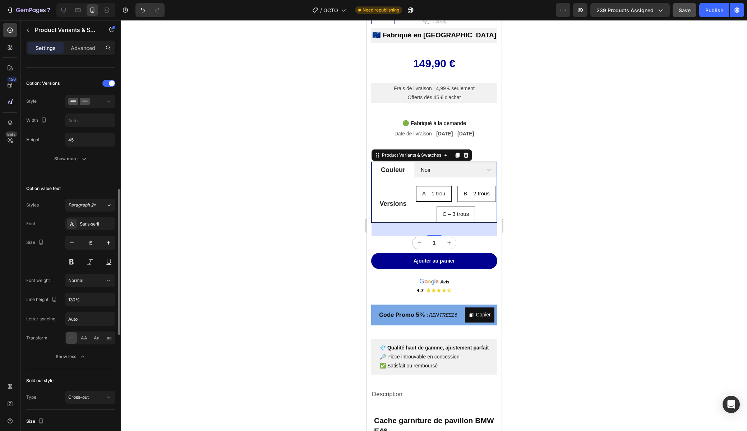
scroll to position [380, 0]
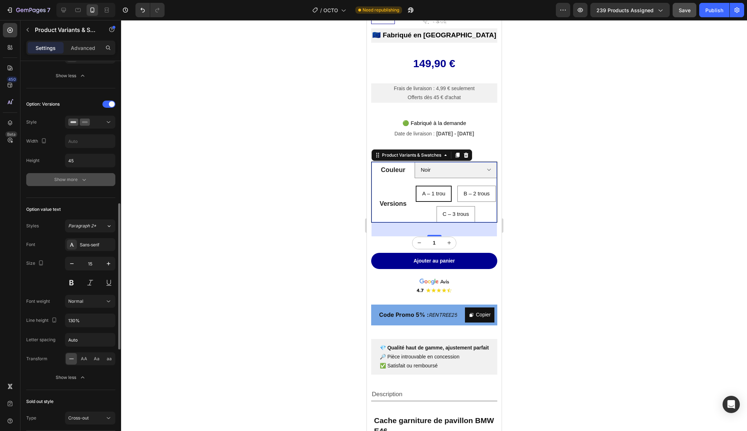
click at [70, 178] on div "Show more" at bounding box center [70, 179] width 33 height 7
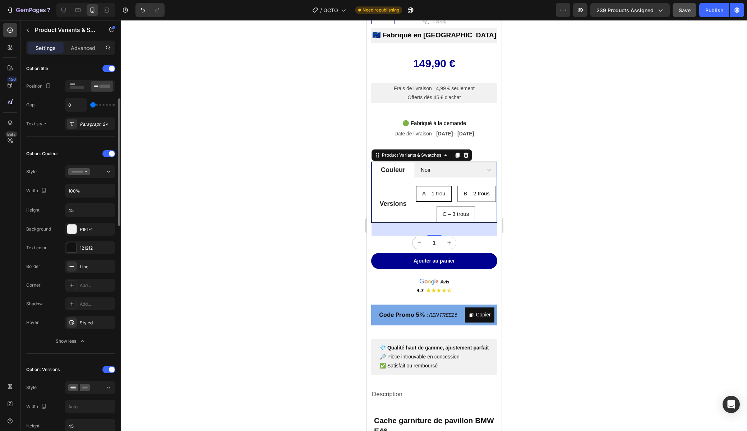
scroll to position [43, 0]
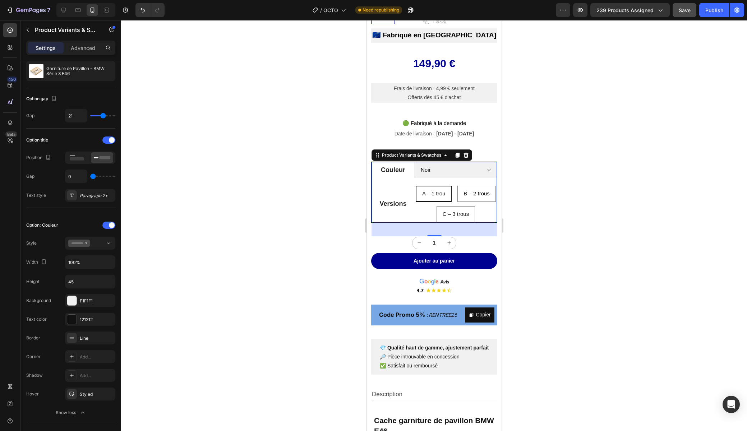
click at [257, 187] on div at bounding box center [434, 225] width 626 height 411
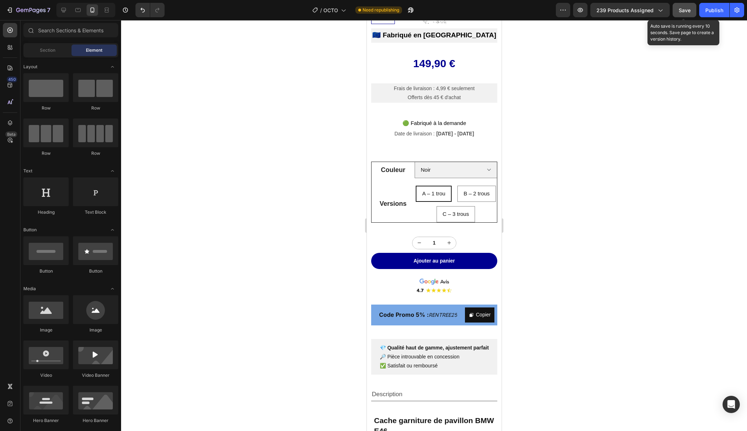
click at [687, 14] on button "Save" at bounding box center [684, 10] width 24 height 14
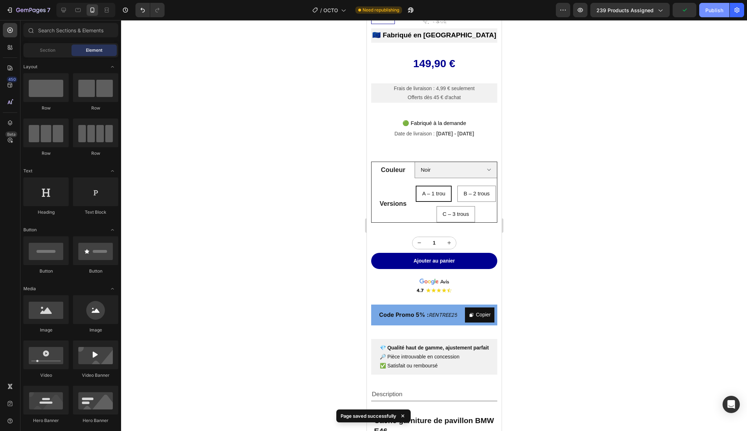
click at [710, 13] on div "Publish" at bounding box center [714, 10] width 18 height 8
click at [77, 10] on icon at bounding box center [77, 9] width 7 height 7
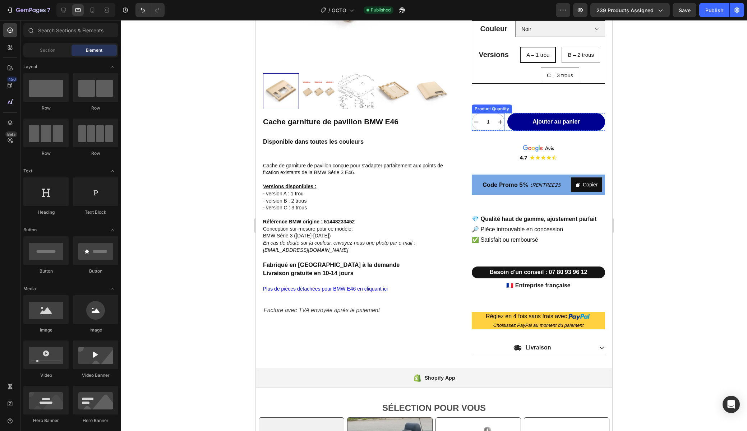
scroll to position [90, 0]
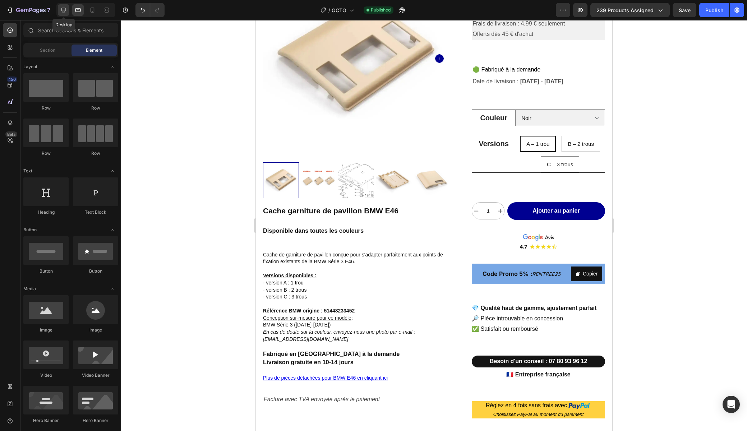
click at [60, 9] on icon at bounding box center [63, 9] width 7 height 7
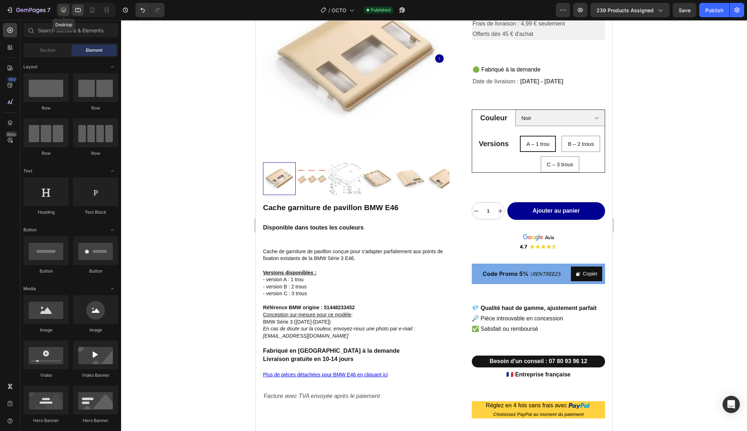
scroll to position [113, 0]
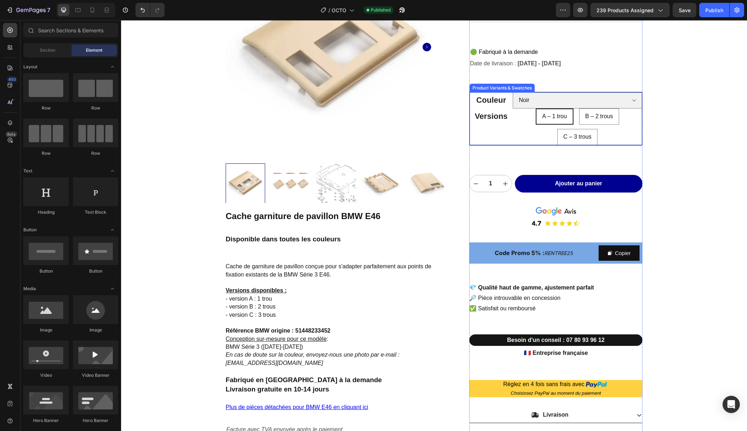
click at [482, 129] on div "Versions" at bounding box center [490, 126] width 43 height 37
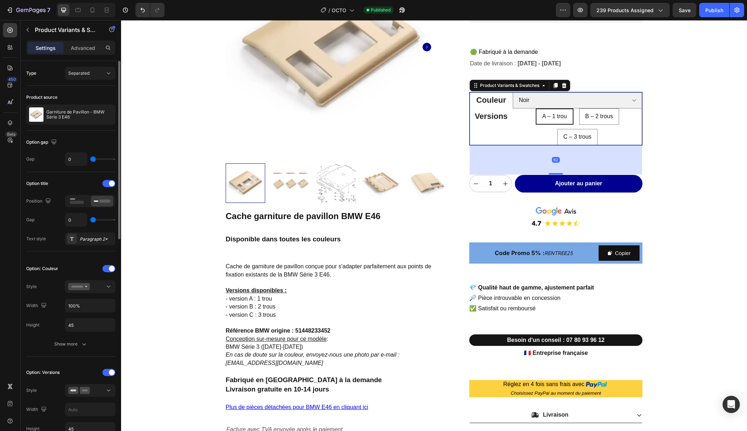
type input "2"
type input "4"
type input "5"
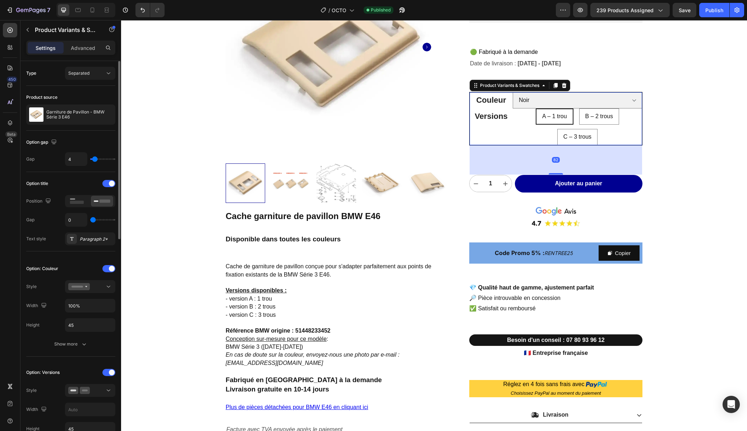
type input "5"
type input "7"
type input "8"
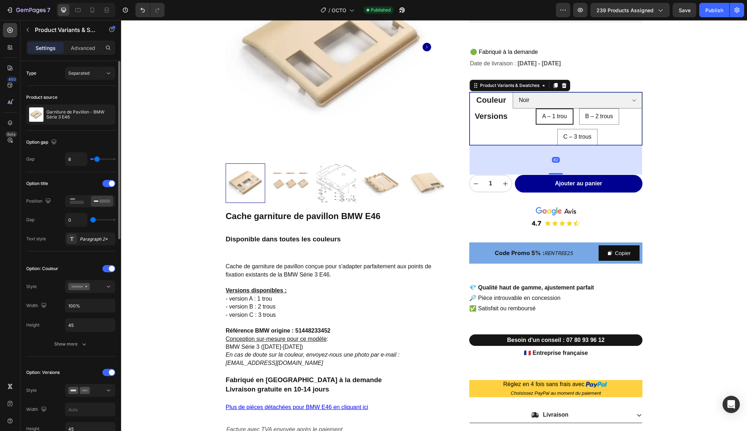
type input "9"
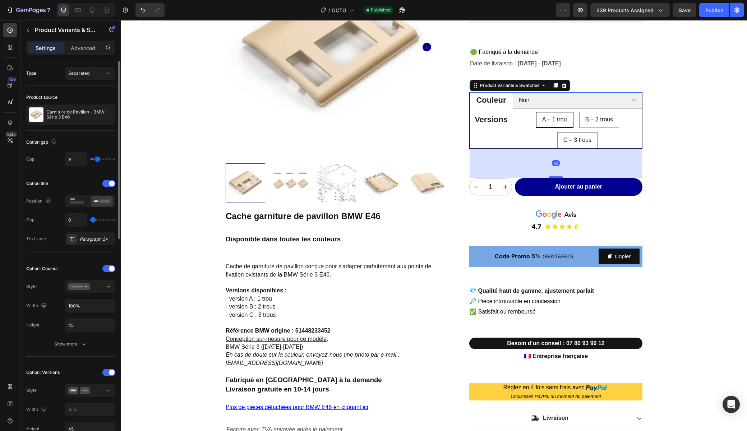
type input "10"
type input "11"
type input "12"
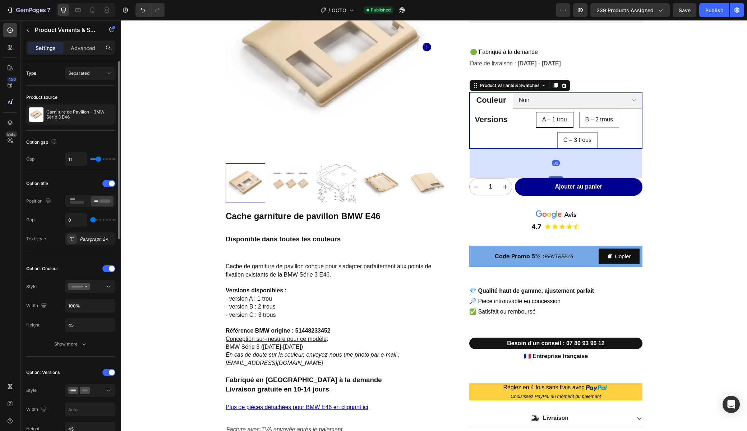
type input "12"
type input "13"
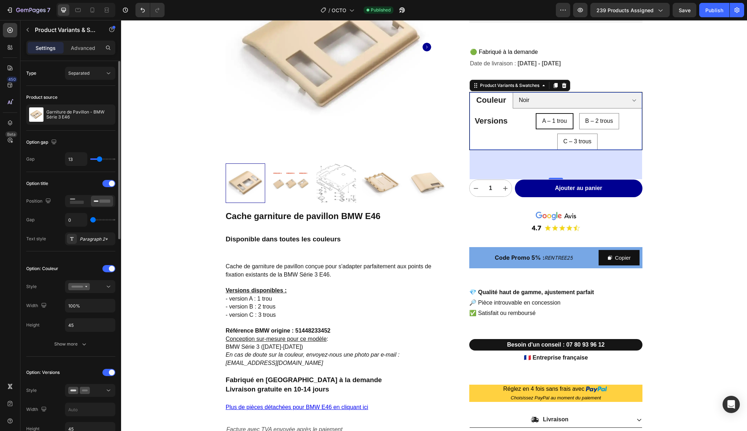
type input "14"
type input "15"
type input "16"
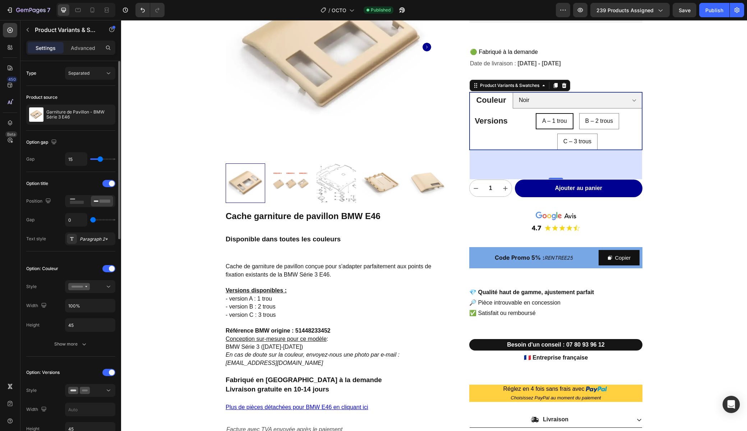
type input "16"
type input "17"
type input "18"
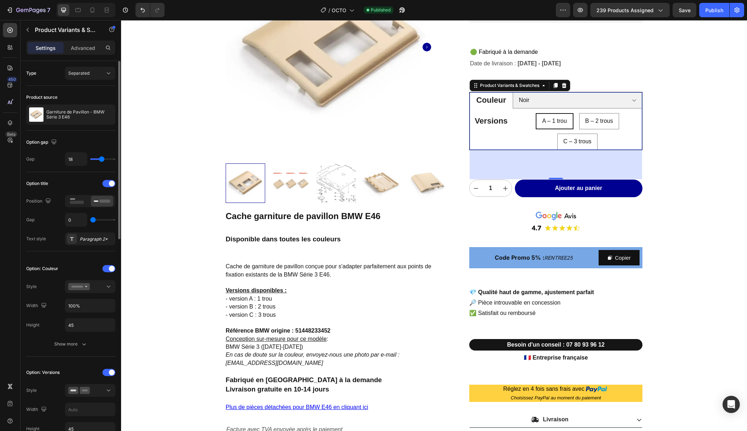
type input "19"
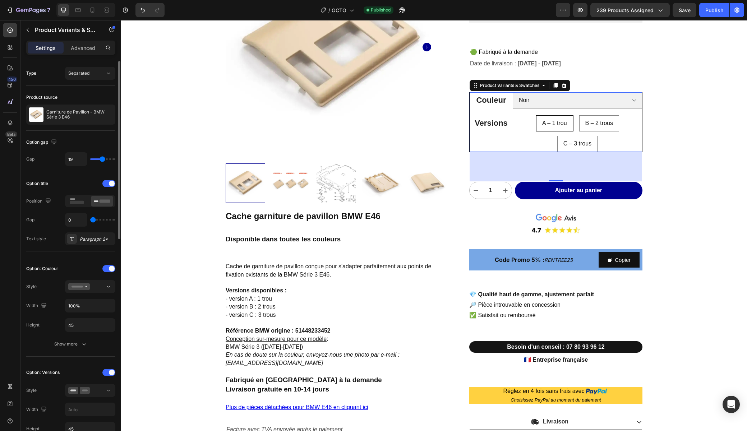
type input "20"
type input "21"
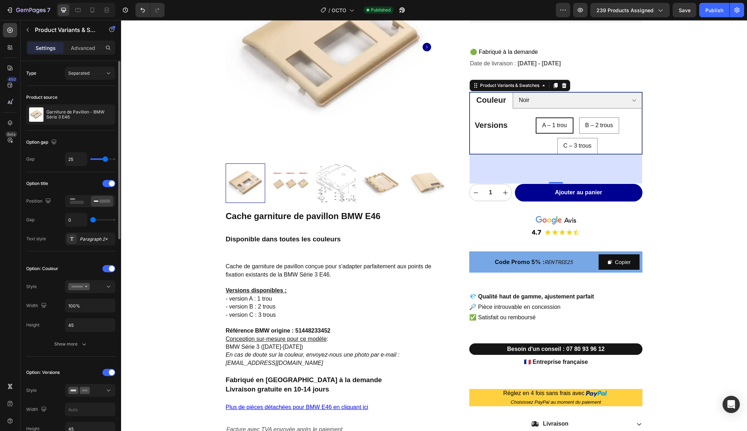
drag, startPoint x: 94, startPoint y: 159, endPoint x: 105, endPoint y: 159, distance: 11.5
click at [105, 159] on input "range" at bounding box center [102, 158] width 25 height 1
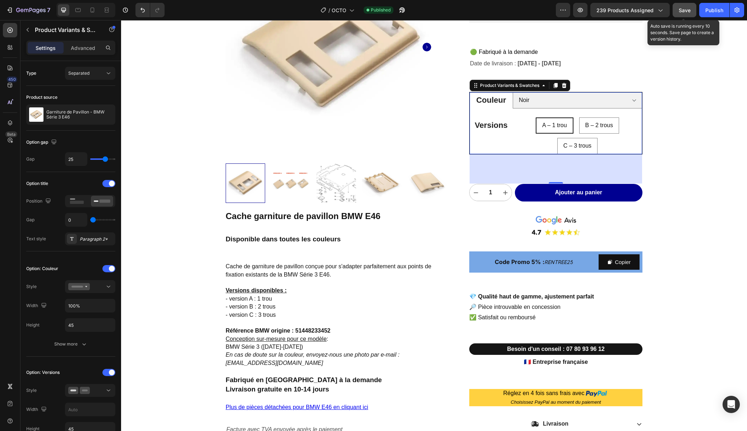
click at [675, 10] on button "Save" at bounding box center [684, 10] width 24 height 14
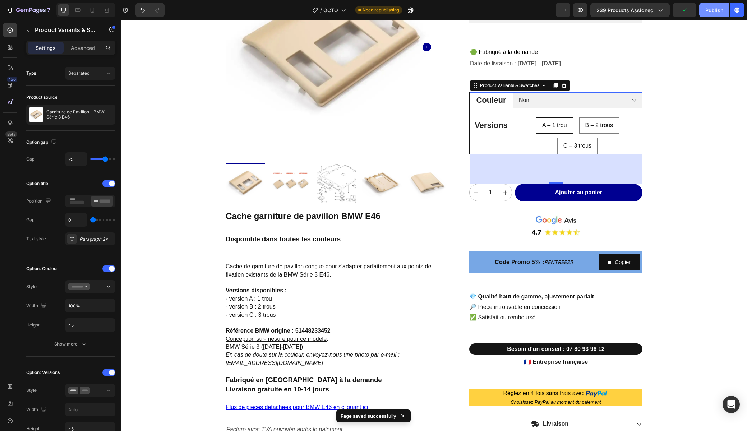
click at [708, 13] on div "Publish" at bounding box center [714, 10] width 18 height 8
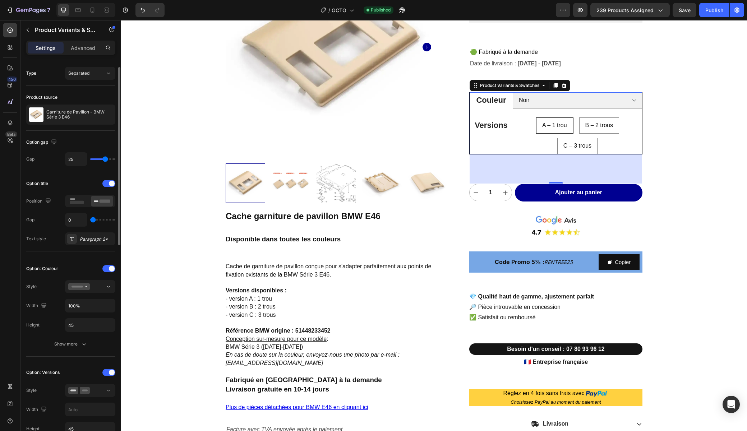
scroll to position [4, 0]
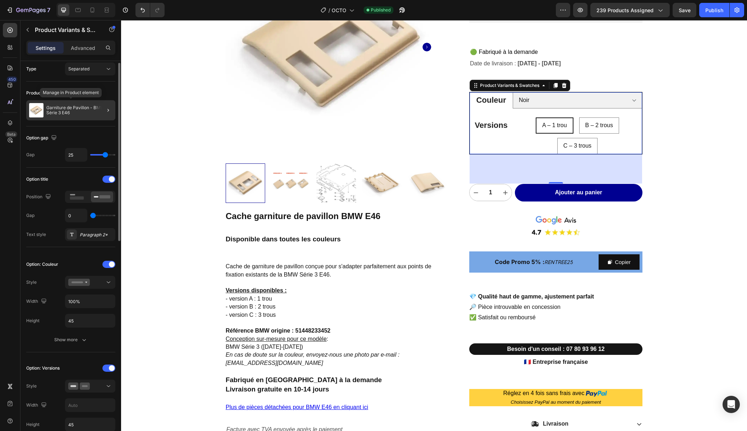
click at [68, 112] on p "Garniture de Pavillon - BMW Série 3 E46" at bounding box center [79, 110] width 66 height 10
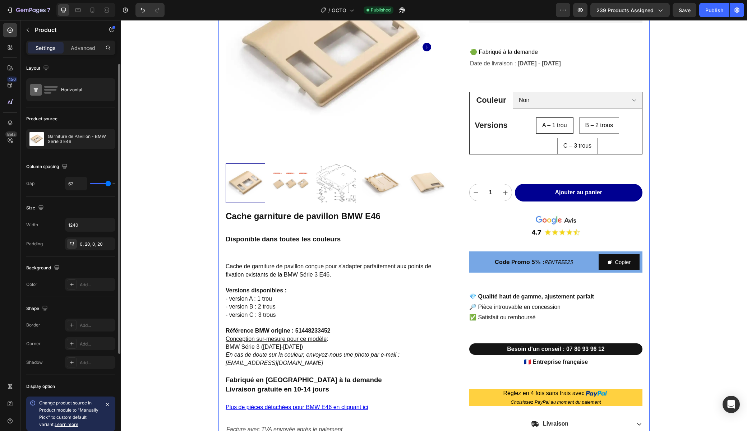
scroll to position [0, 0]
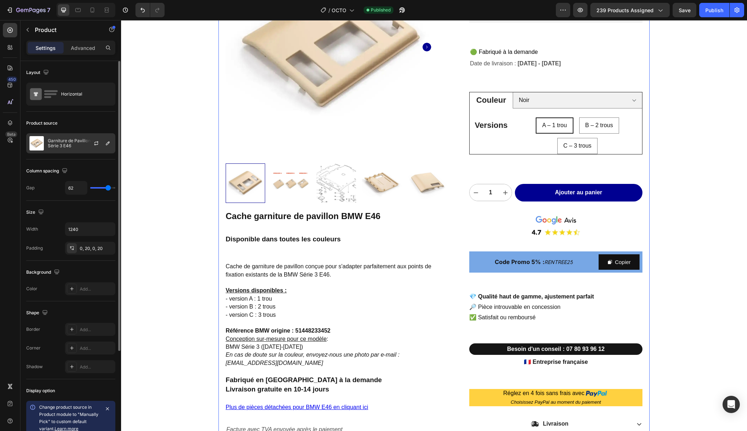
click at [81, 144] on p "Garniture de Pavillon - BMW Série 3 E46" at bounding box center [80, 143] width 64 height 10
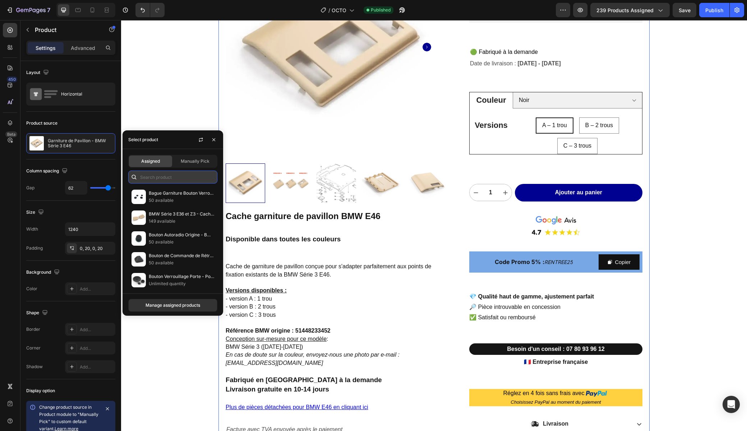
click at [158, 178] on input "text" at bounding box center [172, 177] width 89 height 13
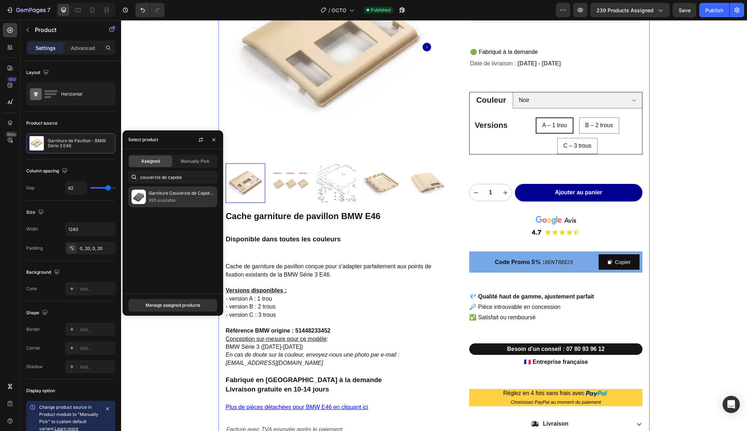
click at [168, 195] on p "Garniture Couvercle de Capote - BMW Série 3 E46 Cabriolet" at bounding box center [181, 193] width 65 height 7
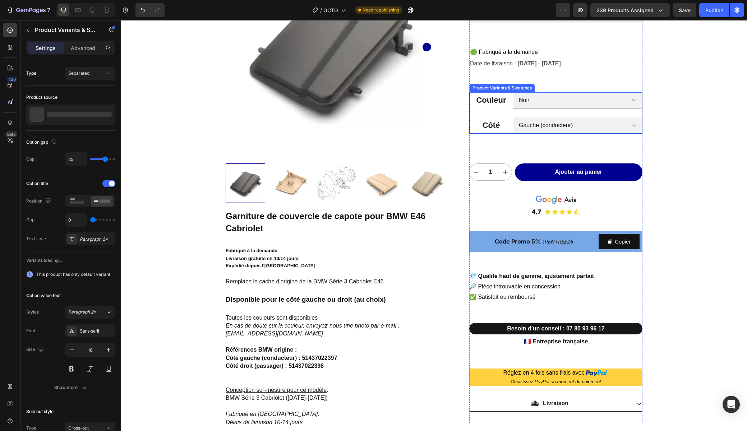
click at [508, 123] on legend "Côté" at bounding box center [490, 125] width 43 height 16
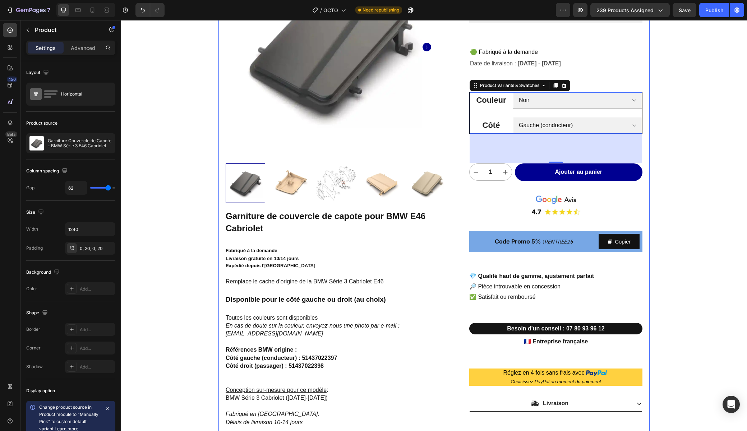
click at [448, 133] on div "Product Images Garniture de couvercle de capote pour BMW E46 Cabriolet Fabriqué…" at bounding box center [433, 203] width 431 height 525
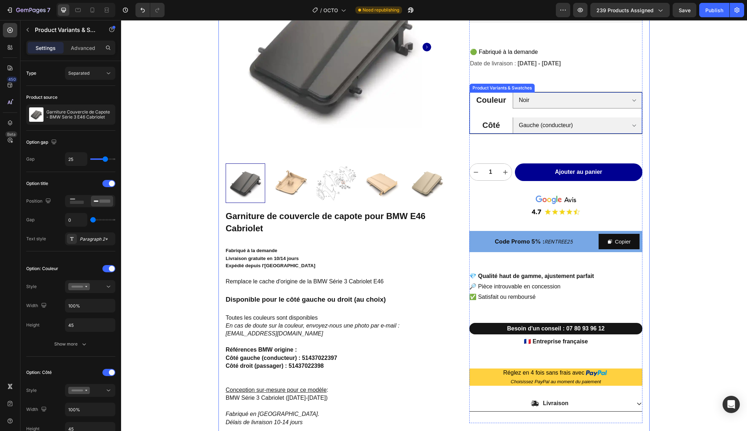
click at [502, 125] on legend "Côté" at bounding box center [490, 125] width 43 height 16
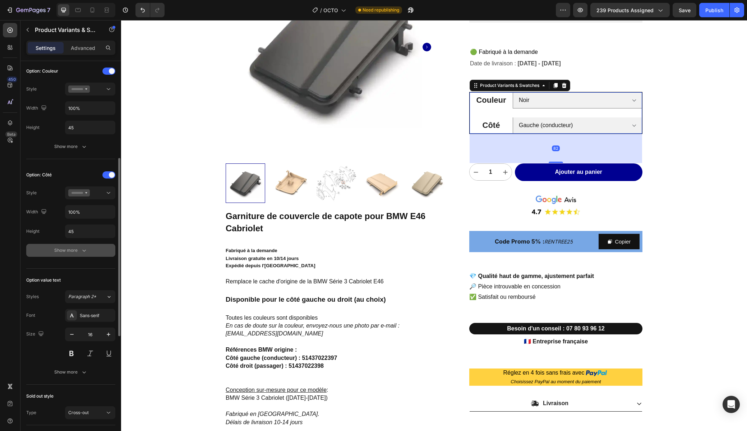
scroll to position [202, 0]
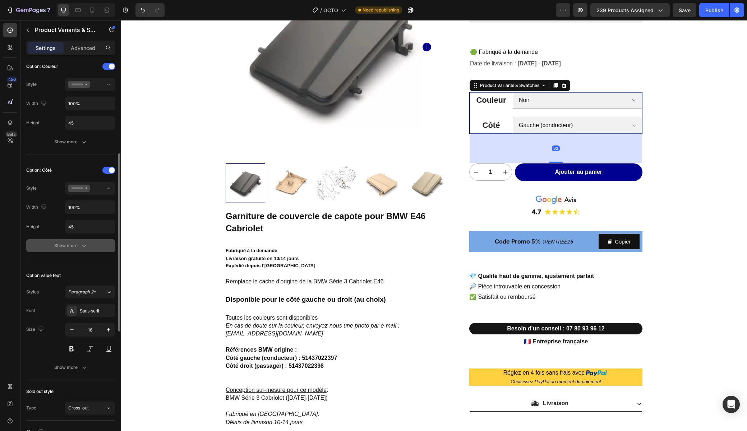
click at [63, 246] on div "Show more" at bounding box center [70, 245] width 33 height 7
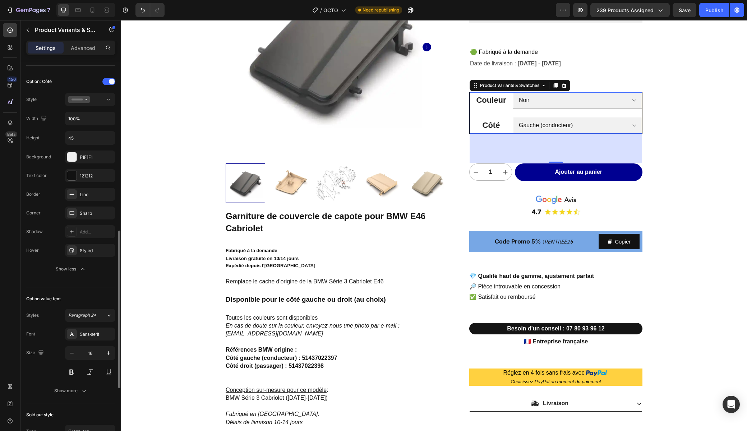
scroll to position [328, 0]
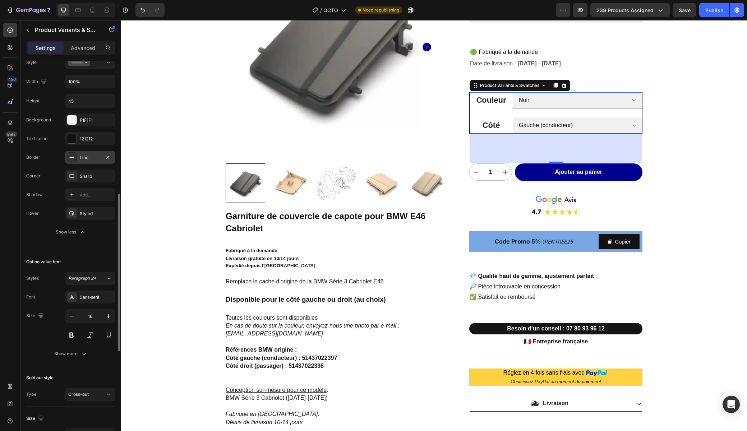
click at [88, 158] on div "Line" at bounding box center [90, 157] width 21 height 6
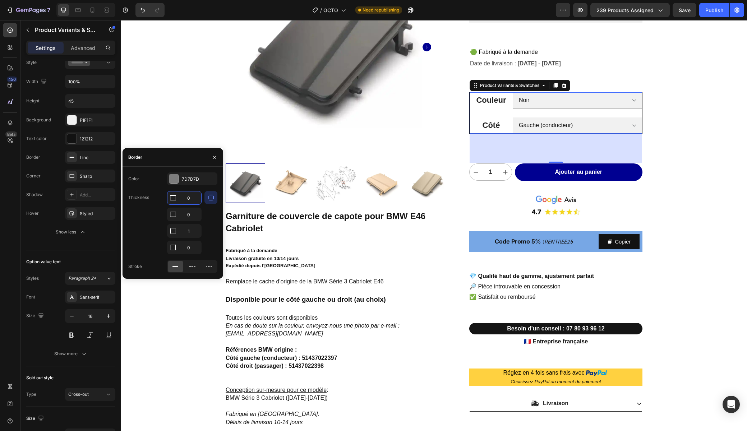
click at [185, 198] on input "0" at bounding box center [184, 197] width 34 height 13
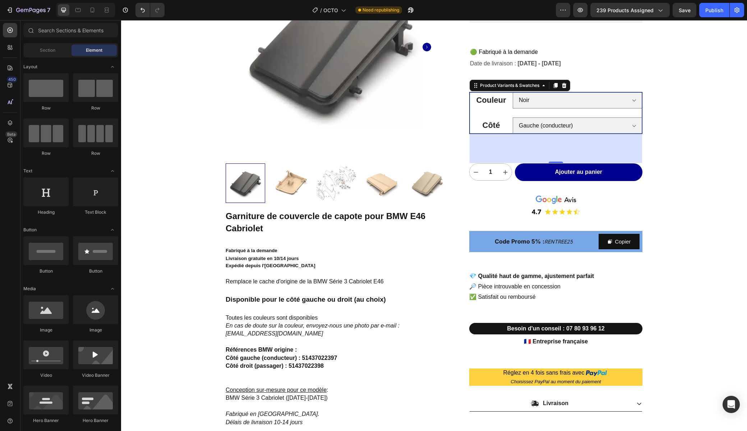
click at [675, 151] on div "Product Images Garniture de couvercle de capote pour BMW E46 Cabriolet Fabriqué…" at bounding box center [434, 407] width 626 height 972
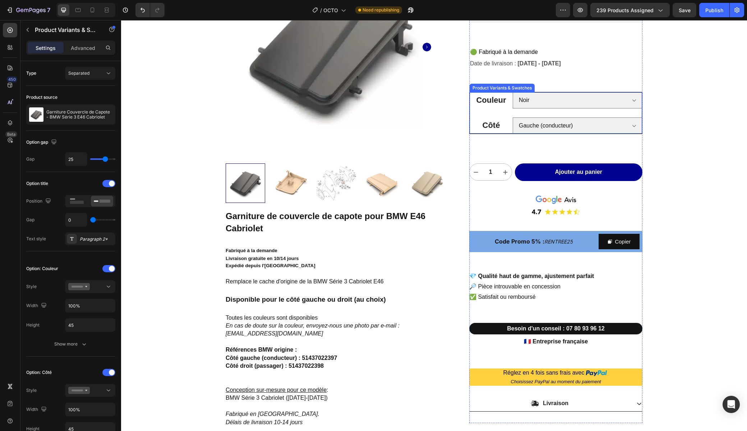
click at [477, 113] on div "Couleur Choisissez votre option Noir Beige [US_STATE] Bleu Estoril Rouge Imola …" at bounding box center [555, 112] width 172 height 41
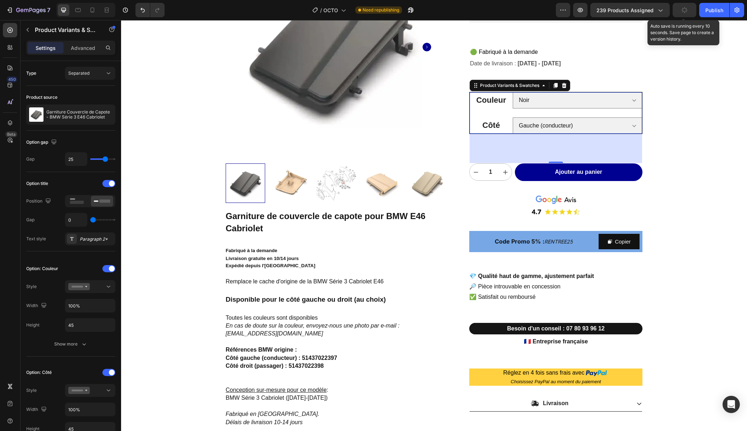
click at [681, 11] on button "button" at bounding box center [684, 10] width 24 height 14
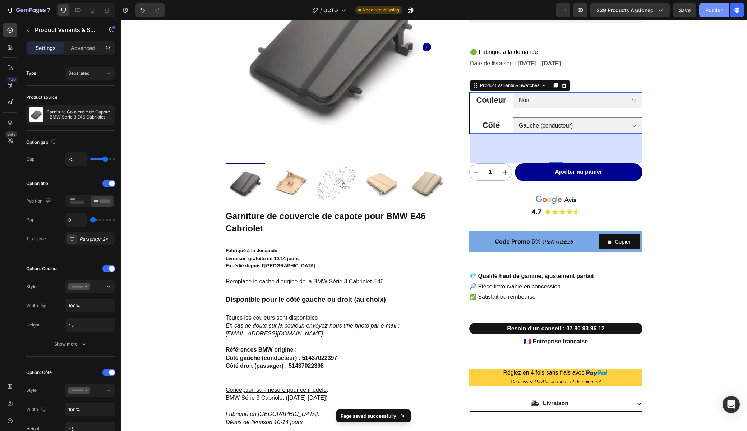
click at [709, 11] on div "Publish" at bounding box center [714, 10] width 18 height 8
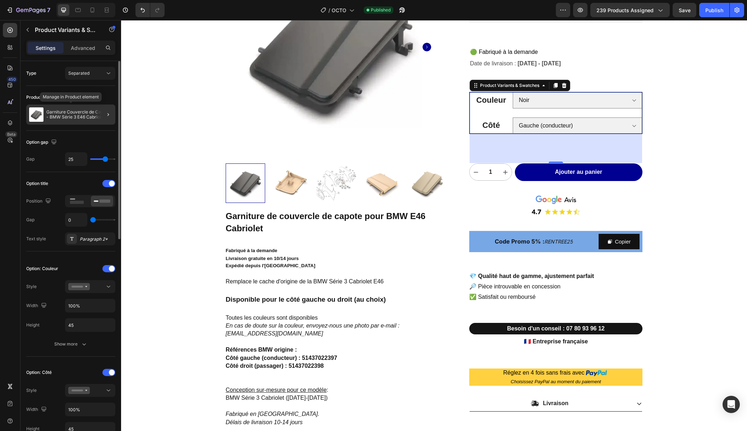
click at [62, 115] on p "Garniture Couvercle de Capote - BMW Série 3 E46 Cabriolet" at bounding box center [79, 115] width 66 height 10
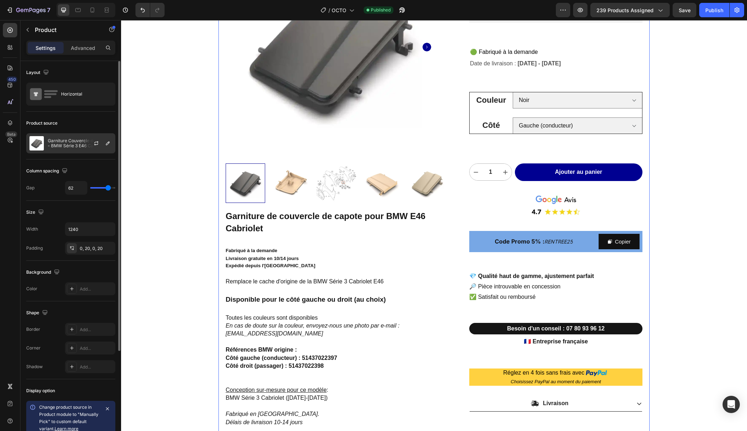
click at [63, 144] on p "Garniture Couvercle de Capote - BMW Série 3 E46 Cabriolet" at bounding box center [80, 143] width 64 height 10
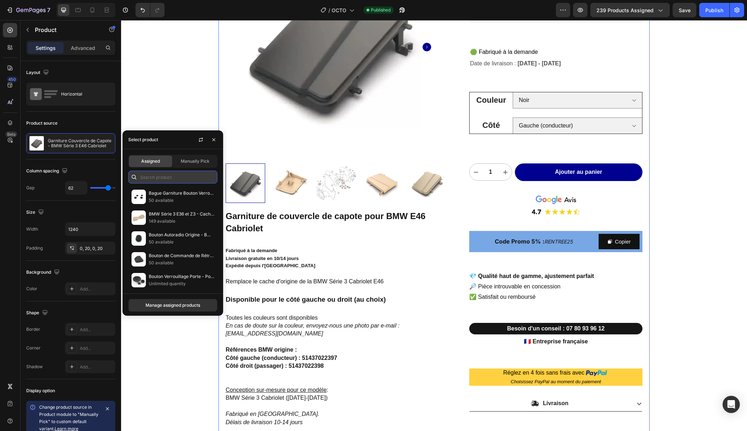
click at [159, 181] on input "text" at bounding box center [172, 177] width 89 height 13
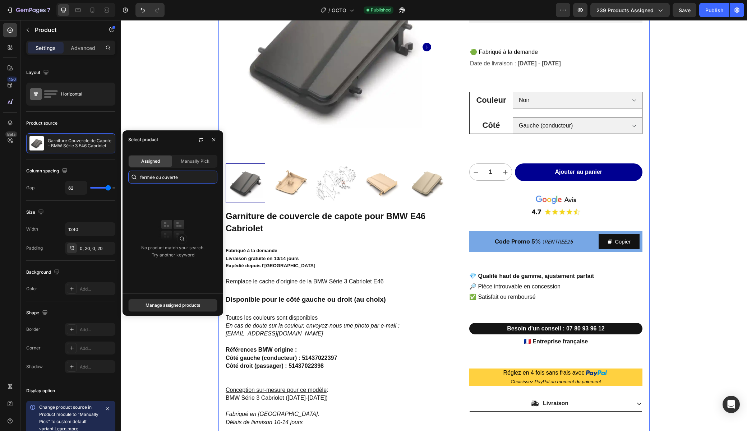
drag, startPoint x: 184, startPoint y: 176, endPoint x: 139, endPoint y: 173, distance: 45.4
click at [139, 173] on div "fermée ou ouverte" at bounding box center [172, 177] width 89 height 13
click at [169, 306] on div "Manage assigned products" at bounding box center [172, 305] width 55 height 6
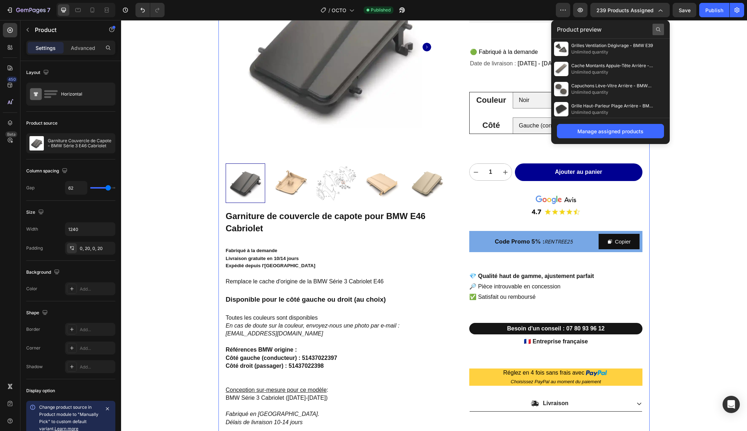
click at [660, 31] on icon at bounding box center [658, 29] width 4 height 4
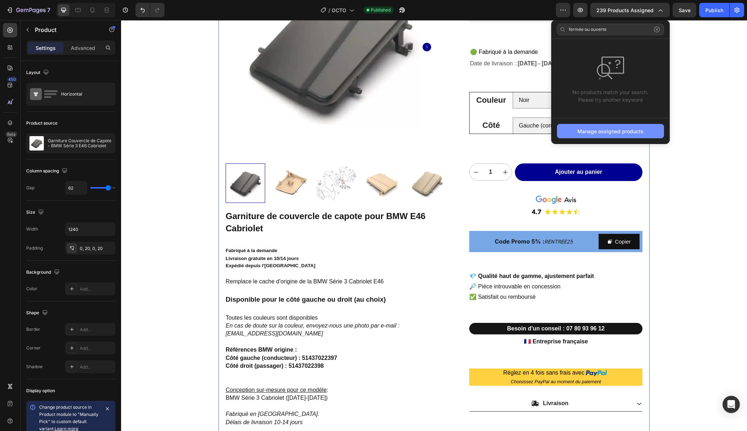
click at [613, 132] on div "Manage assigned products" at bounding box center [610, 131] width 66 height 8
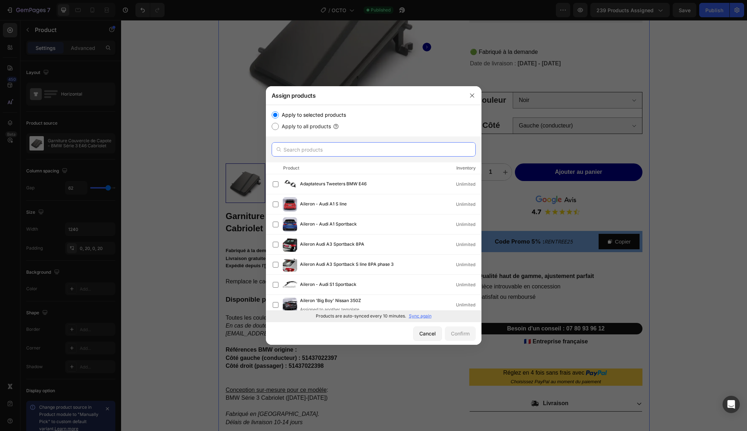
click at [314, 151] on input "text" at bounding box center [373, 149] width 204 height 14
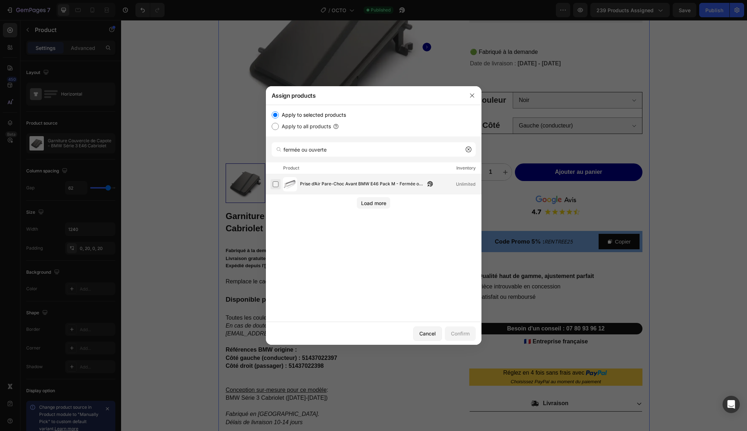
click at [274, 185] on label at bounding box center [276, 184] width 6 height 6
click at [455, 331] on div "Confirm" at bounding box center [460, 334] width 19 height 8
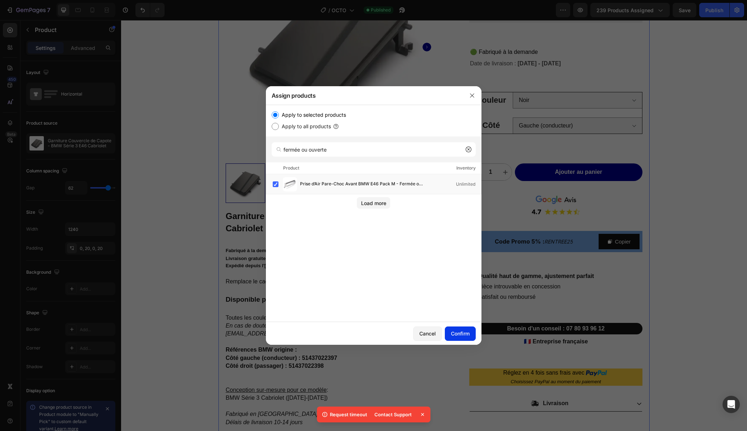
click at [459, 340] on button "Confirm" at bounding box center [460, 333] width 31 height 14
click at [420, 415] on icon at bounding box center [422, 414] width 7 height 7
click at [472, 97] on icon "button" at bounding box center [472, 96] width 6 height 6
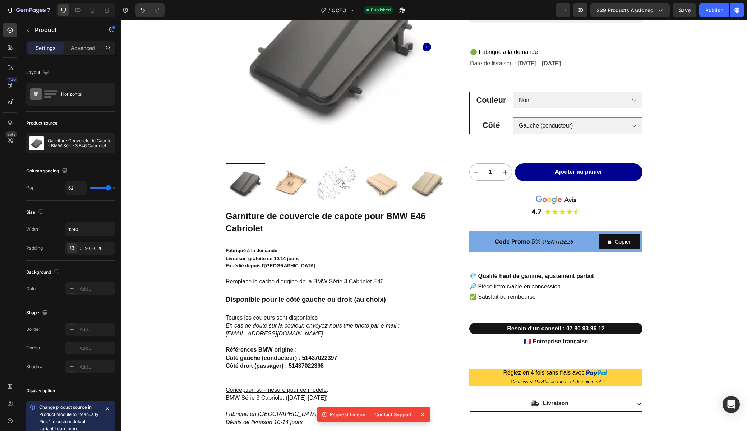
click at [184, 179] on div "Product Images Garniture de couvercle de capote pour BMW E46 Cabriolet Fabriqué…" at bounding box center [434, 407] width 626 height 972
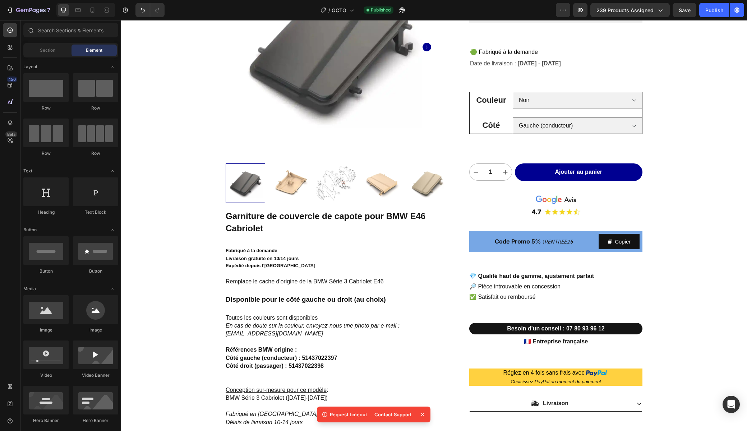
click at [700, 170] on div "Product Images Garniture de couvercle de capote pour BMW E46 Cabriolet Fabriqué…" at bounding box center [434, 407] width 626 height 972
click at [423, 417] on icon at bounding box center [422, 414] width 7 height 7
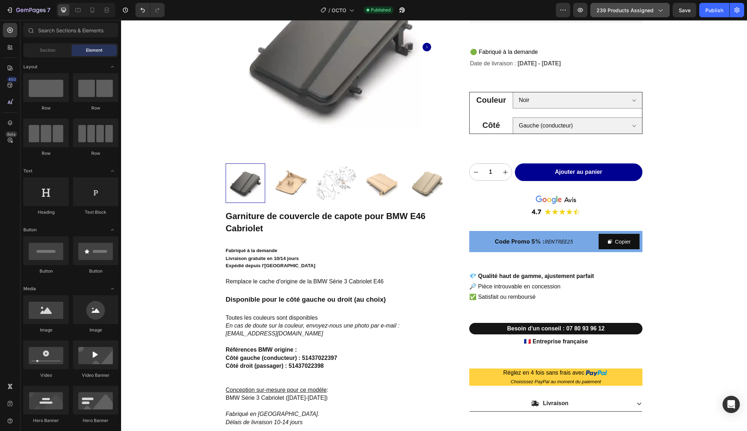
click at [627, 13] on span "239 products assigned" at bounding box center [624, 10] width 57 height 8
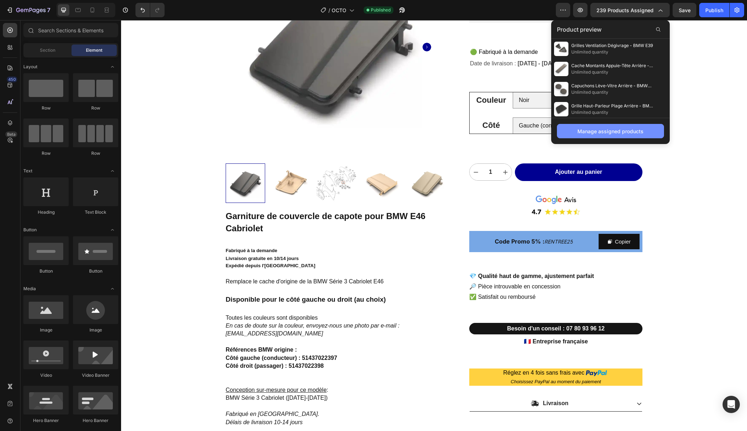
click at [599, 134] on div "Manage assigned products" at bounding box center [610, 131] width 66 height 8
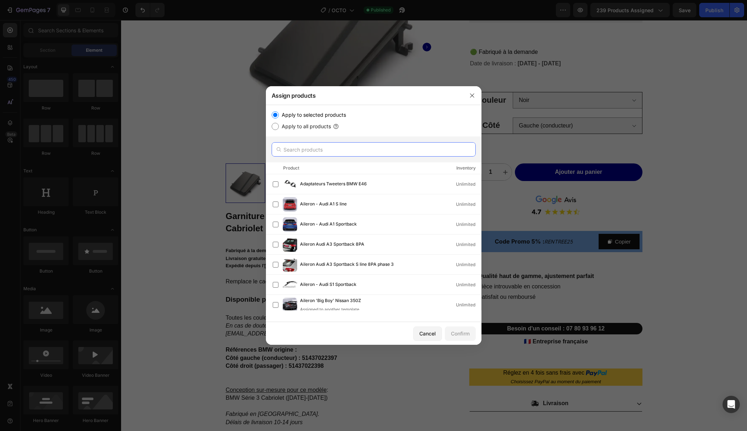
click at [305, 153] on input "text" at bounding box center [373, 149] width 204 height 14
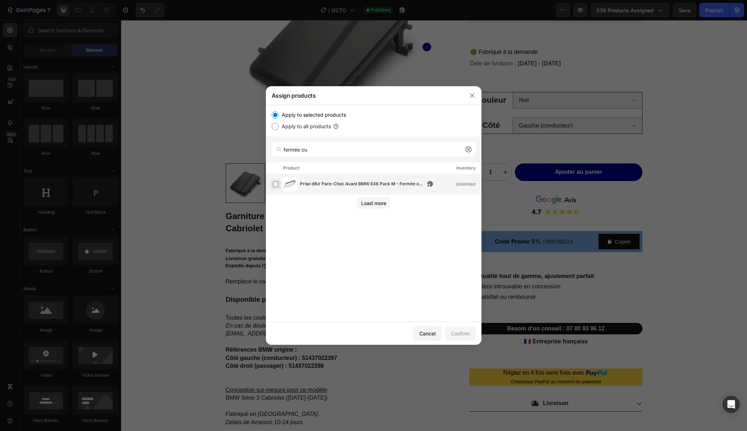
click at [276, 183] on label at bounding box center [276, 184] width 6 height 6
click at [459, 334] on div "Confirm" at bounding box center [460, 334] width 19 height 8
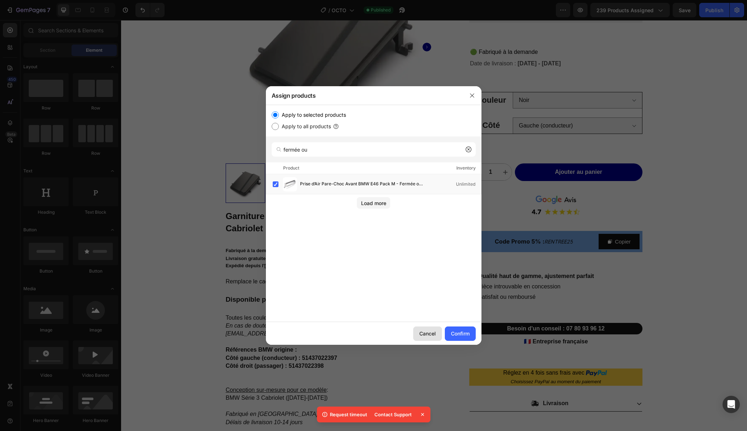
click at [424, 333] on button "Cancel" at bounding box center [427, 333] width 29 height 14
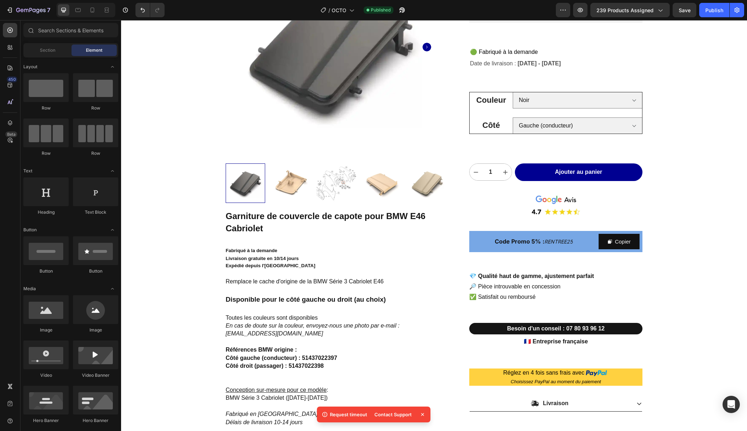
click at [173, 247] on div "Product Images Garniture de couvercle de capote pour BMW E46 Cabriolet Fabriqué…" at bounding box center [434, 407] width 626 height 972
click at [357, 234] on div "Garniture de couvercle de capote pour BMW E46 Cabriolet Fabriqué à la demande L…" at bounding box center [336, 326] width 221 height 232
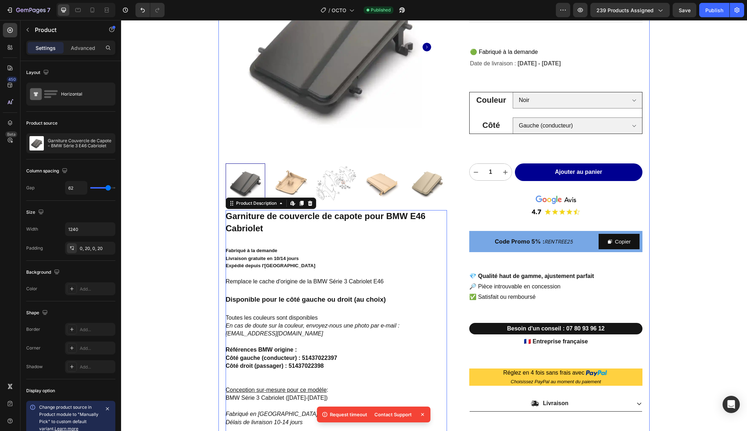
click at [451, 199] on div "Product Images Garniture de couvercle de capote pour BMW E46 Cabriolet Fabriqué…" at bounding box center [433, 203] width 431 height 525
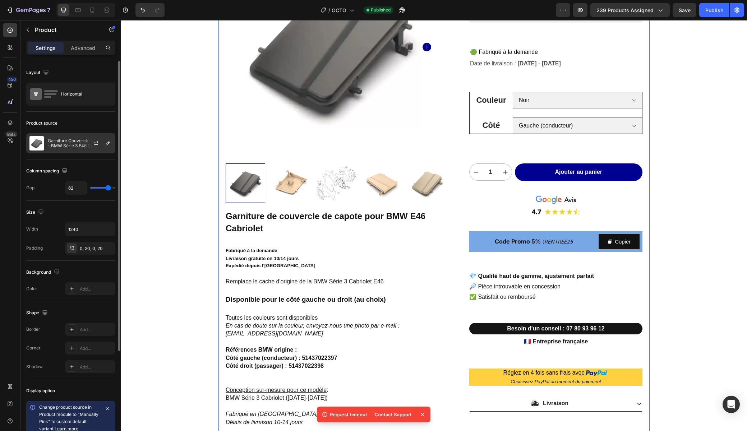
click at [86, 147] on div at bounding box center [99, 143] width 32 height 19
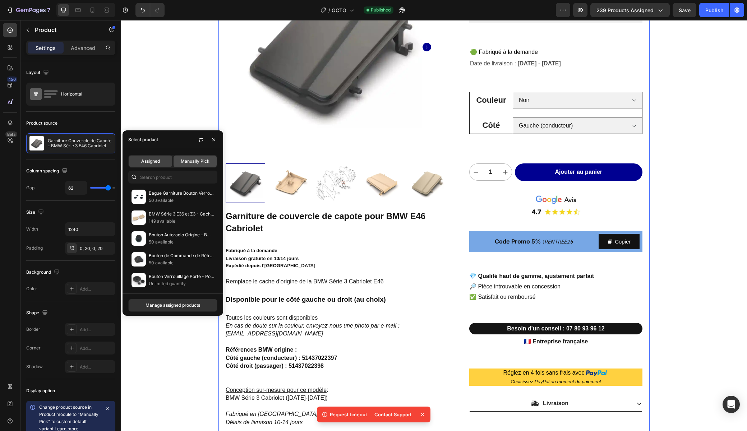
click at [199, 166] on div "Manually Pick" at bounding box center [194, 160] width 43 height 11
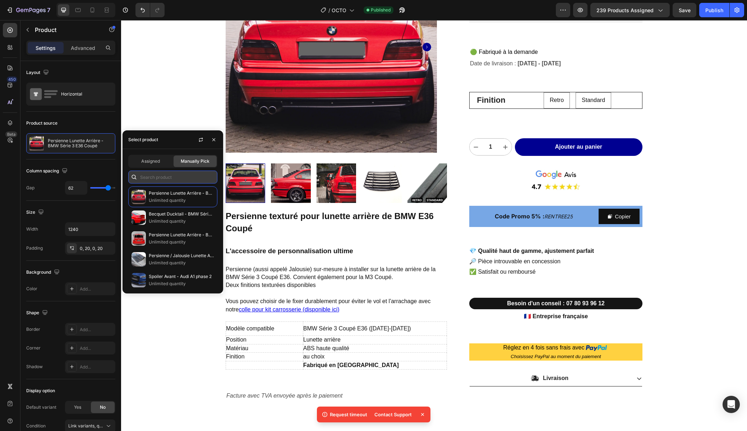
click at [163, 177] on input "text" at bounding box center [172, 177] width 89 height 13
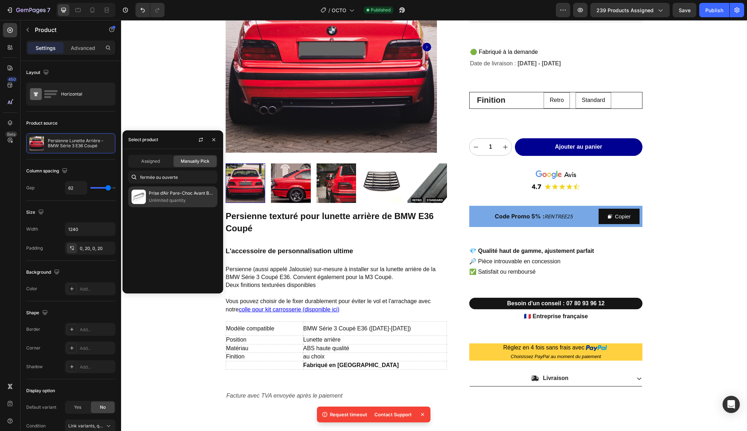
click at [161, 191] on p "Prise d’Air Pare-Choc Avant BMW E46 Pack M - Fermée ou Ouverte" at bounding box center [181, 193] width 65 height 7
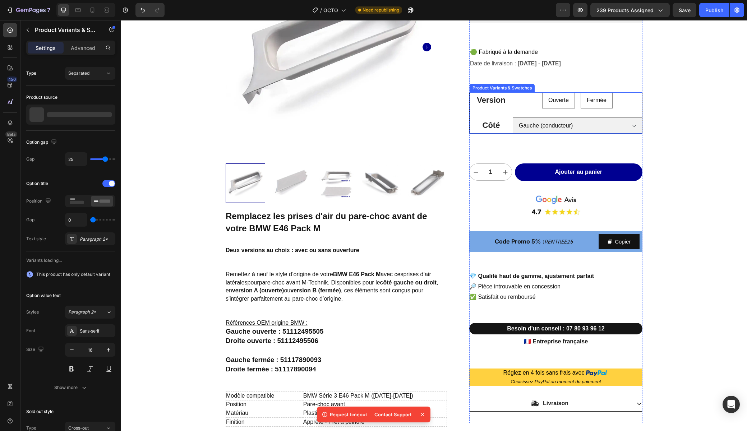
click at [499, 107] on legend "Version" at bounding box center [490, 100] width 43 height 16
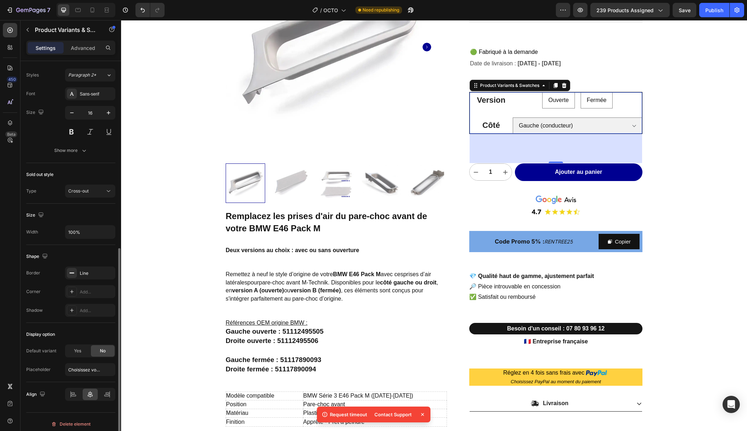
scroll to position [401, 0]
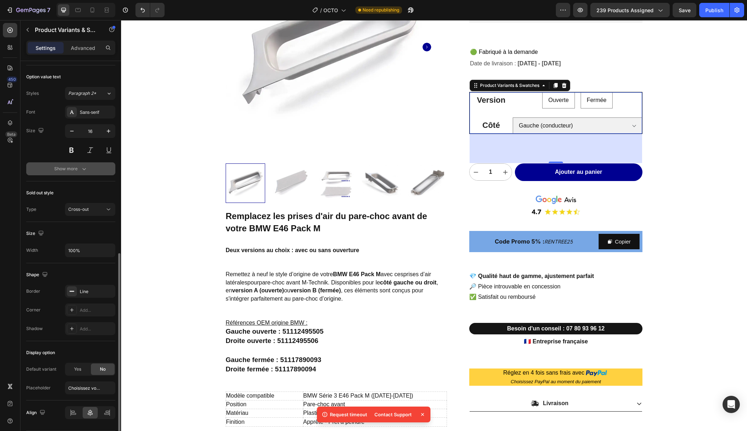
click at [55, 172] on div "Show more" at bounding box center [70, 168] width 33 height 7
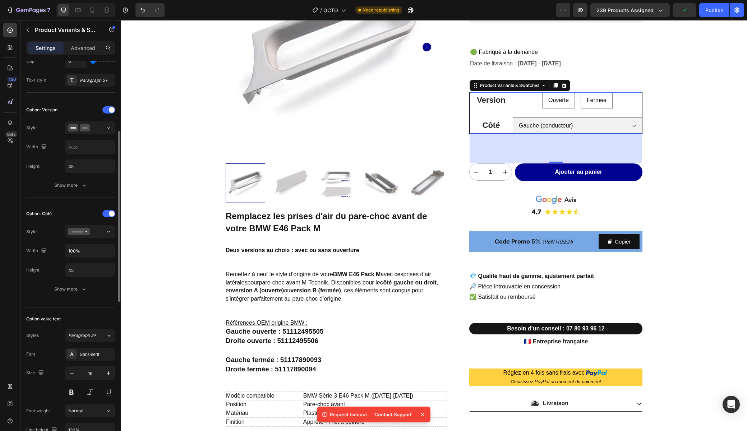
scroll to position [154, 0]
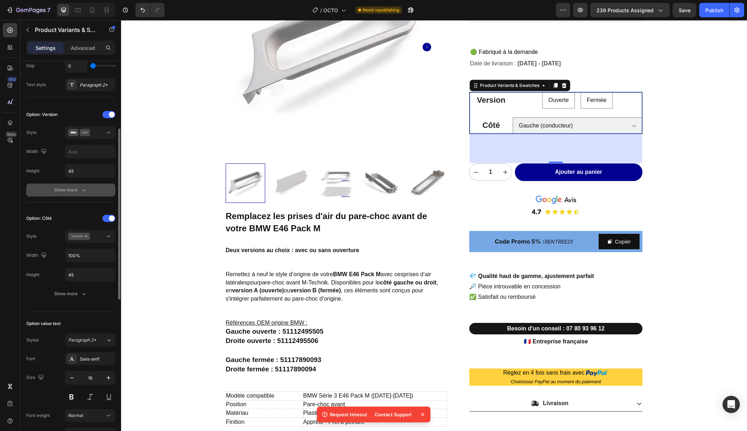
click at [57, 189] on div "Show more" at bounding box center [70, 189] width 33 height 7
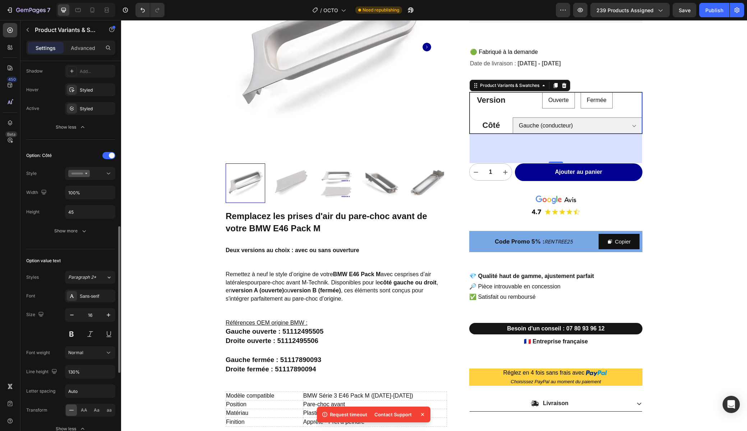
scroll to position [387, 0]
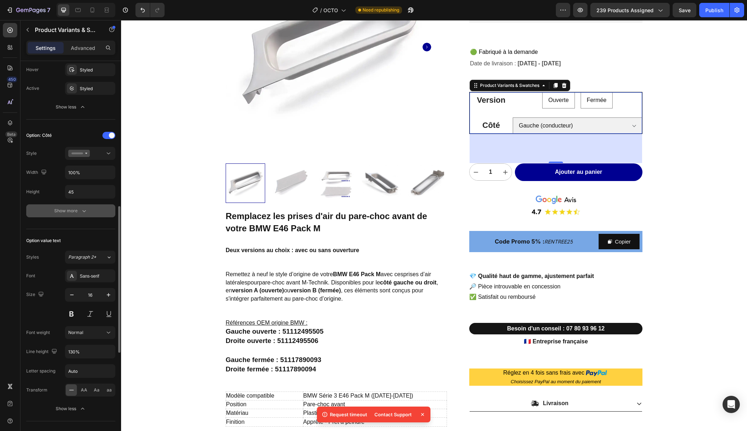
click at [64, 209] on div "Show more" at bounding box center [70, 210] width 33 height 7
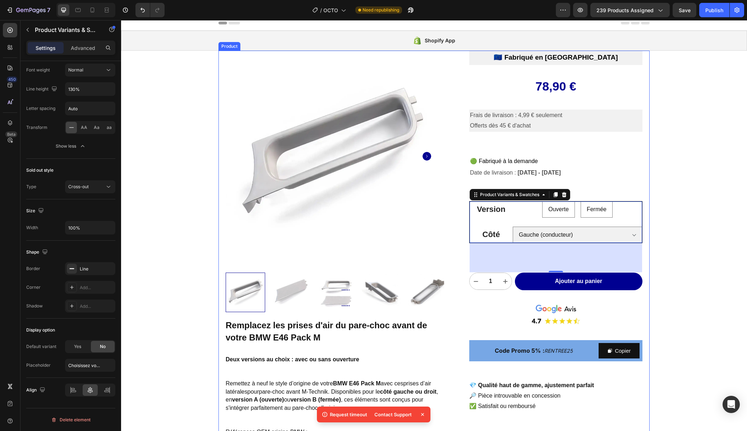
scroll to position [0, 0]
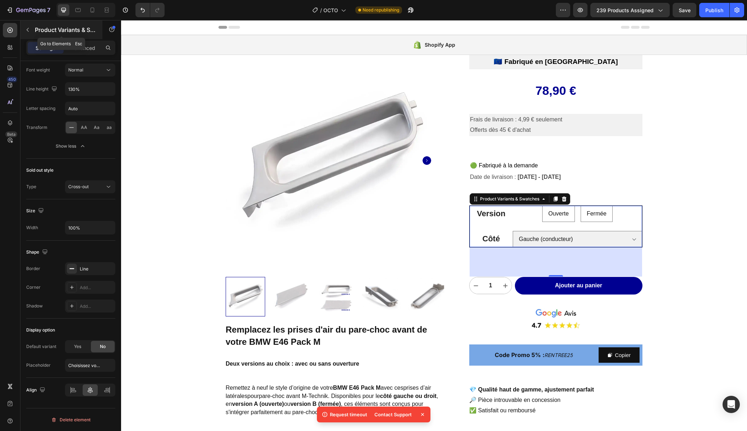
click at [27, 29] on icon "button" at bounding box center [28, 30] width 6 height 6
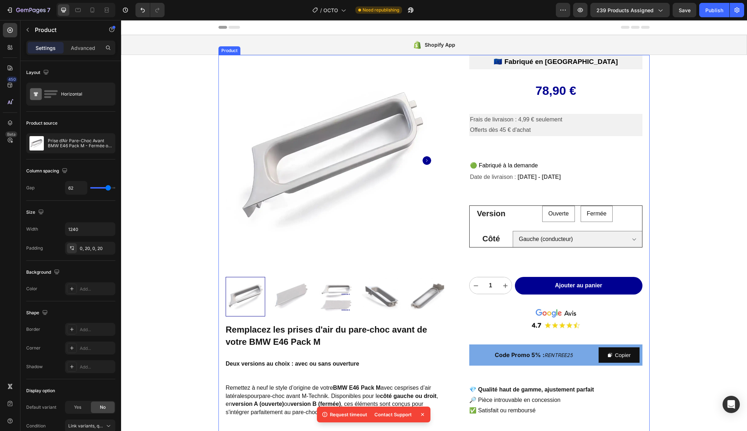
click at [224, 238] on div "Product Images Remplacez les prises d'air du pare-choc avant de votre BMW E46 P…" at bounding box center [433, 313] width 431 height 517
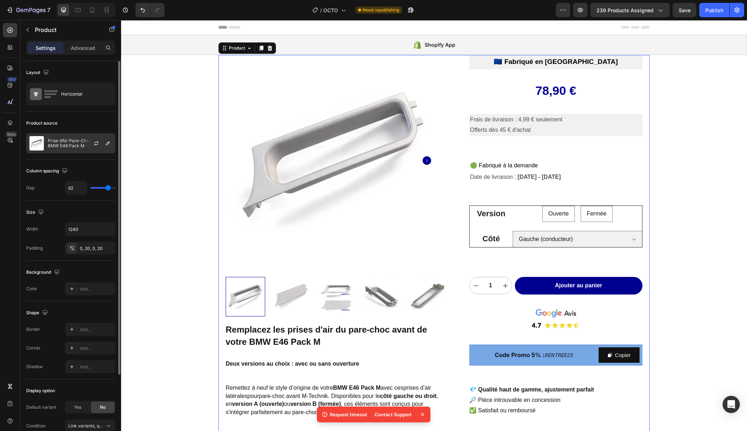
click at [69, 145] on p "Prise d’Air Pare-Choc Avant BMW E46 Pack M - Fermée ou Ouverte" at bounding box center [80, 143] width 64 height 10
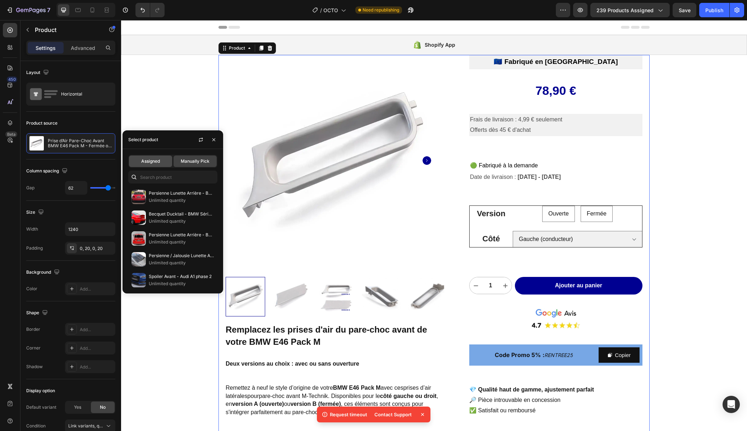
click at [154, 159] on span "Assigned" at bounding box center [150, 161] width 19 height 6
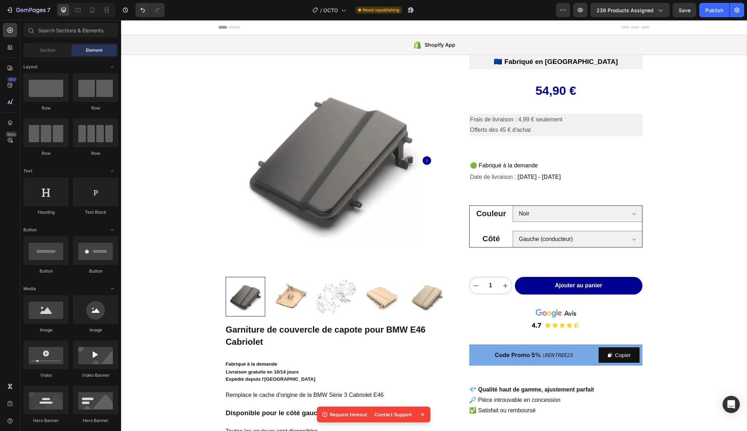
click at [675, 13] on button "Save" at bounding box center [684, 10] width 24 height 14
click at [710, 13] on div "Publish" at bounding box center [714, 10] width 18 height 8
click at [24, 10] on icon "button" at bounding box center [30, 11] width 29 height 6
